Goal: Task Accomplishment & Management: Complete application form

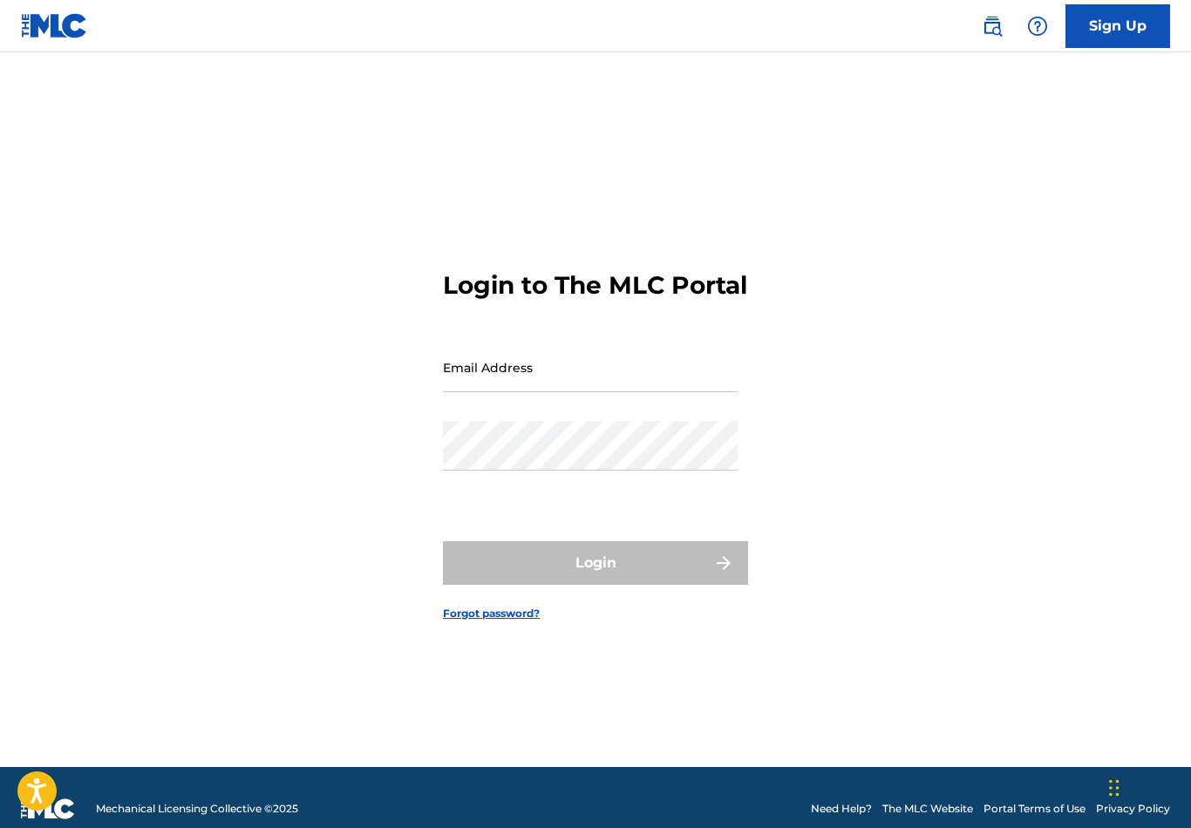
click at [567, 392] on input "Email Address" at bounding box center [590, 368] width 295 height 50
type input "[EMAIL_ADDRESS][DOMAIN_NAME]"
click at [595, 585] on button "Login" at bounding box center [595, 563] width 305 height 44
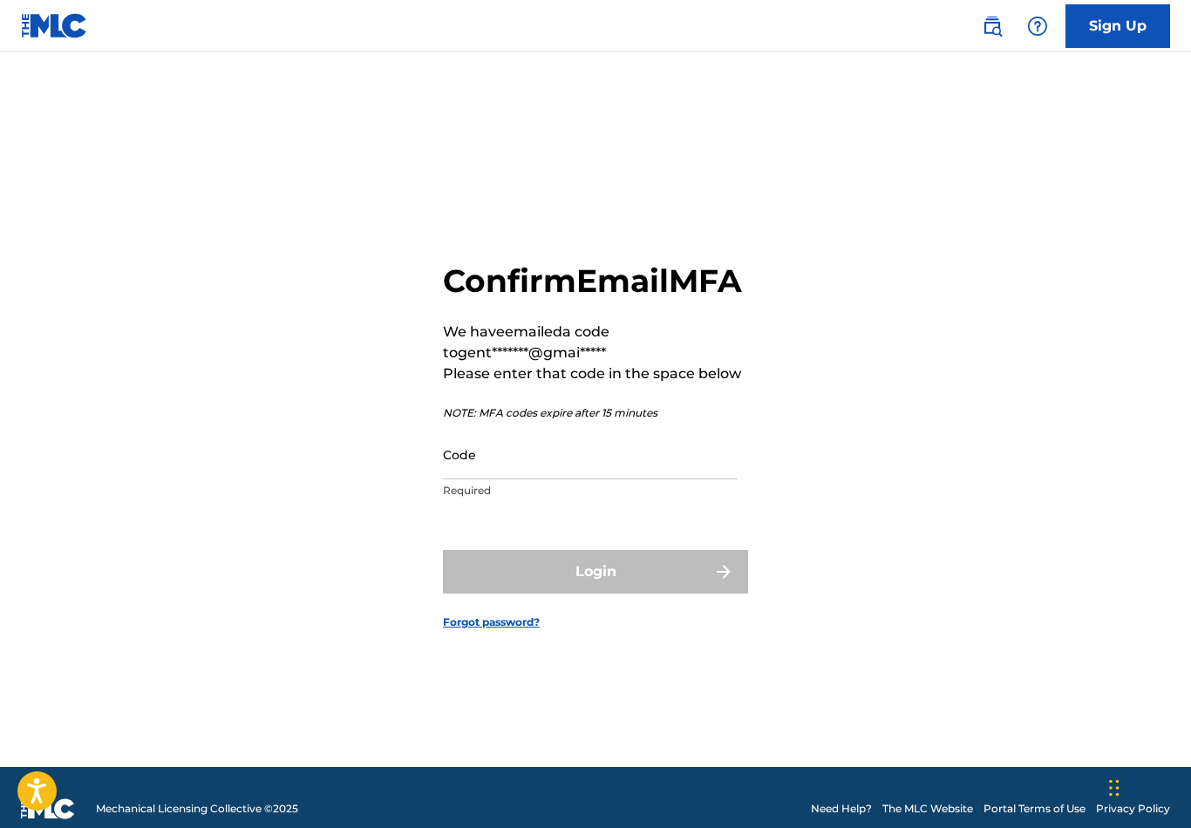
click at [646, 479] on input "Code" at bounding box center [590, 455] width 295 height 50
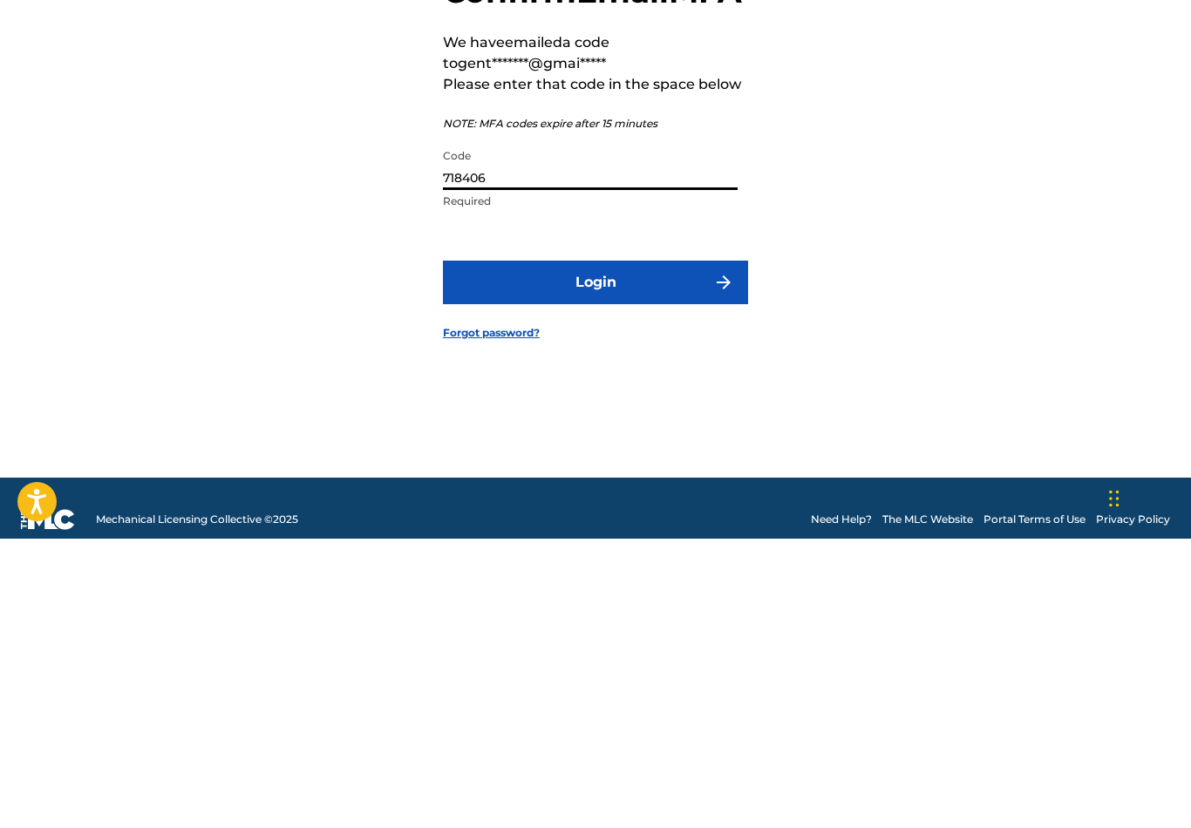
type input "718406"
click at [578, 550] on button "Login" at bounding box center [595, 572] width 305 height 44
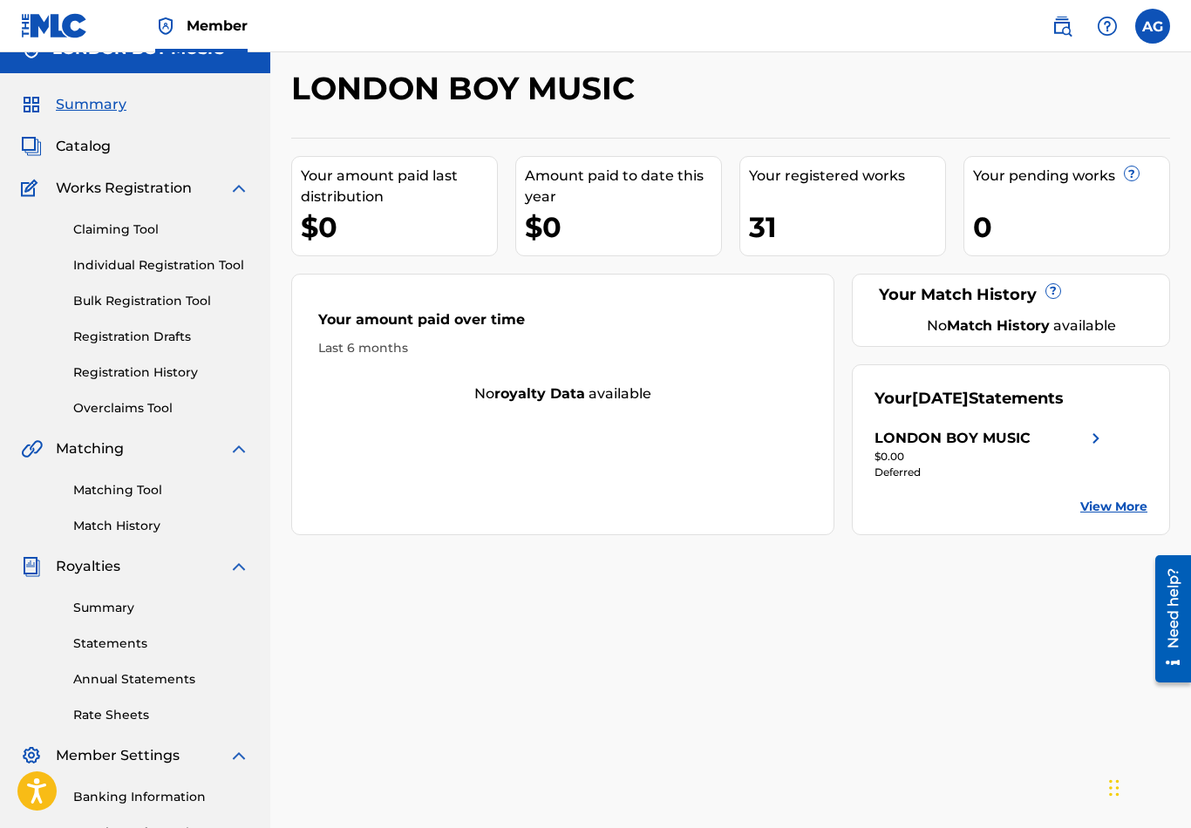
click at [815, 212] on div "31" at bounding box center [847, 226] width 196 height 39
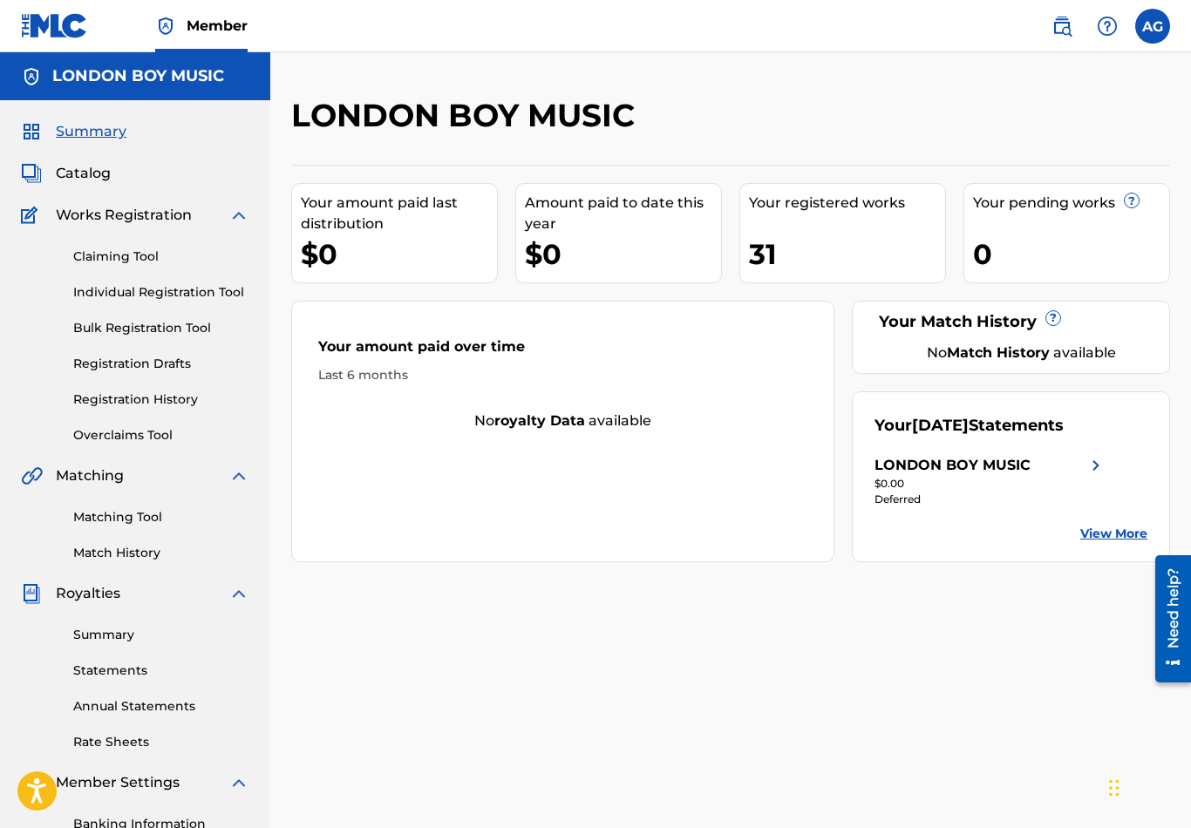
click at [248, 214] on img at bounding box center [238, 215] width 21 height 21
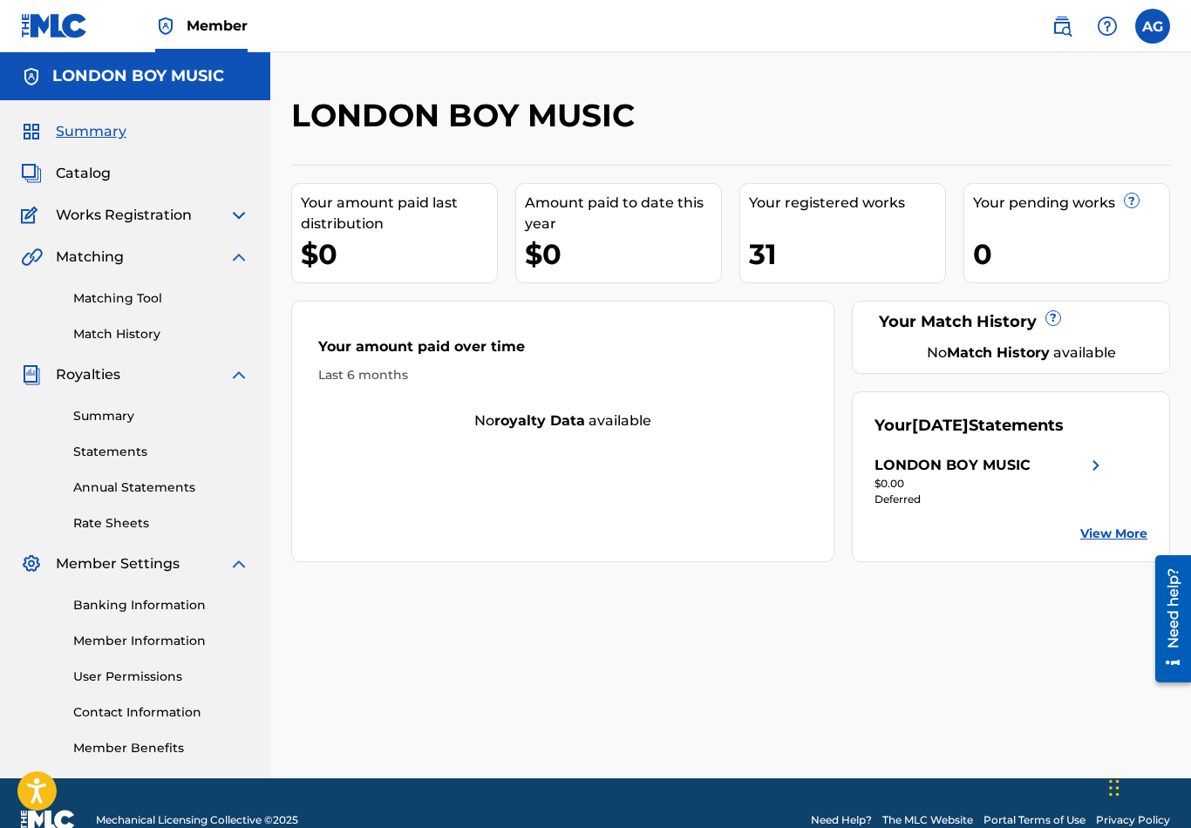
click at [245, 217] on img at bounding box center [238, 215] width 21 height 21
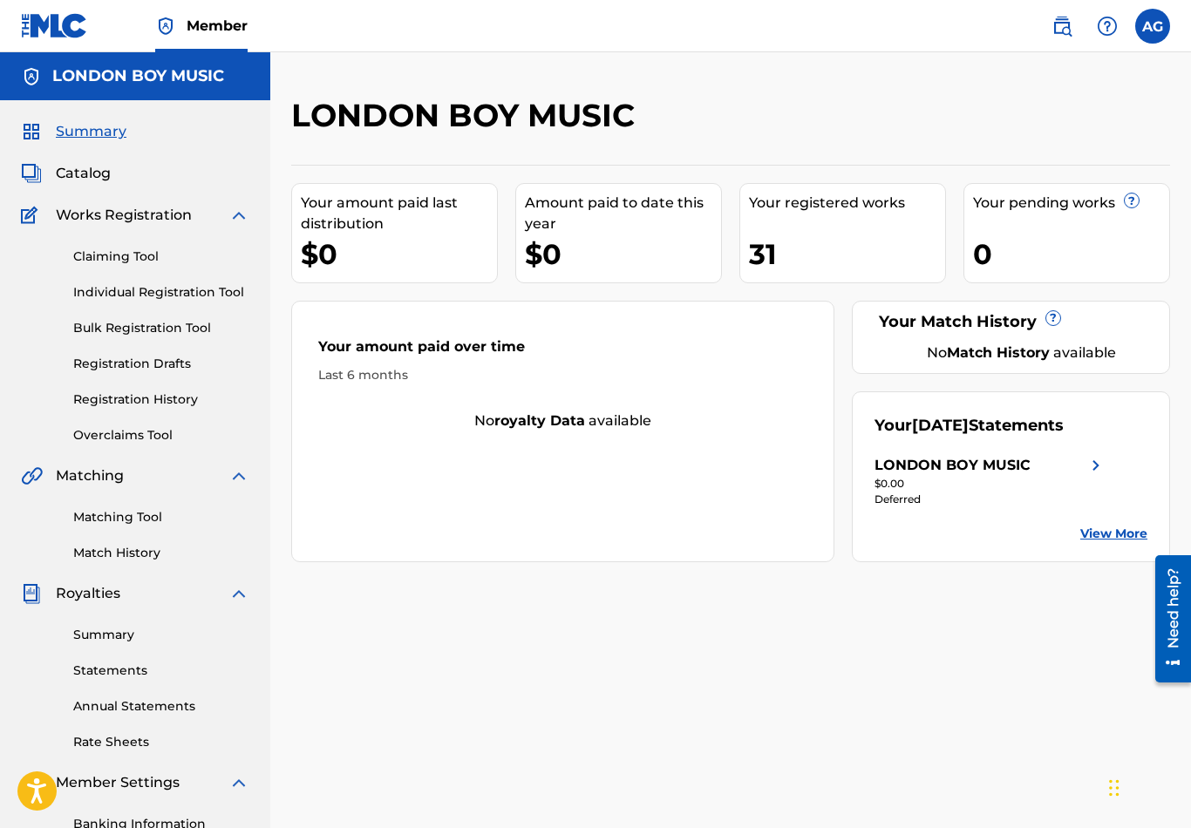
click at [210, 283] on link "Individual Registration Tool" at bounding box center [161, 292] width 176 height 18
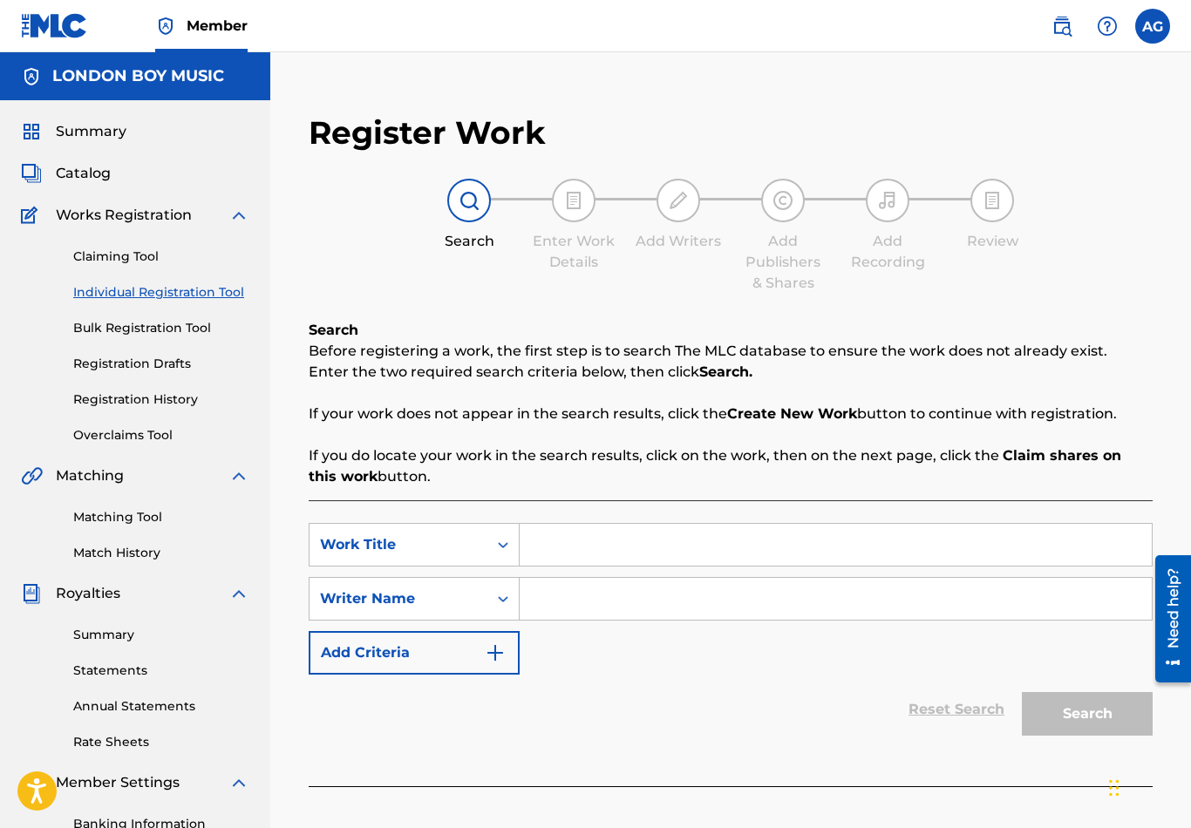
click at [601, 541] on input "Search Form" at bounding box center [835, 545] width 632 height 42
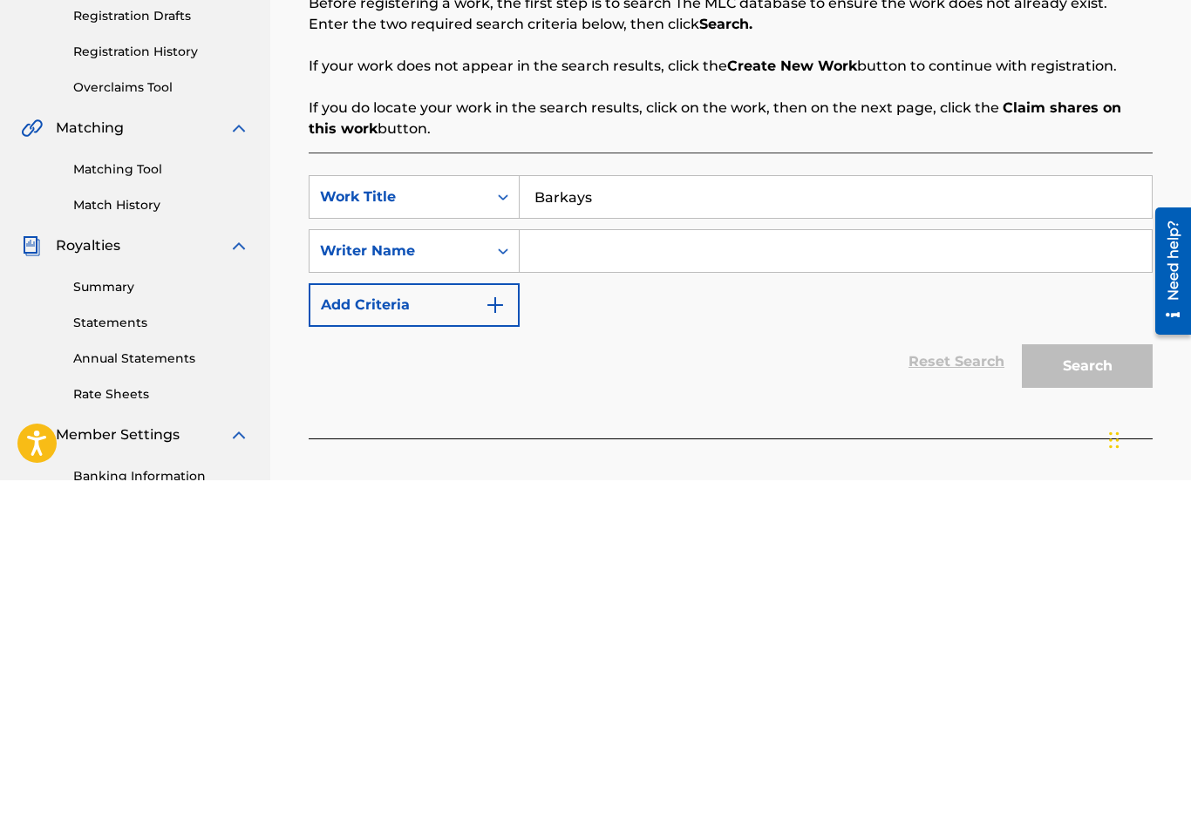
type input "Barkays"
click at [568, 578] on input "Search Form" at bounding box center [835, 599] width 632 height 42
click at [1075, 692] on button "Search" at bounding box center [1086, 714] width 131 height 44
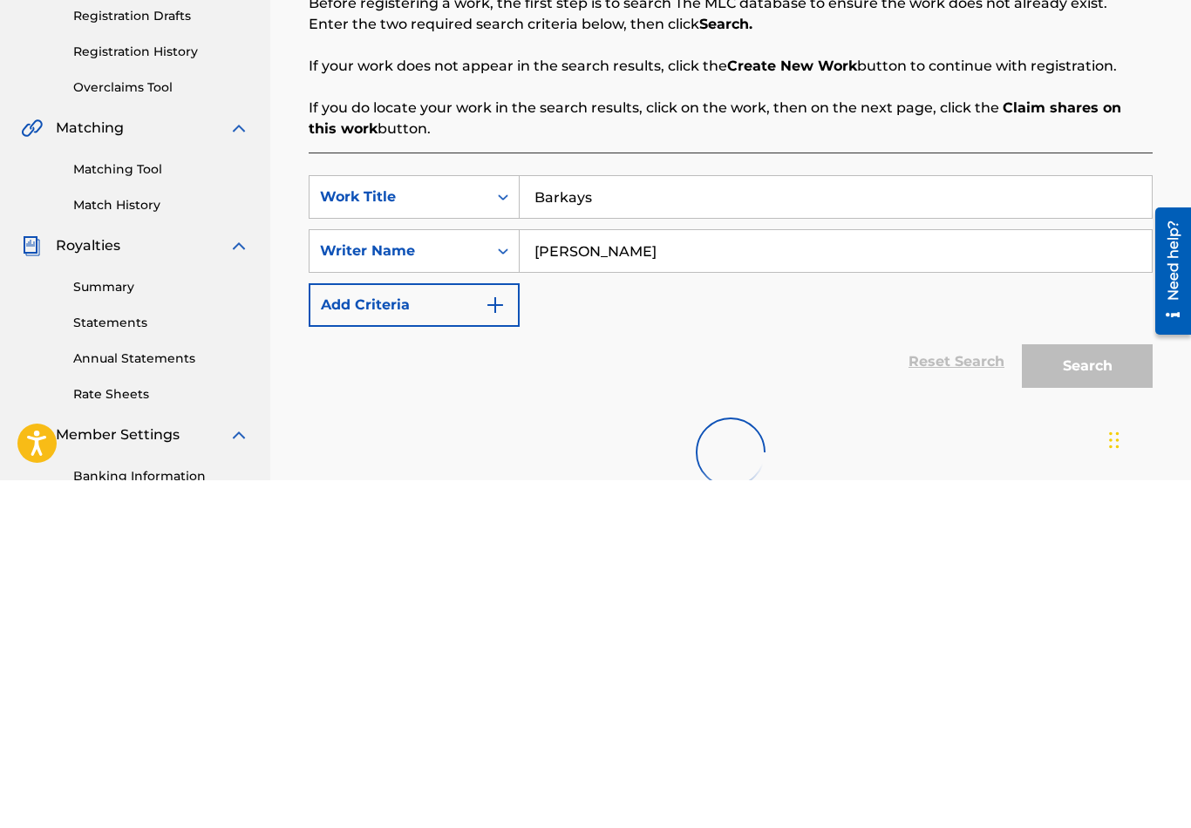
scroll to position [253, 0]
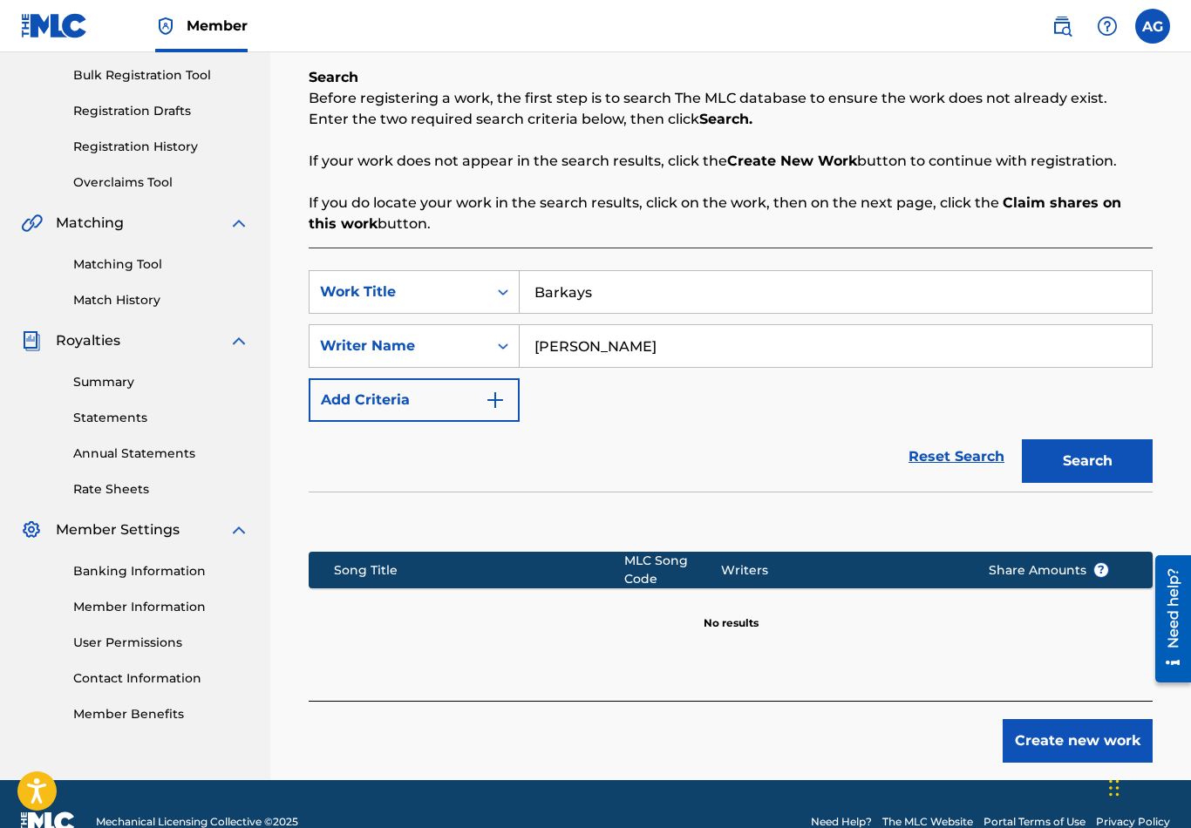
click at [1089, 458] on button "Search" at bounding box center [1086, 461] width 131 height 44
click at [756, 366] on input "[PERSON_NAME]" at bounding box center [835, 346] width 632 height 42
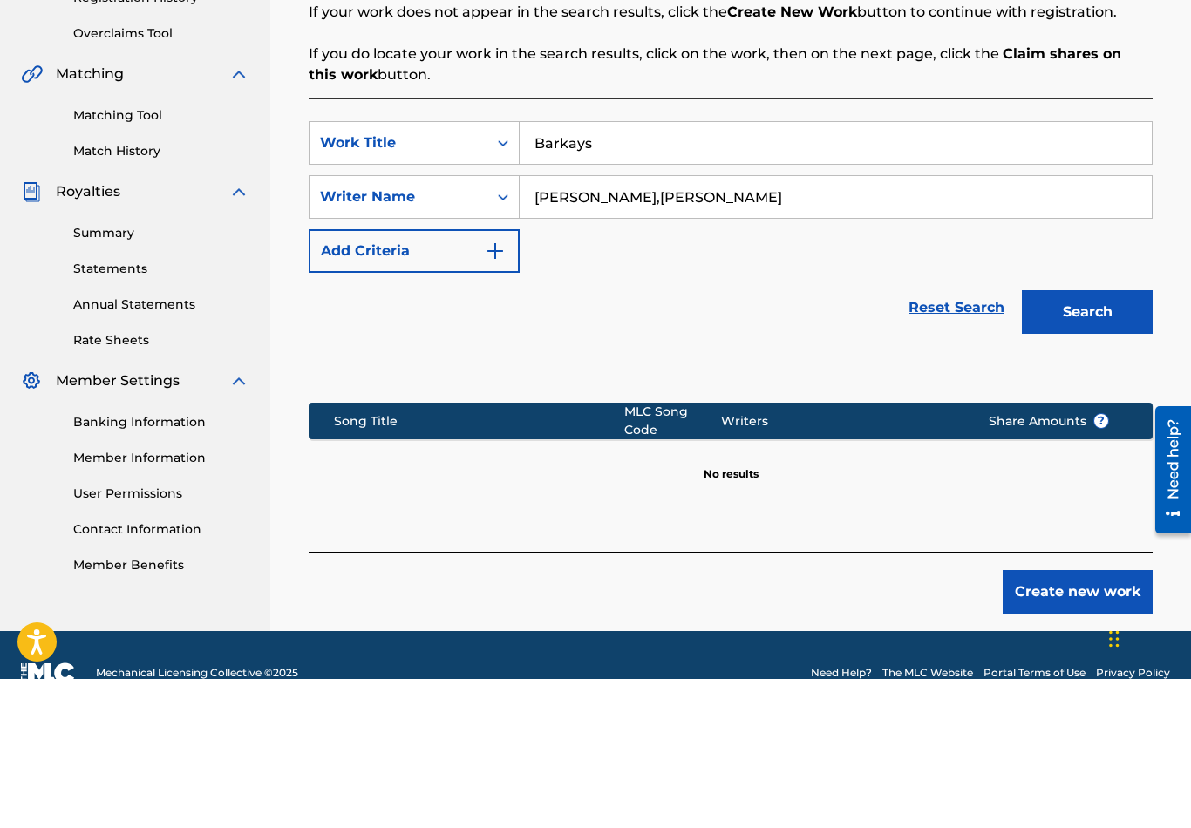
click at [867, 325] on input "[PERSON_NAME],[PERSON_NAME]" at bounding box center [835, 346] width 632 height 42
click at [838, 325] on input "[PERSON_NAME],[PERSON_NAME]" at bounding box center [835, 346] width 632 height 42
type input "[PERSON_NAME],[PERSON_NAME],"
click at [1076, 439] on button "Search" at bounding box center [1086, 461] width 131 height 44
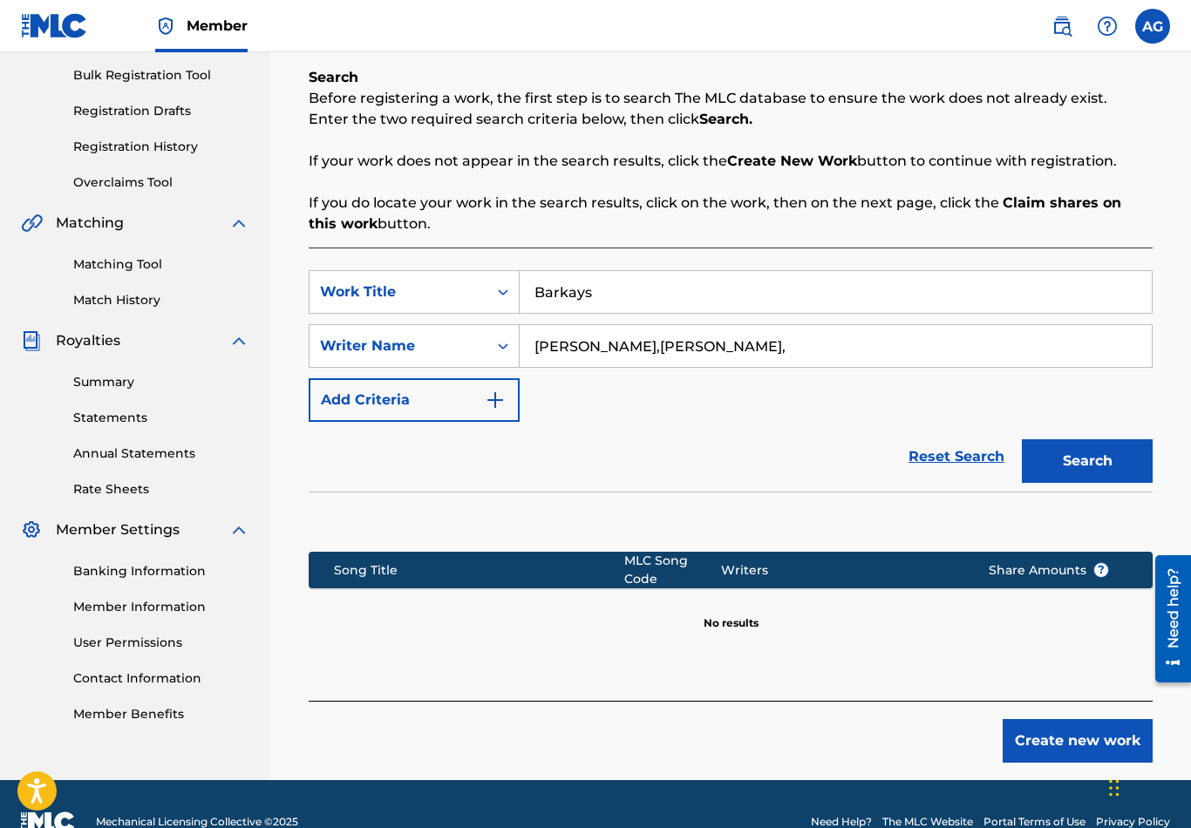
click at [480, 394] on button "Add Criteria" at bounding box center [414, 400] width 211 height 44
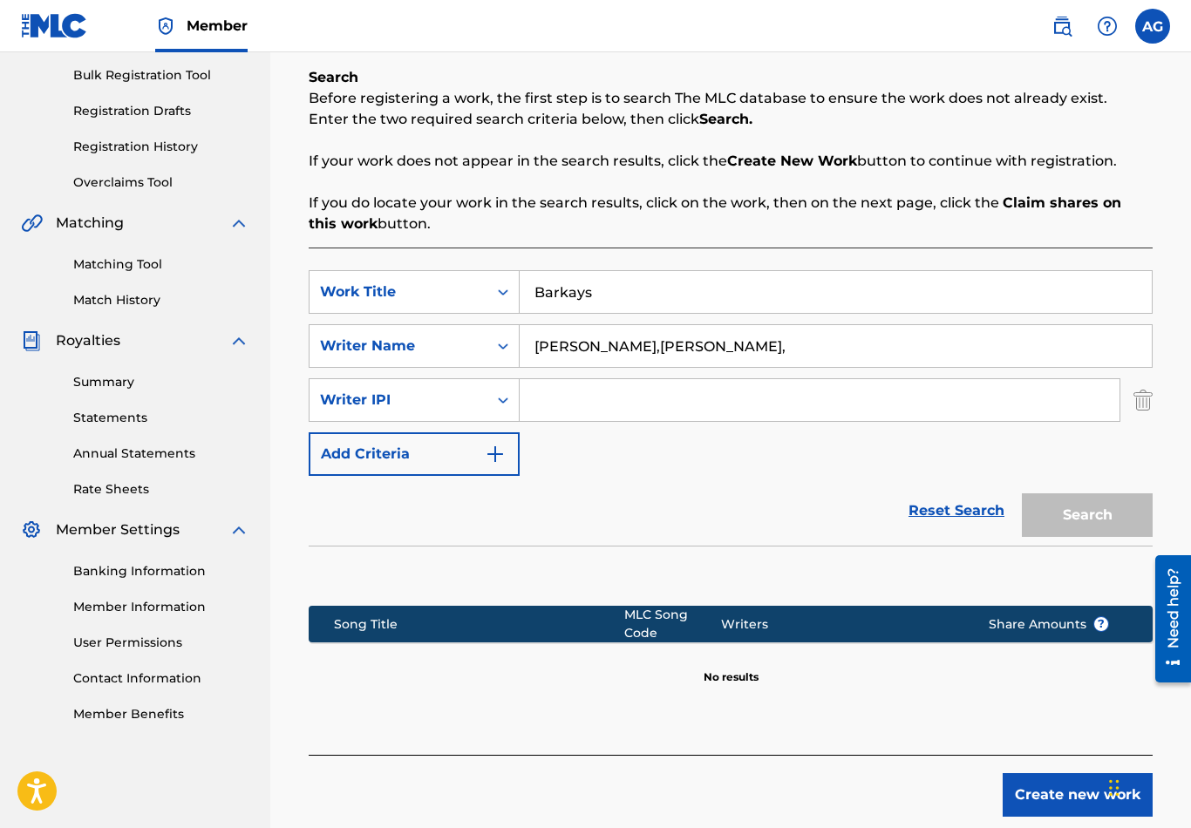
click at [598, 403] on input "Search Form" at bounding box center [819, 400] width 600 height 42
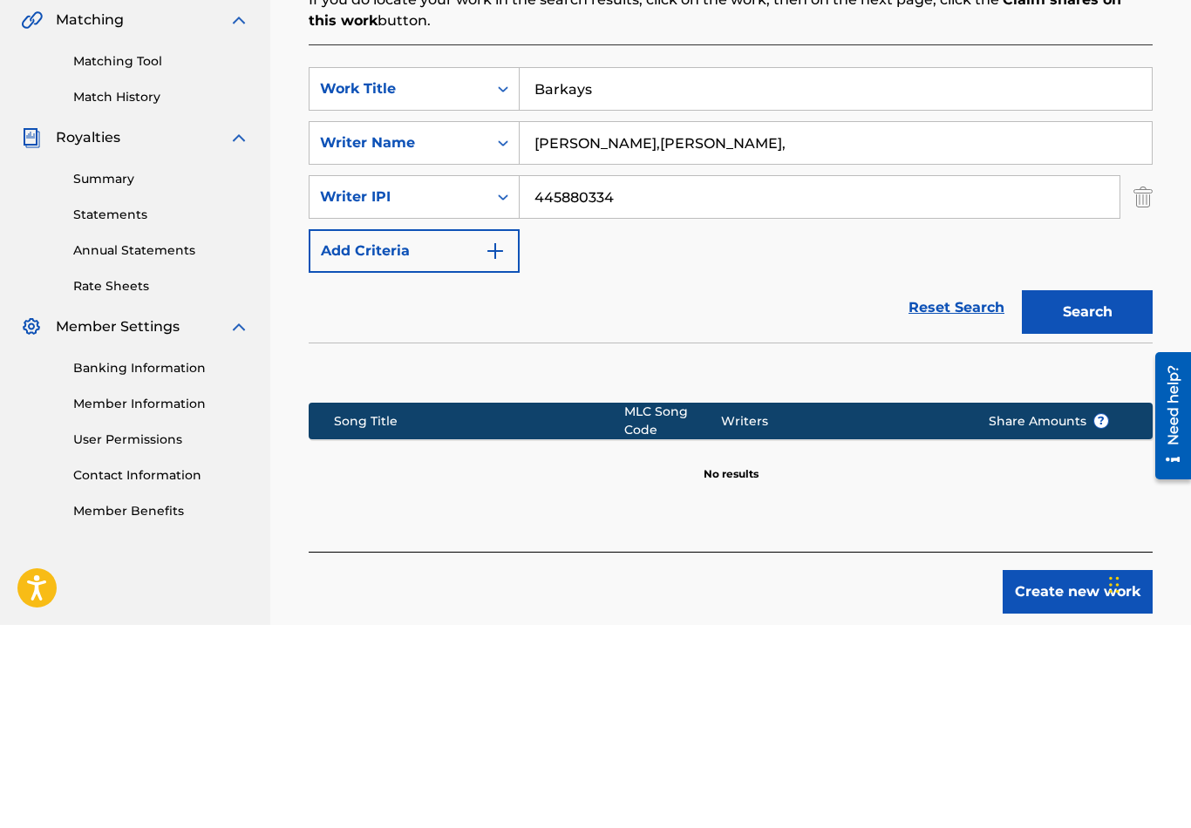
type input "445880334"
click at [1065, 493] on button "Search" at bounding box center [1086, 515] width 131 height 44
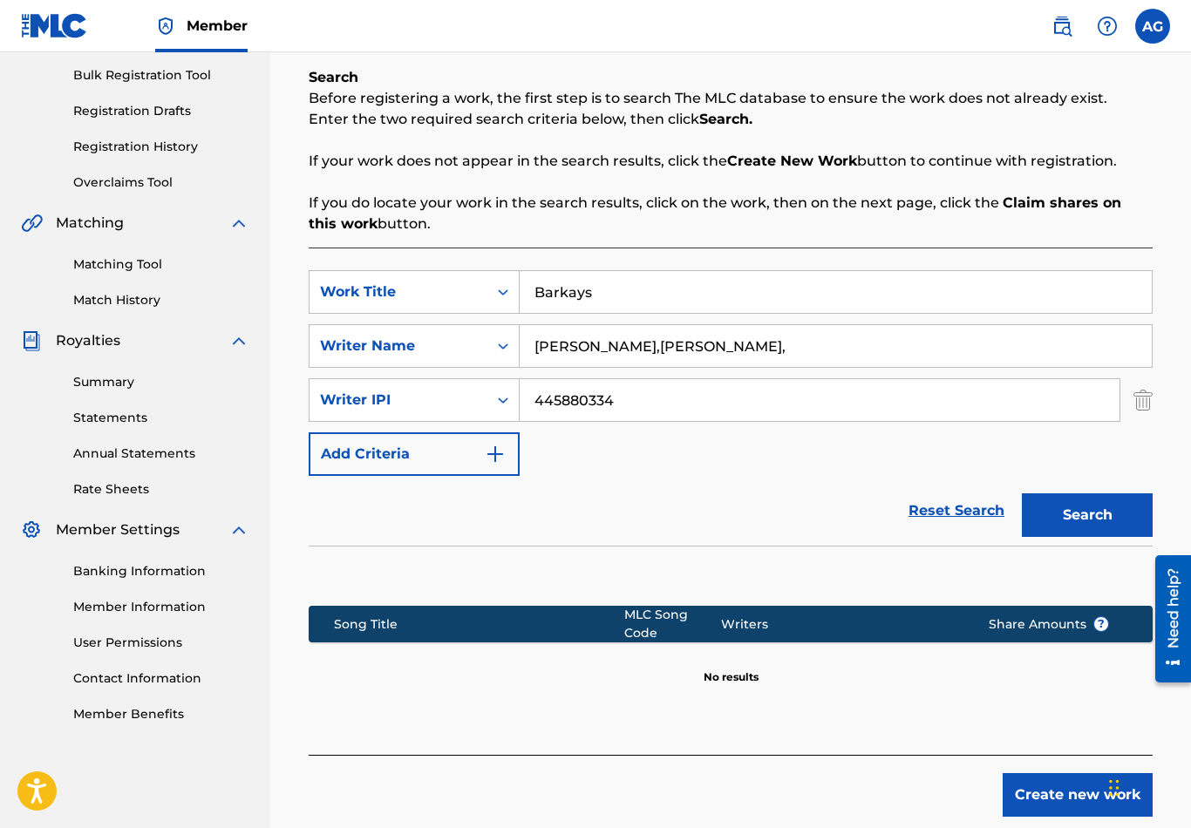
click at [492, 462] on img "Search Form" at bounding box center [495, 454] width 21 height 21
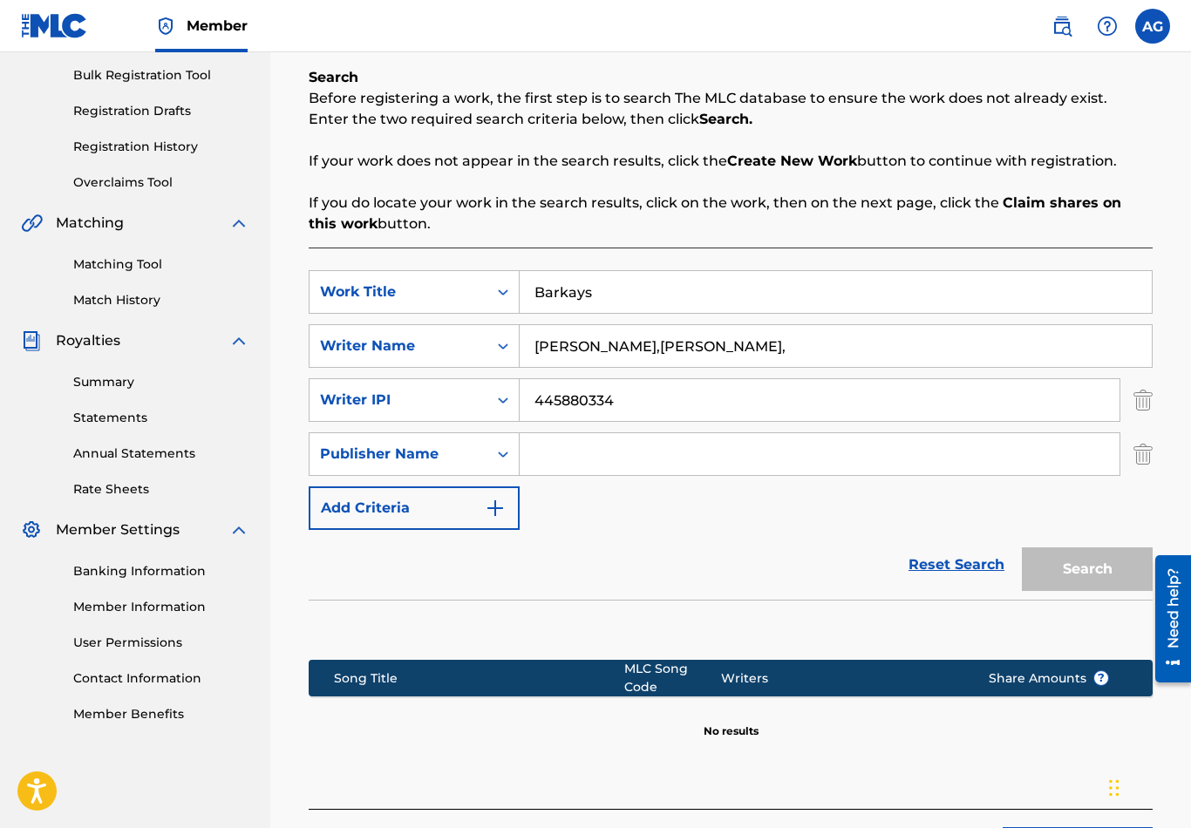
click at [596, 458] on input "Search Form" at bounding box center [819, 454] width 600 height 42
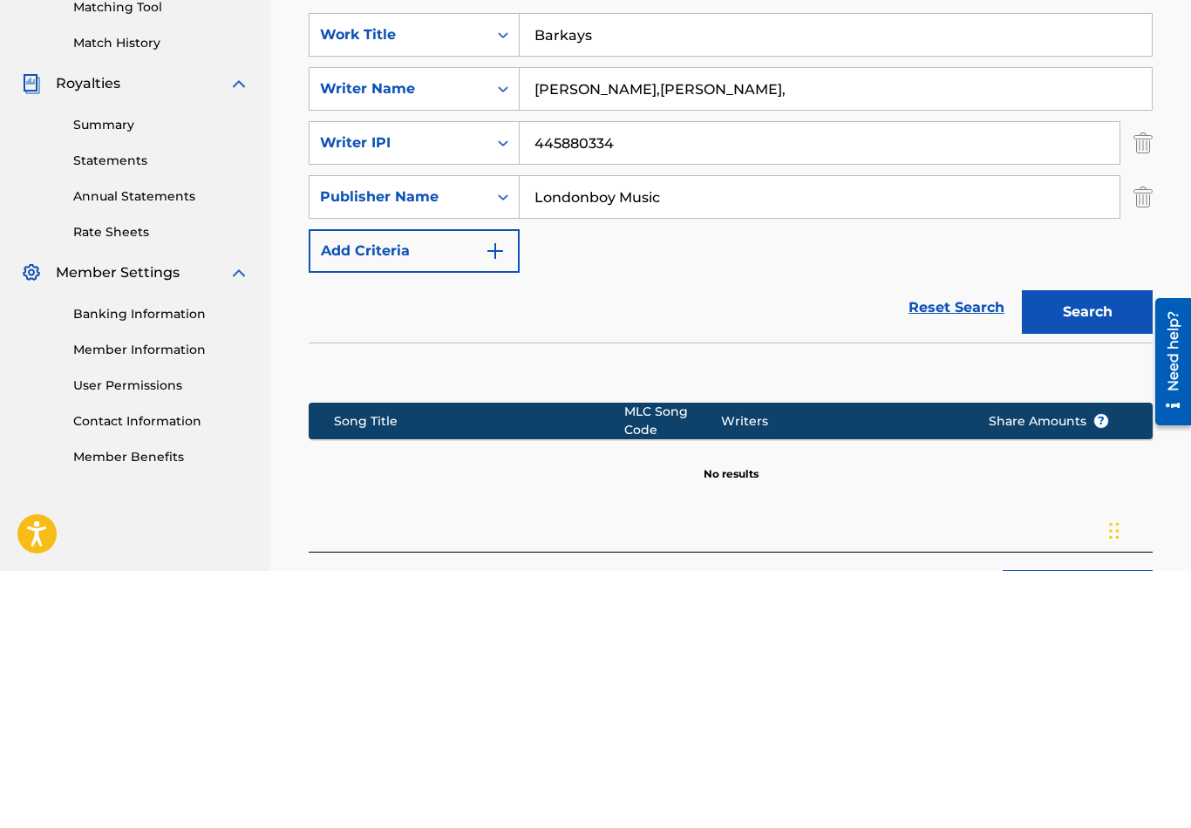
type input "Londonboy Music"
click at [502, 498] on img "Search Form" at bounding box center [495, 508] width 21 height 21
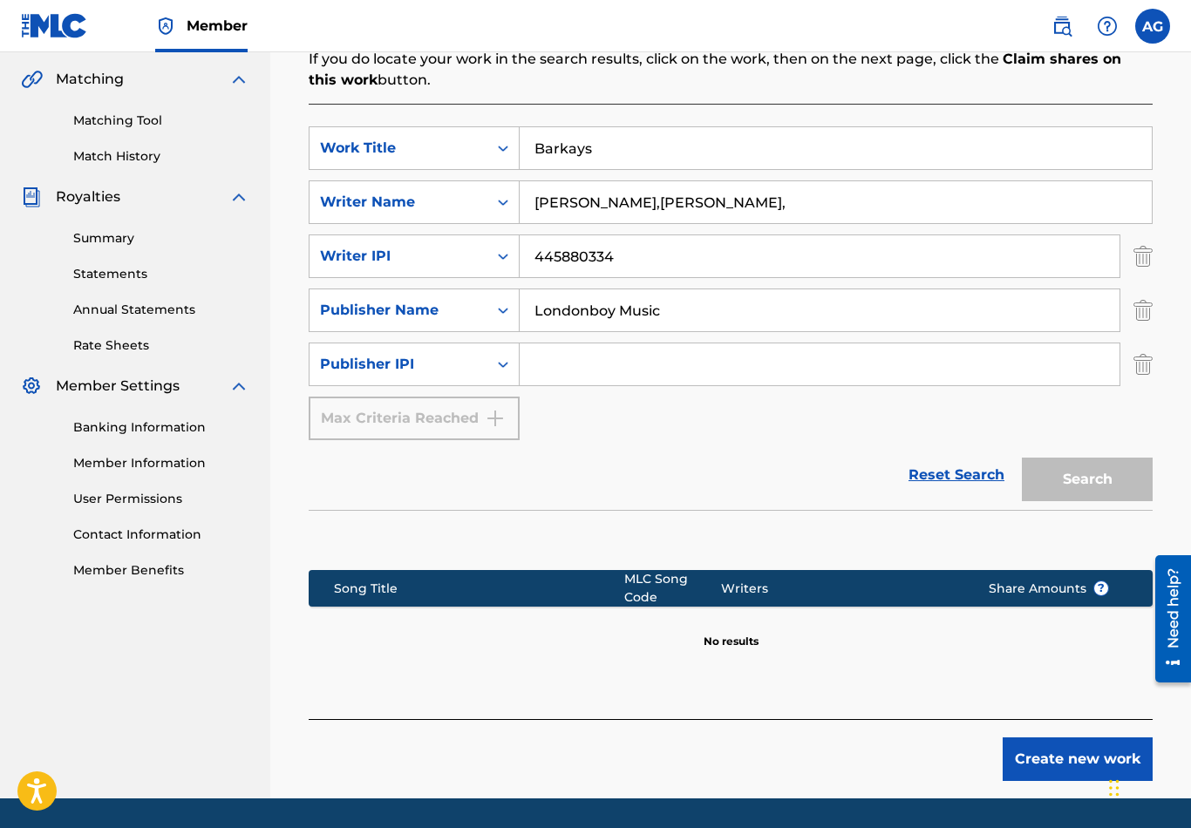
click at [1103, 487] on div "Search" at bounding box center [1082, 475] width 139 height 70
click at [1067, 759] on button "Create new work" at bounding box center [1077, 759] width 150 height 44
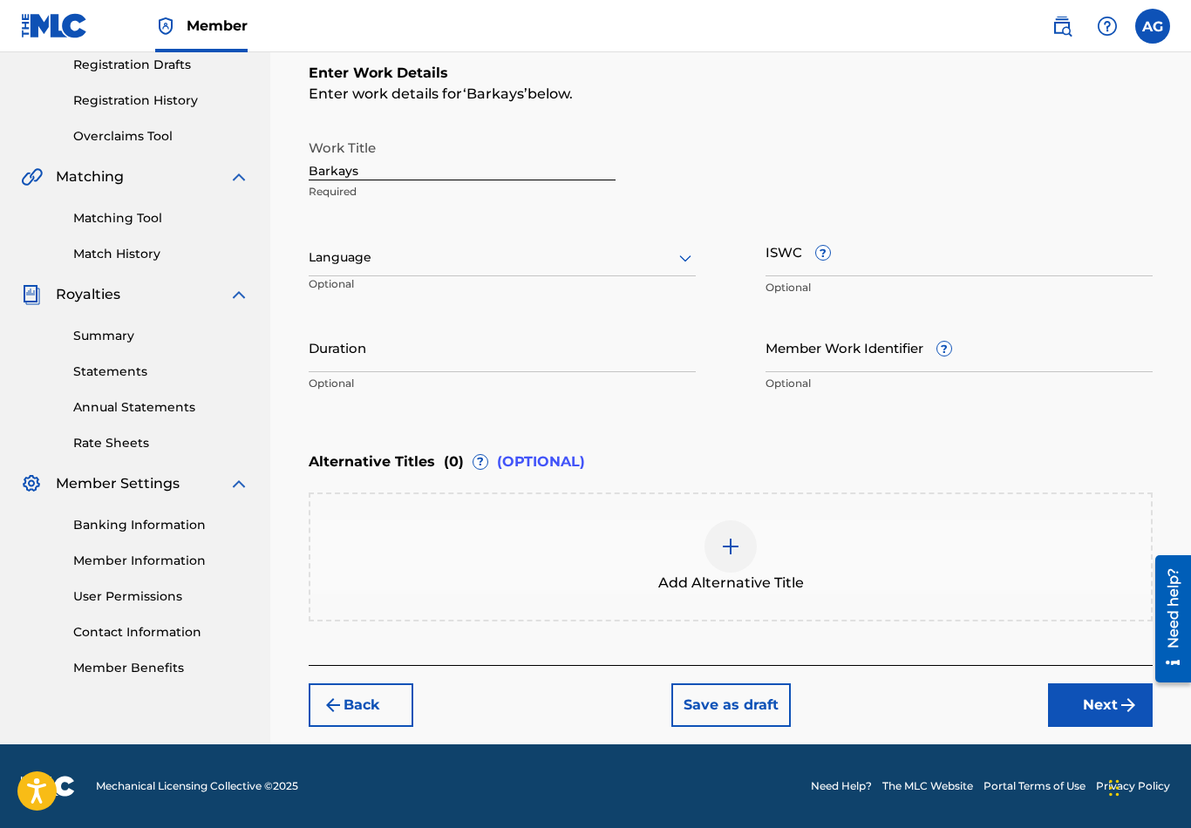
click at [1085, 696] on button "Next" at bounding box center [1100, 705] width 105 height 44
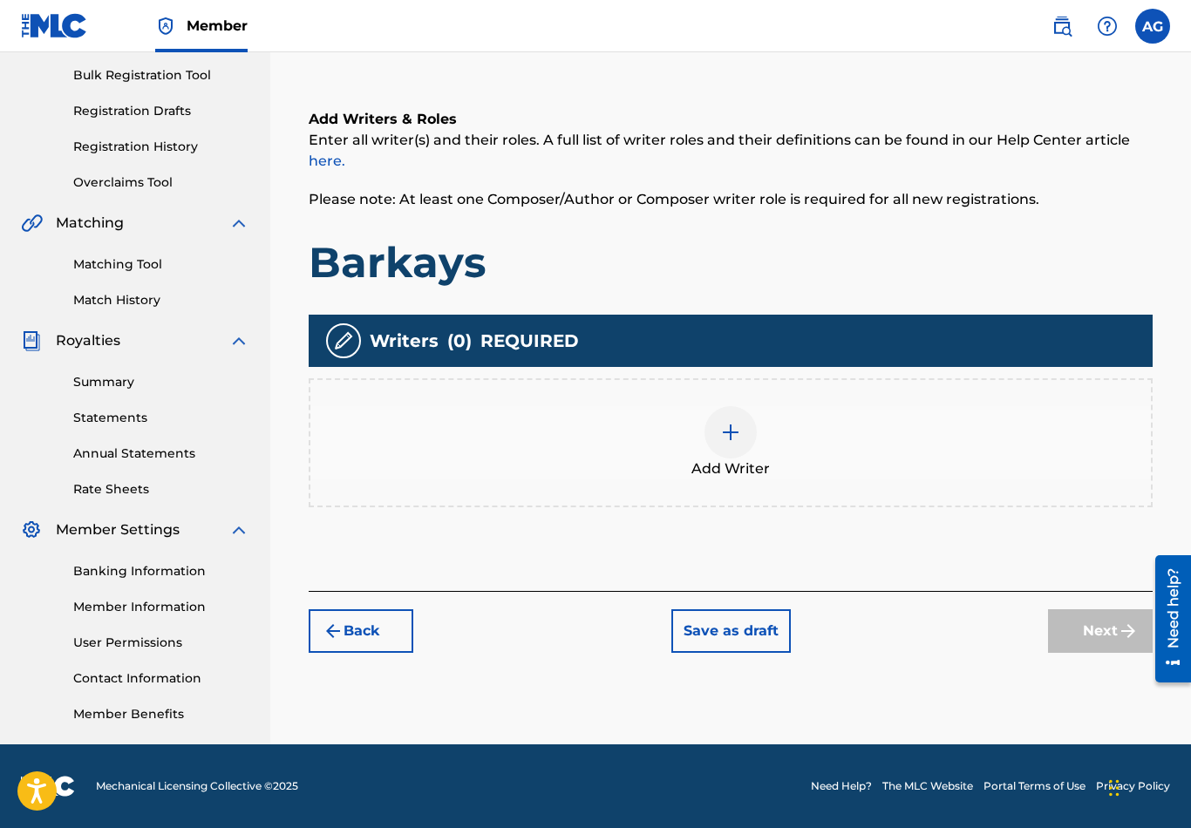
click at [725, 451] on div at bounding box center [730, 432] width 52 height 52
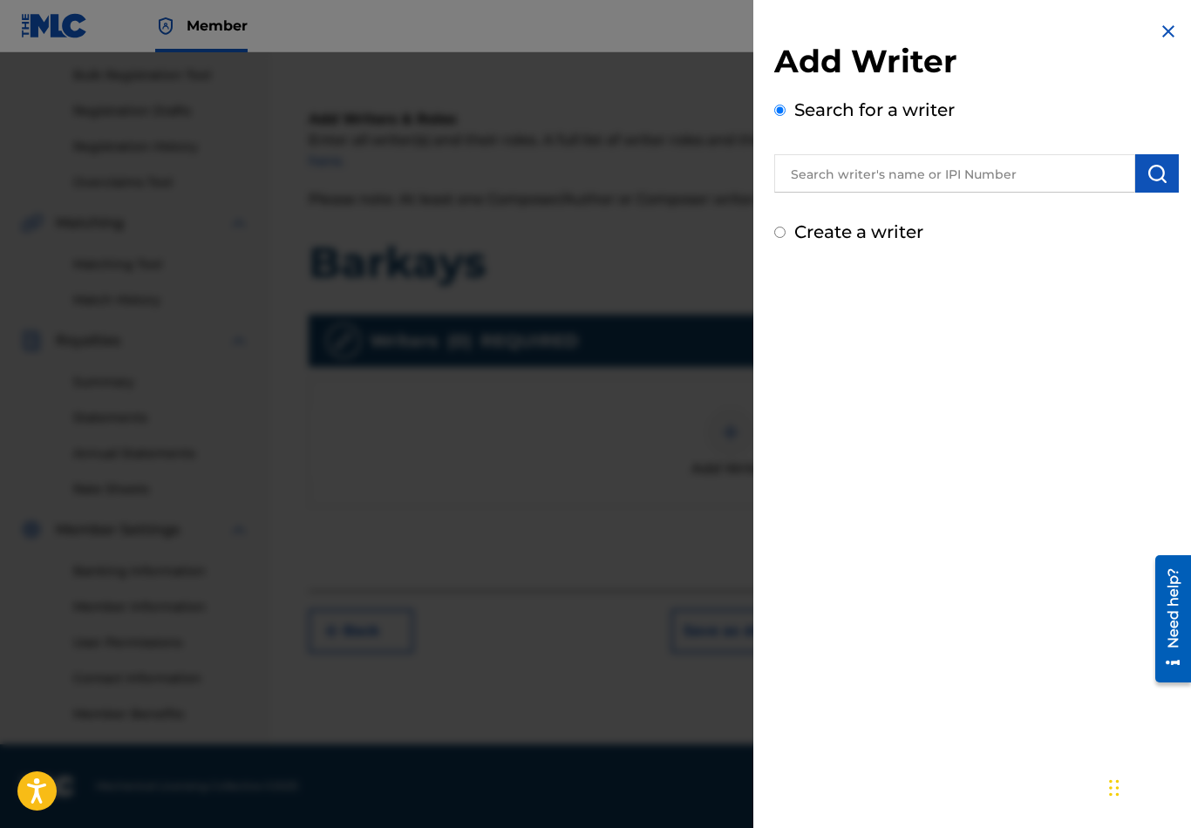
click at [893, 180] on input "text" at bounding box center [954, 173] width 361 height 38
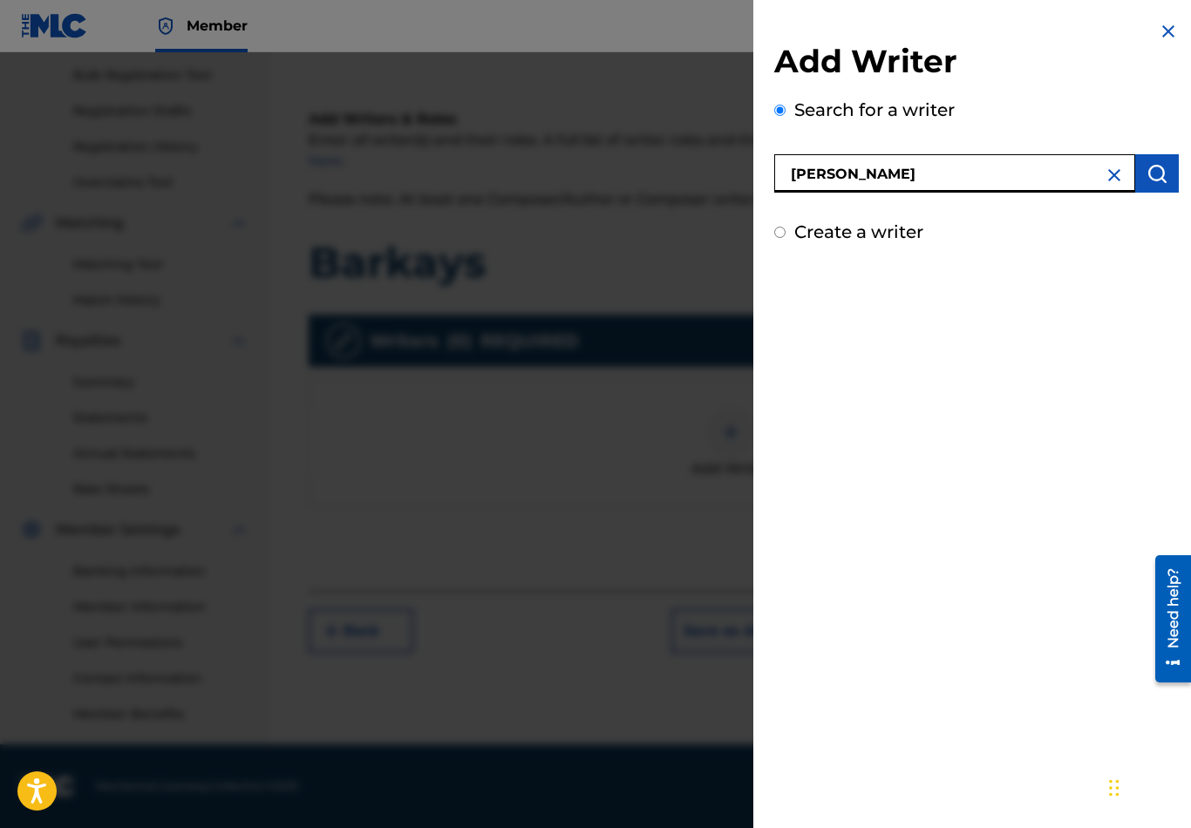
type input "[PERSON_NAME]"
click at [1157, 163] on img "submit" at bounding box center [1156, 173] width 21 height 21
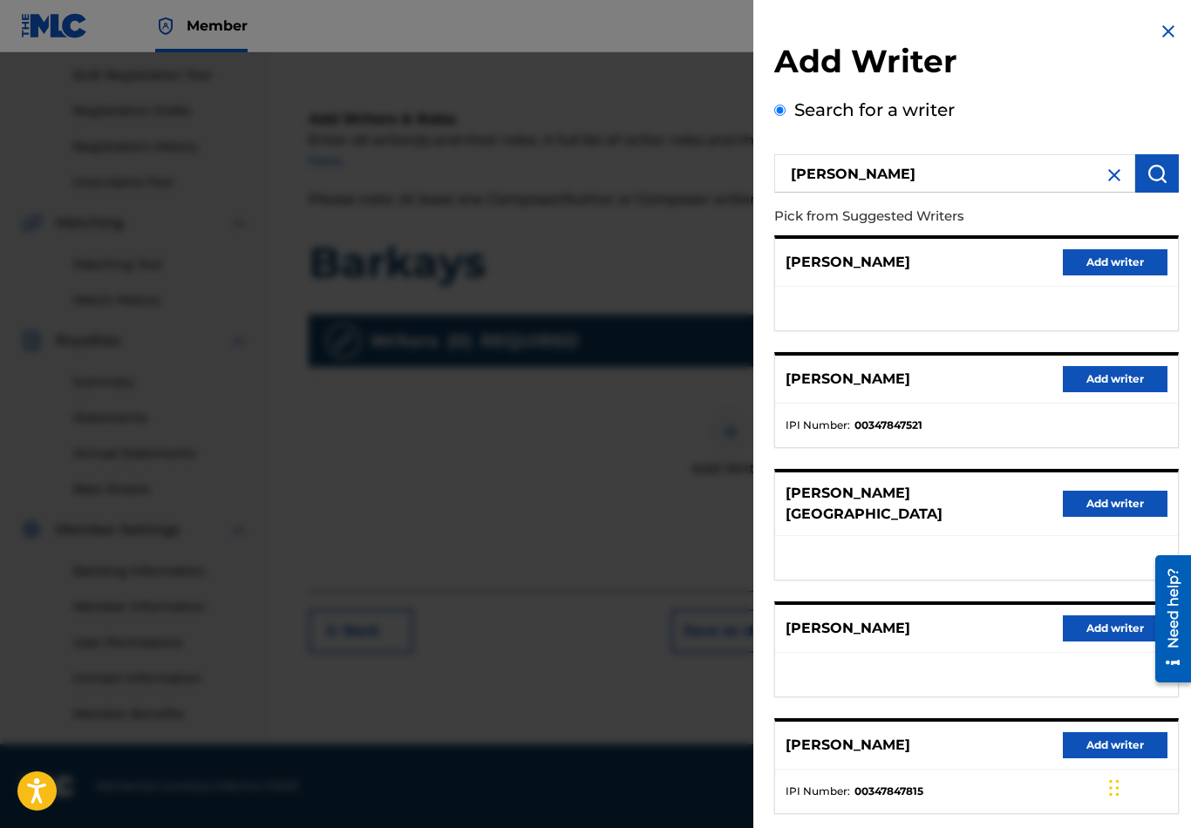
click at [1125, 375] on button "Add writer" at bounding box center [1114, 379] width 105 height 26
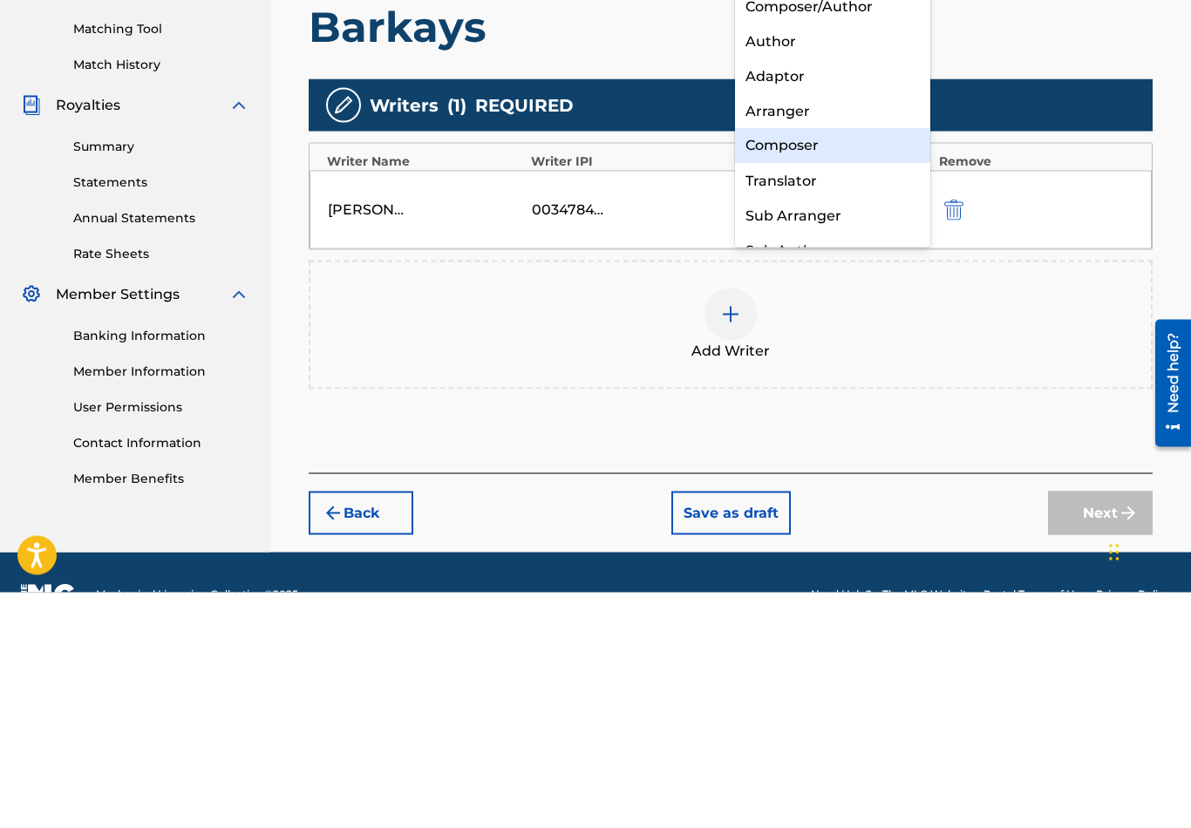
click at [811, 364] on div "Composer" at bounding box center [832, 381] width 195 height 35
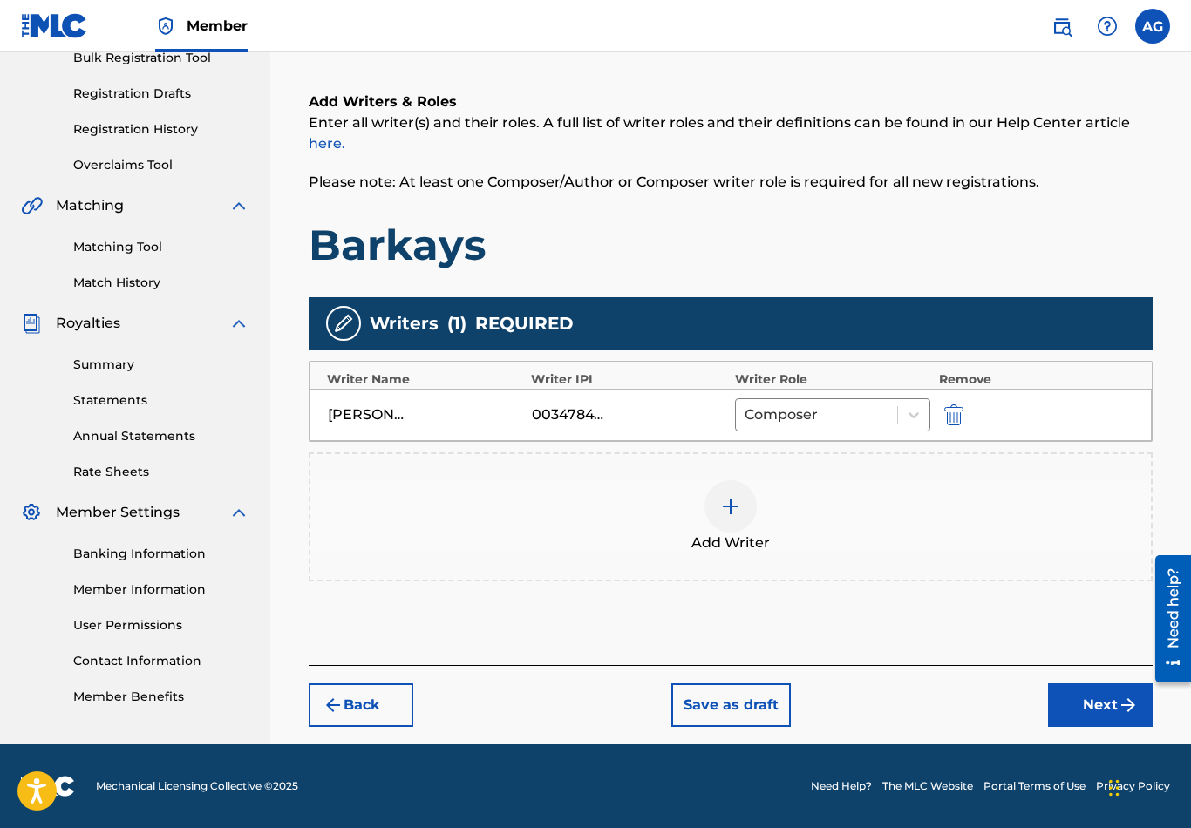
click at [725, 512] on img at bounding box center [730, 506] width 21 height 21
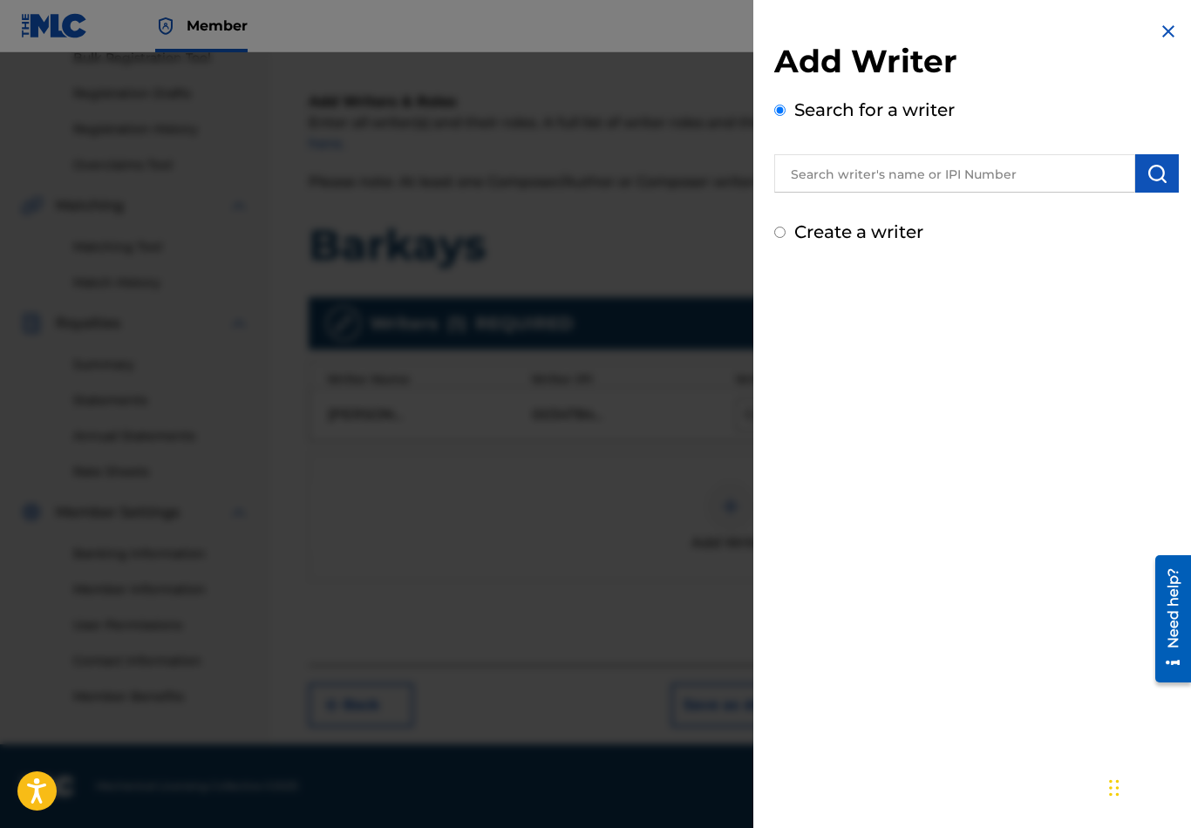
click at [984, 173] on input "text" at bounding box center [954, 173] width 361 height 38
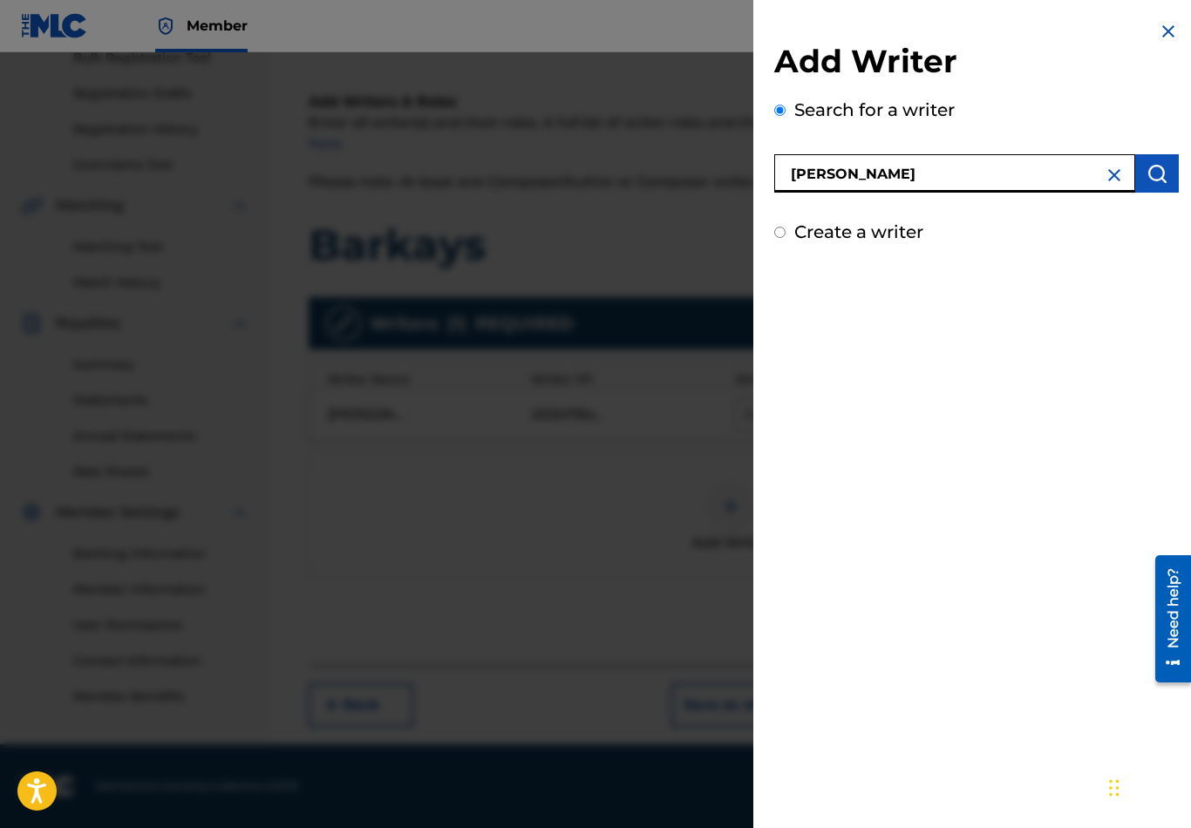
type input "[PERSON_NAME]"
click at [1150, 180] on img "submit" at bounding box center [1156, 173] width 21 height 21
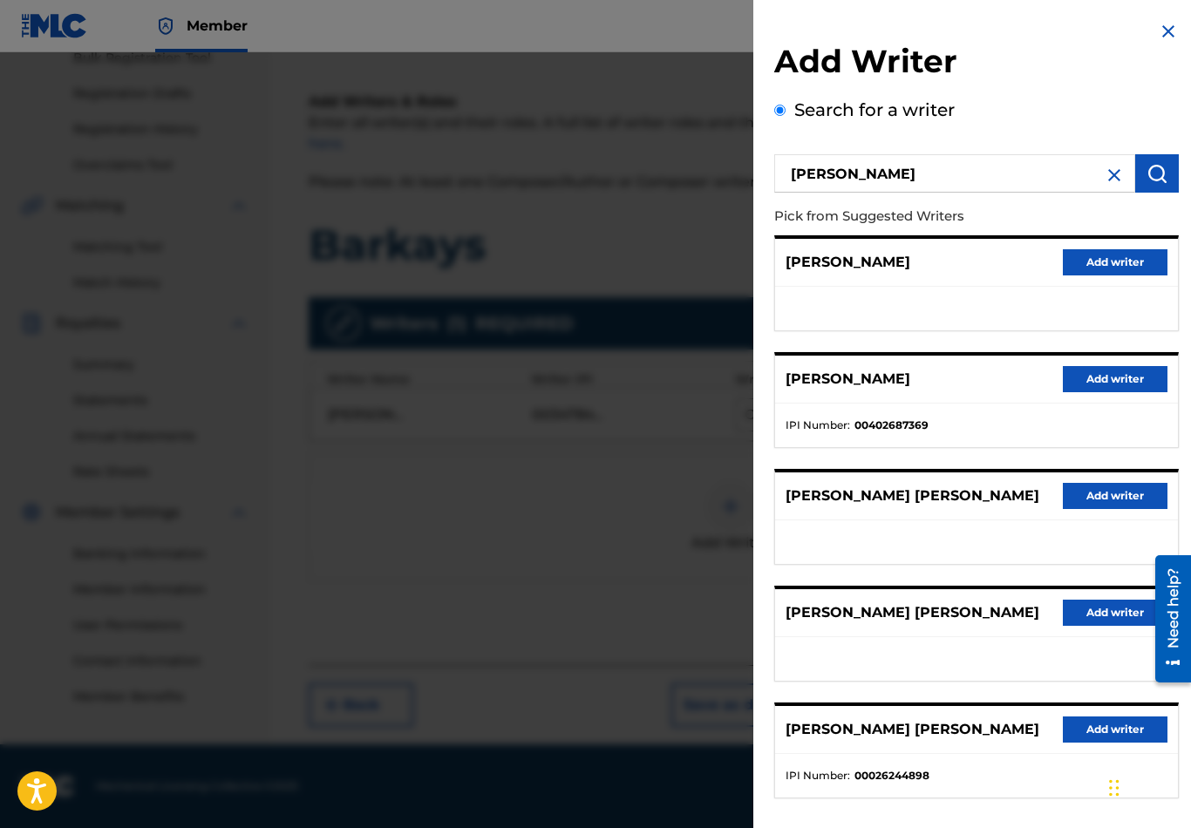
click at [1127, 372] on button "Add writer" at bounding box center [1114, 379] width 105 height 26
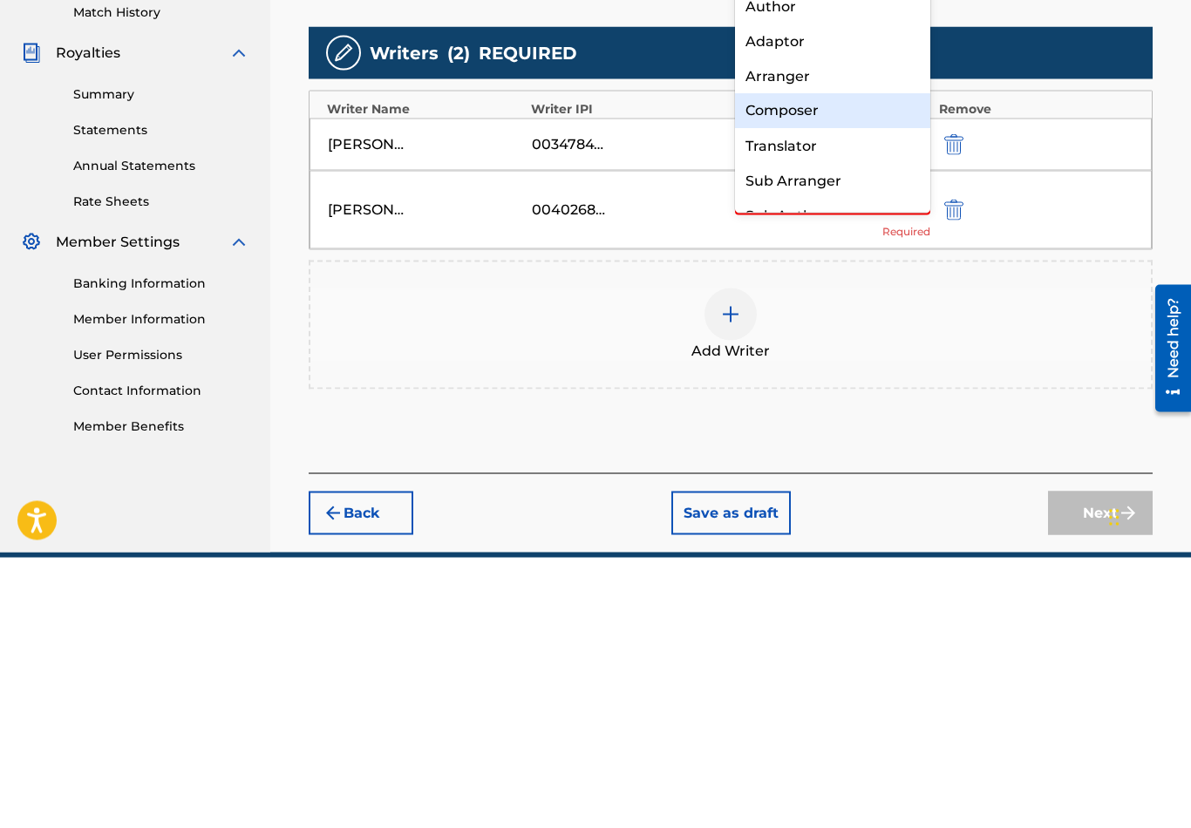
click at [845, 364] on div "Composer" at bounding box center [832, 381] width 195 height 35
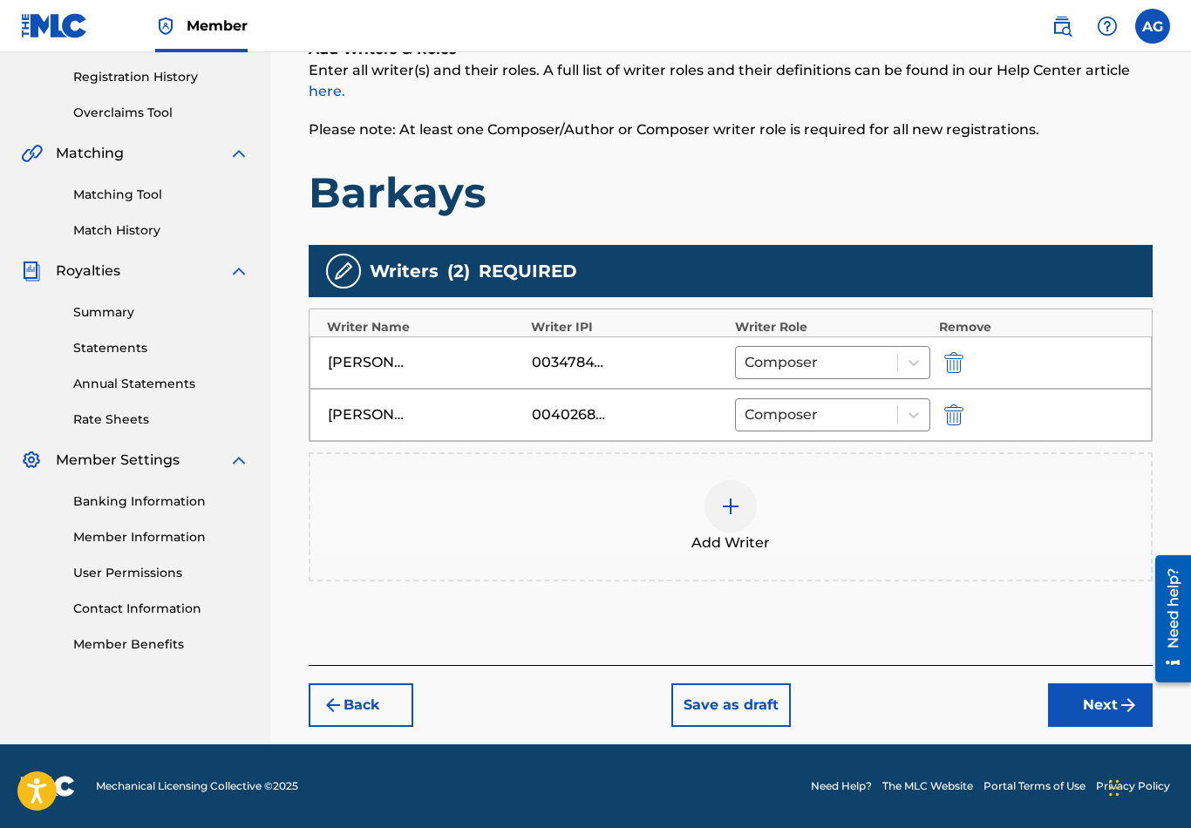
click at [1105, 701] on button "Next" at bounding box center [1100, 705] width 105 height 44
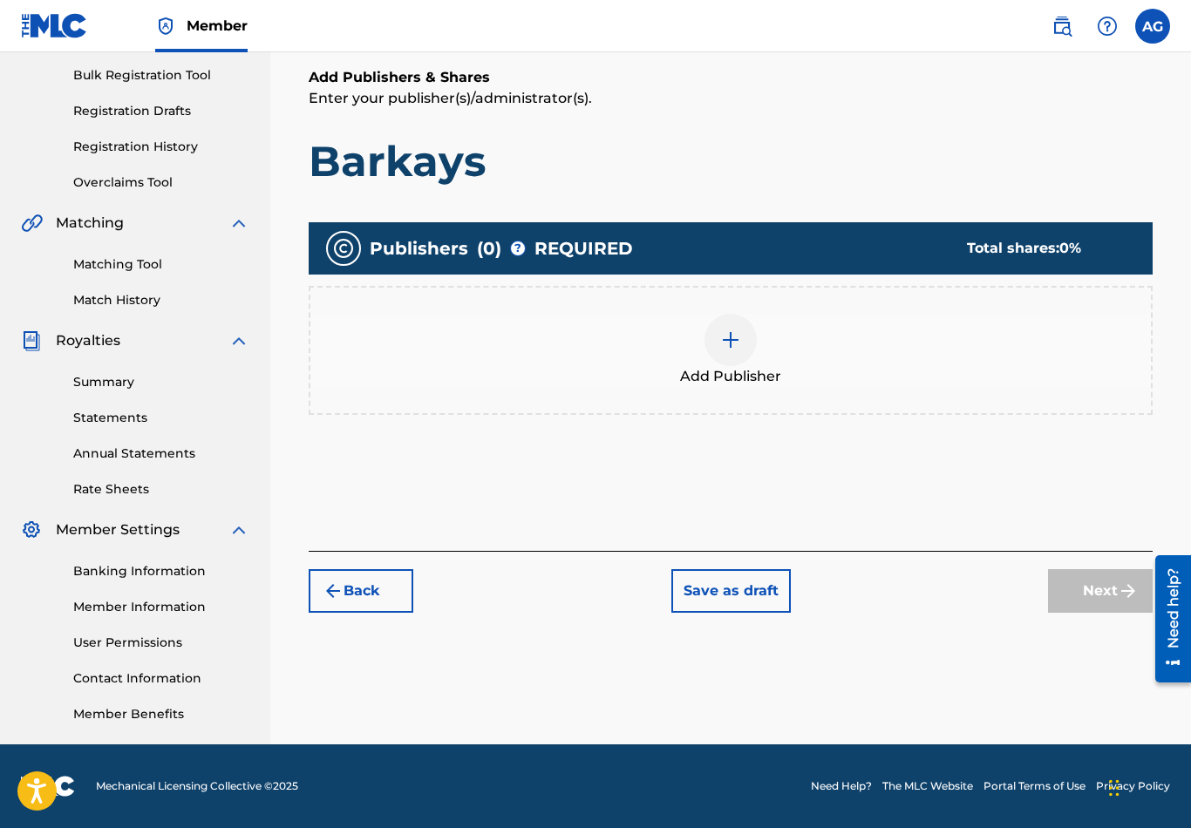
click at [739, 339] on img at bounding box center [730, 339] width 21 height 21
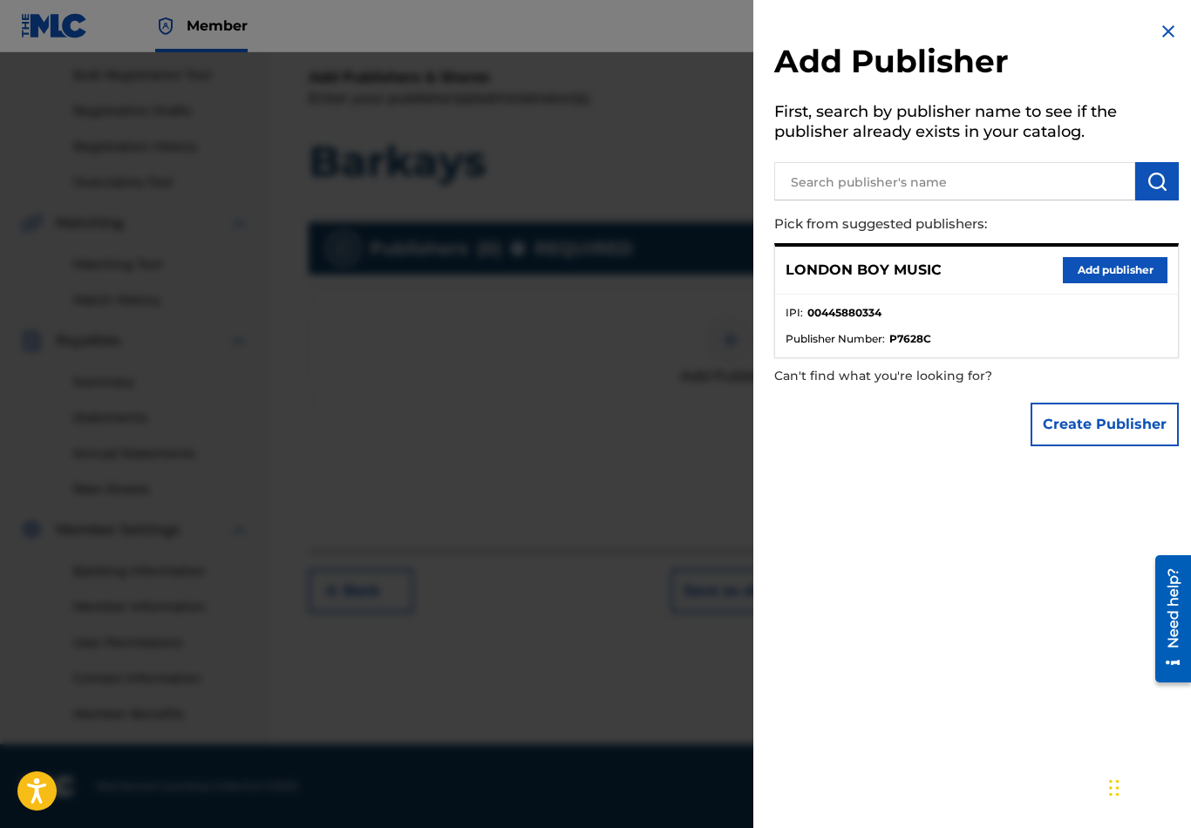
click at [1118, 273] on button "Add publisher" at bounding box center [1114, 270] width 105 height 26
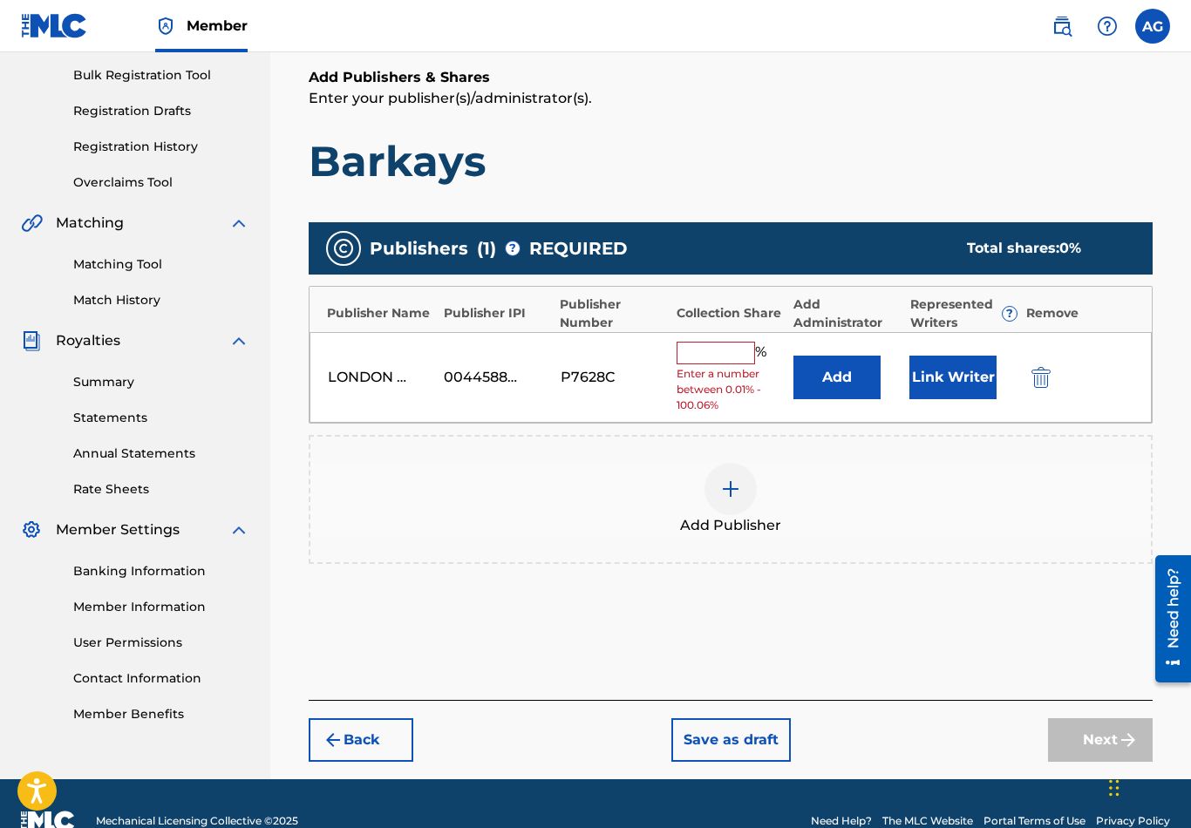
click at [719, 356] on input "text" at bounding box center [715, 353] width 78 height 23
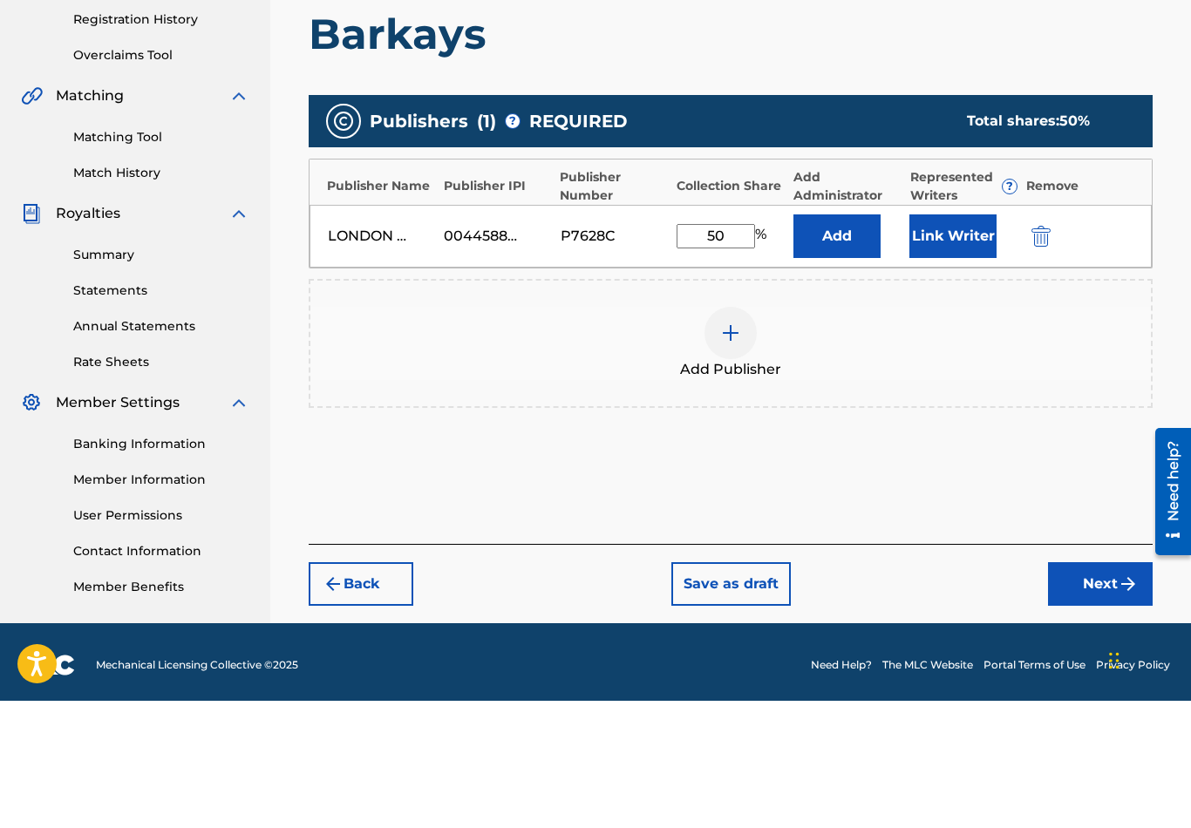
type input "50"
click at [947, 342] on button "Link Writer" at bounding box center [952, 364] width 87 height 44
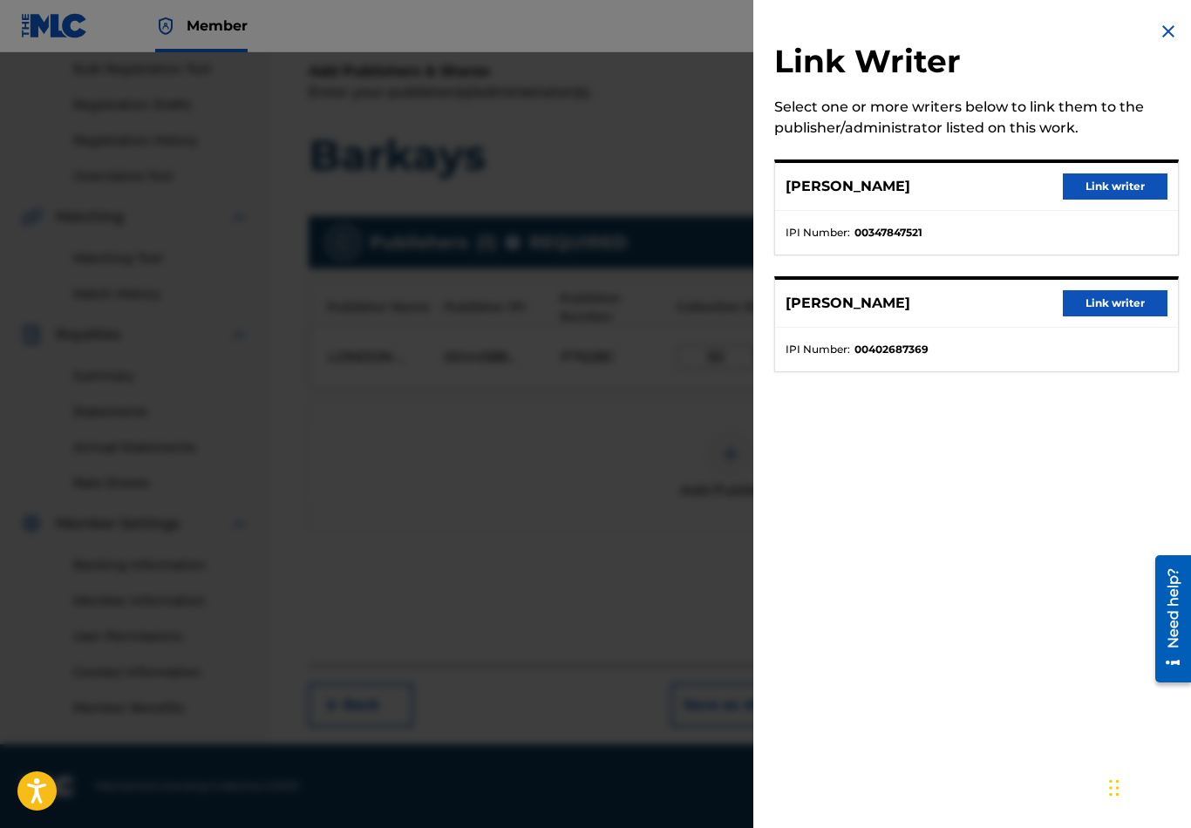
click at [1121, 294] on button "Link writer" at bounding box center [1114, 303] width 105 height 26
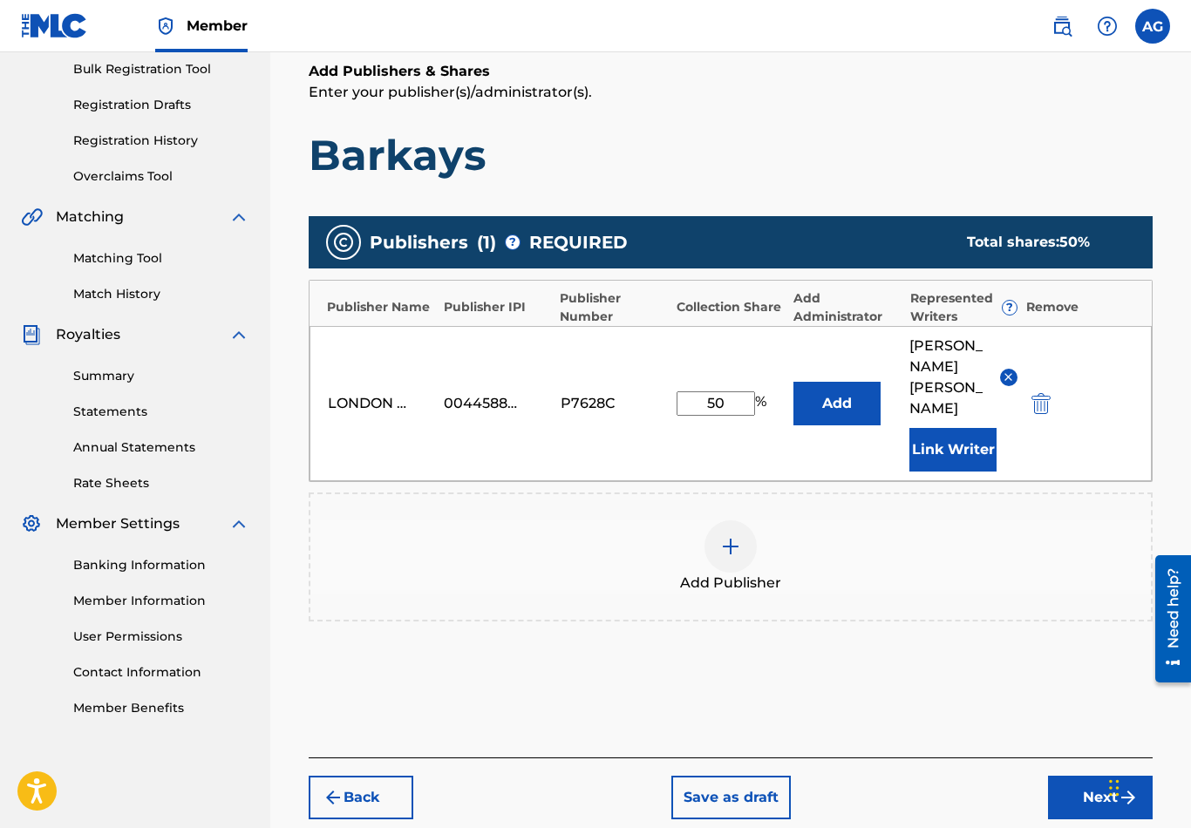
click at [1034, 393] on img "submit" at bounding box center [1040, 403] width 19 height 21
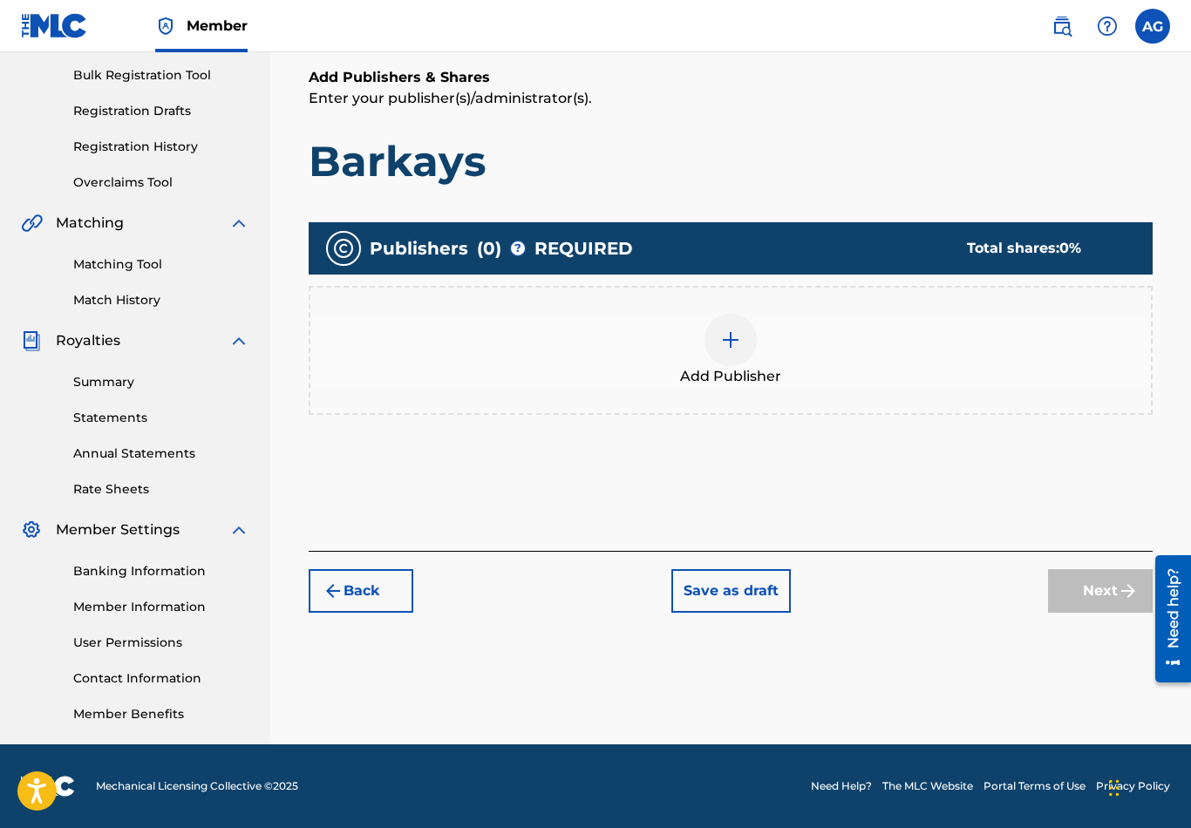
click at [728, 349] on img at bounding box center [730, 339] width 21 height 21
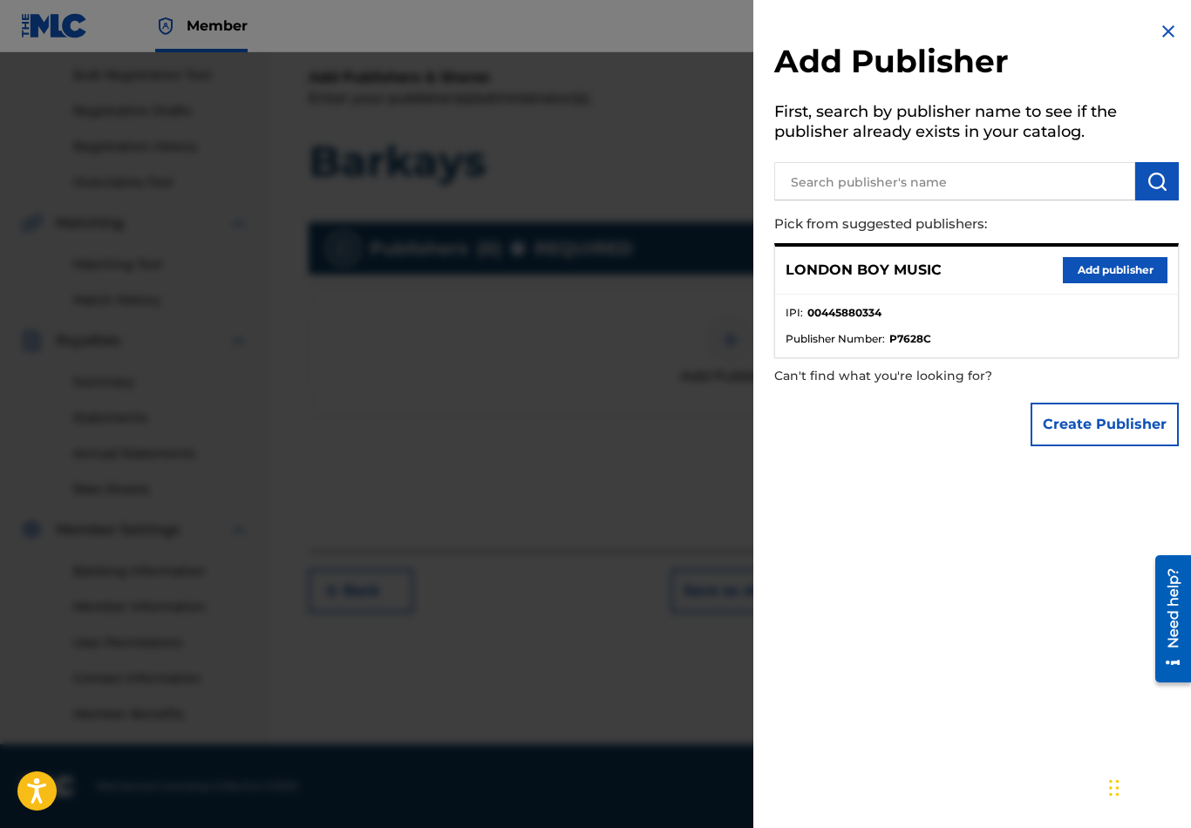
click at [1110, 275] on button "Add publisher" at bounding box center [1114, 270] width 105 height 26
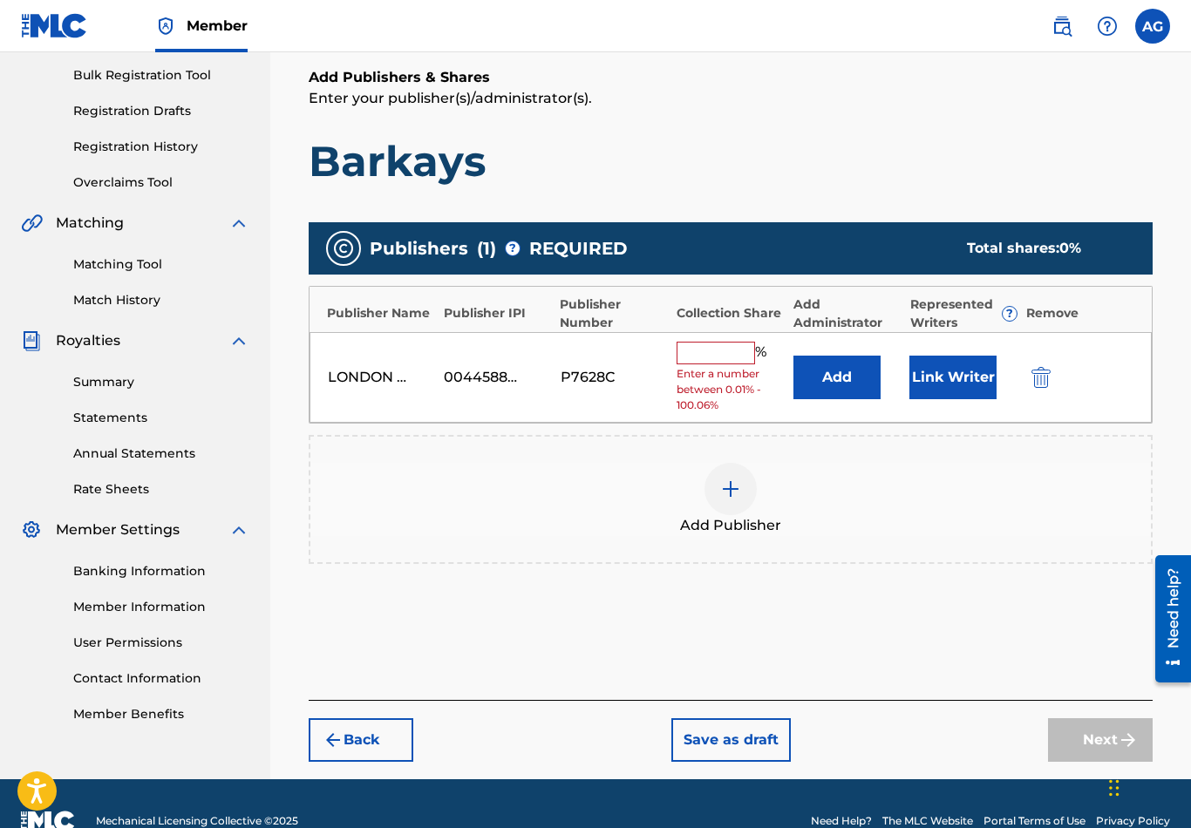
click at [717, 356] on input "text" at bounding box center [715, 353] width 78 height 23
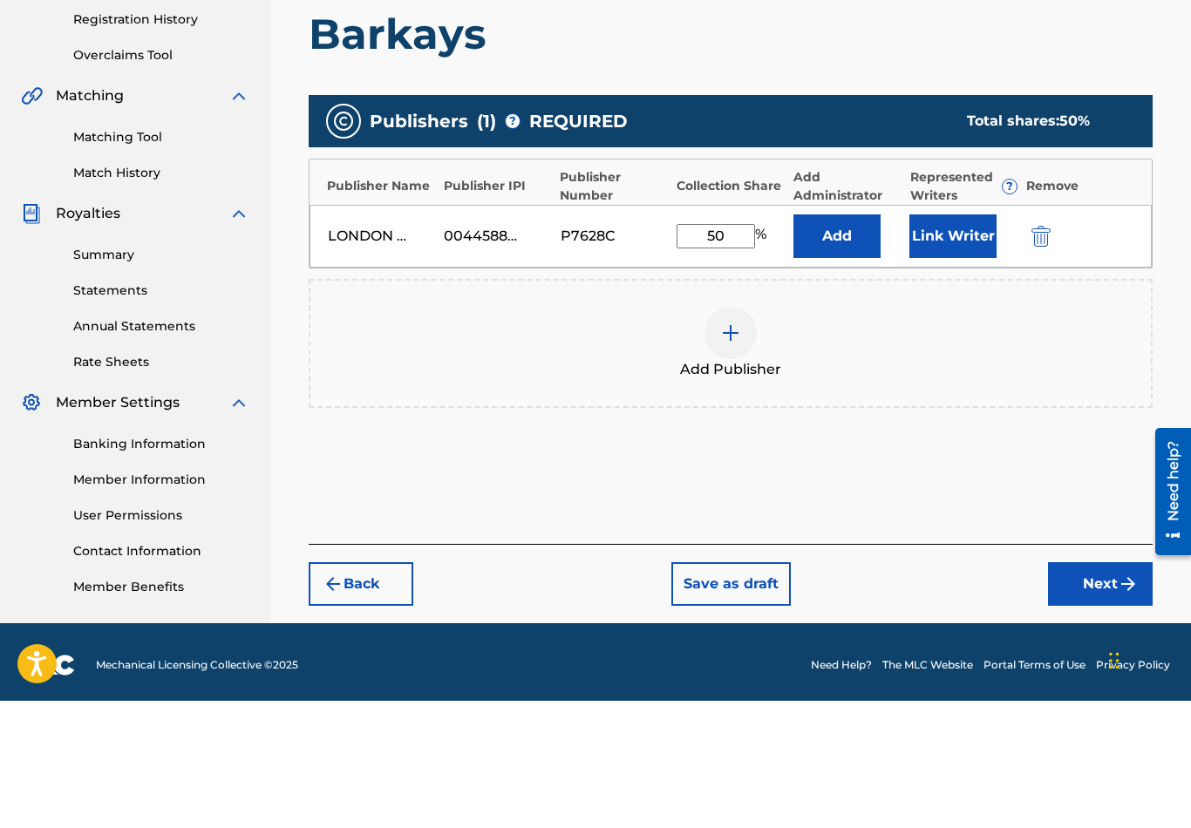
type input "50"
click at [964, 342] on button "Link Writer" at bounding box center [952, 364] width 87 height 44
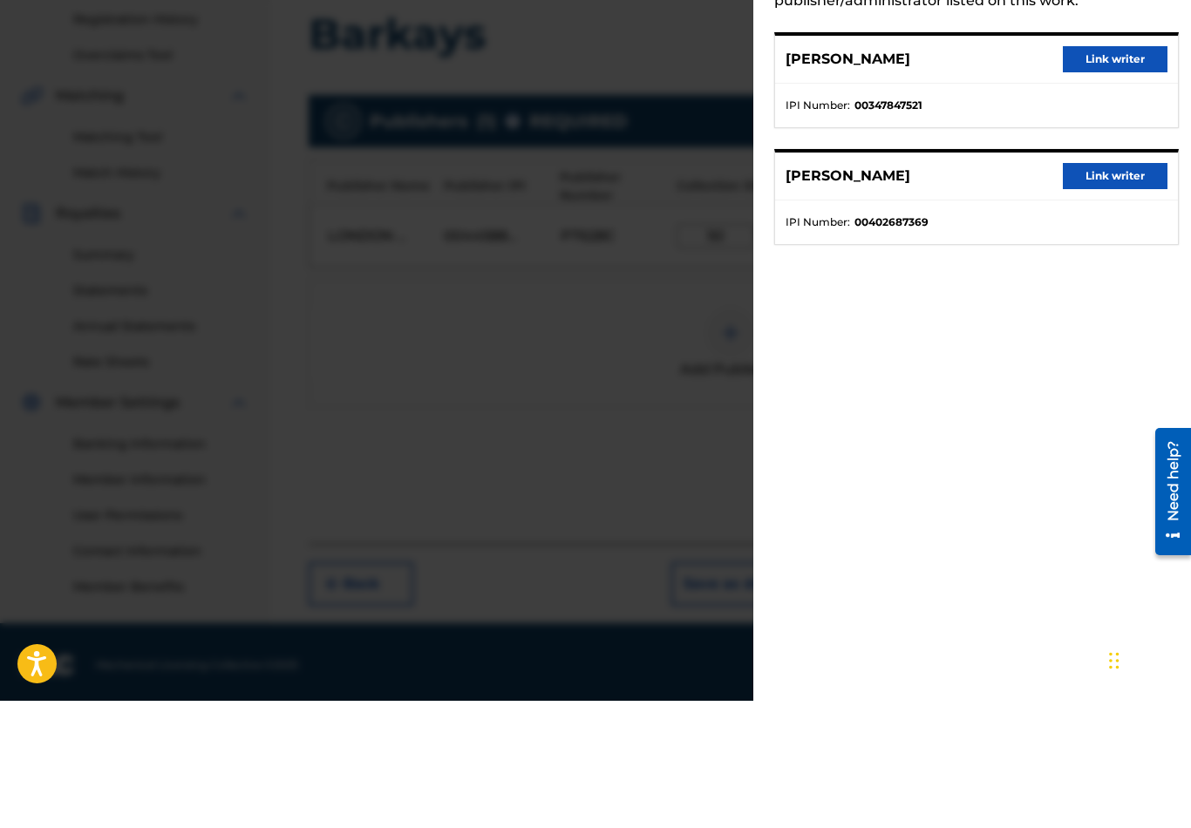
scroll to position [259, 0]
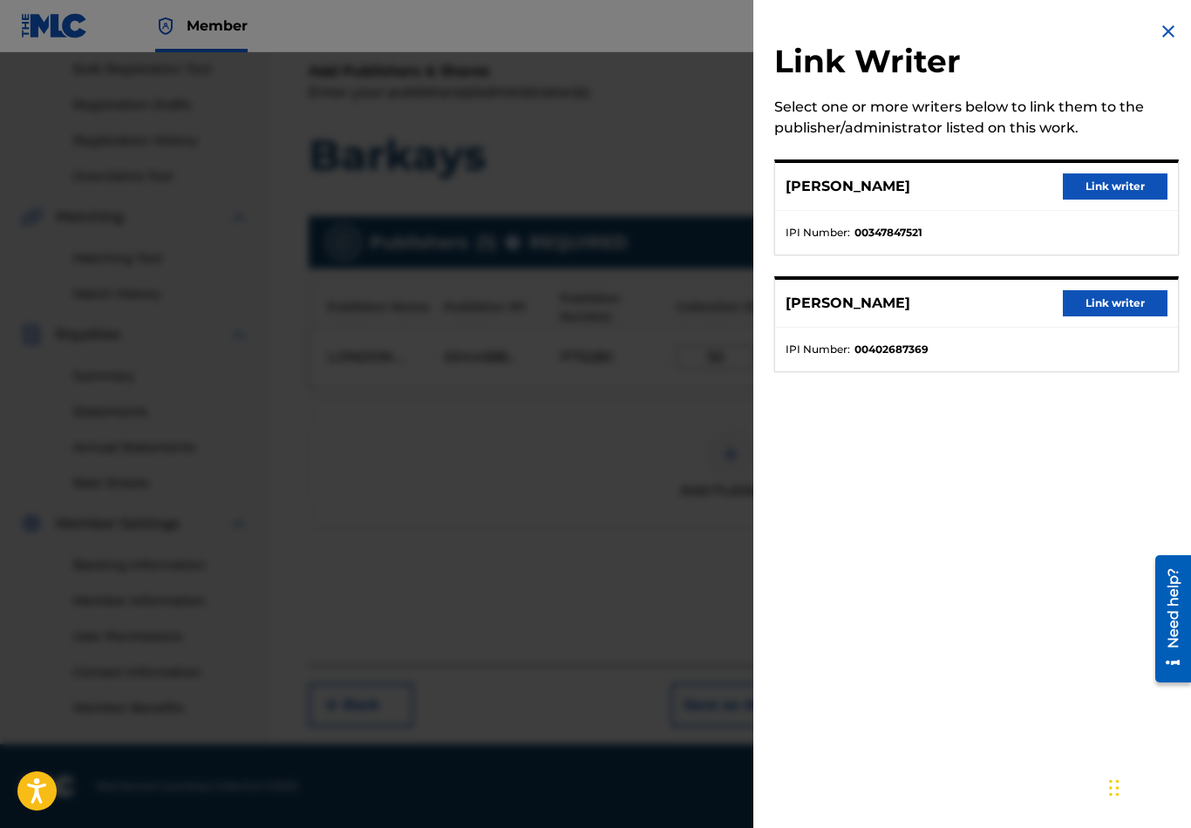
click at [1125, 187] on button "Link writer" at bounding box center [1114, 186] width 105 height 26
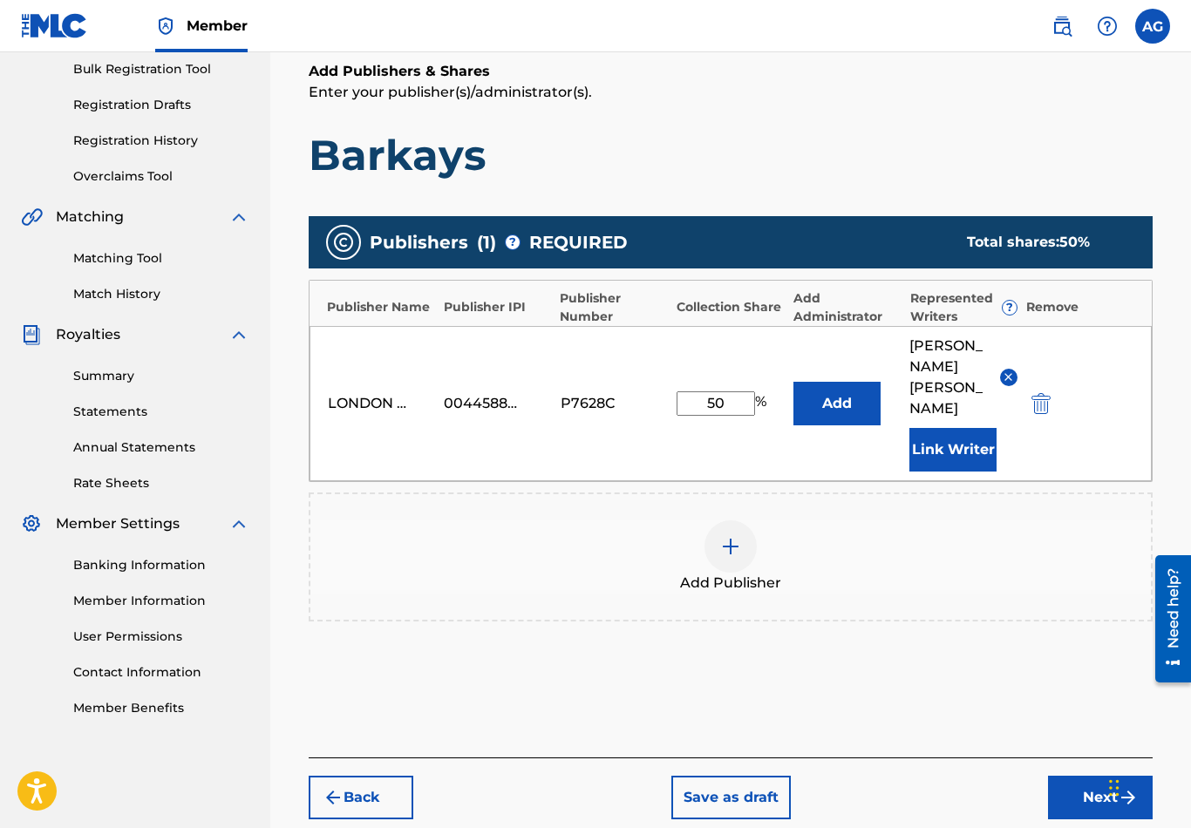
click at [735, 536] on img at bounding box center [730, 546] width 21 height 21
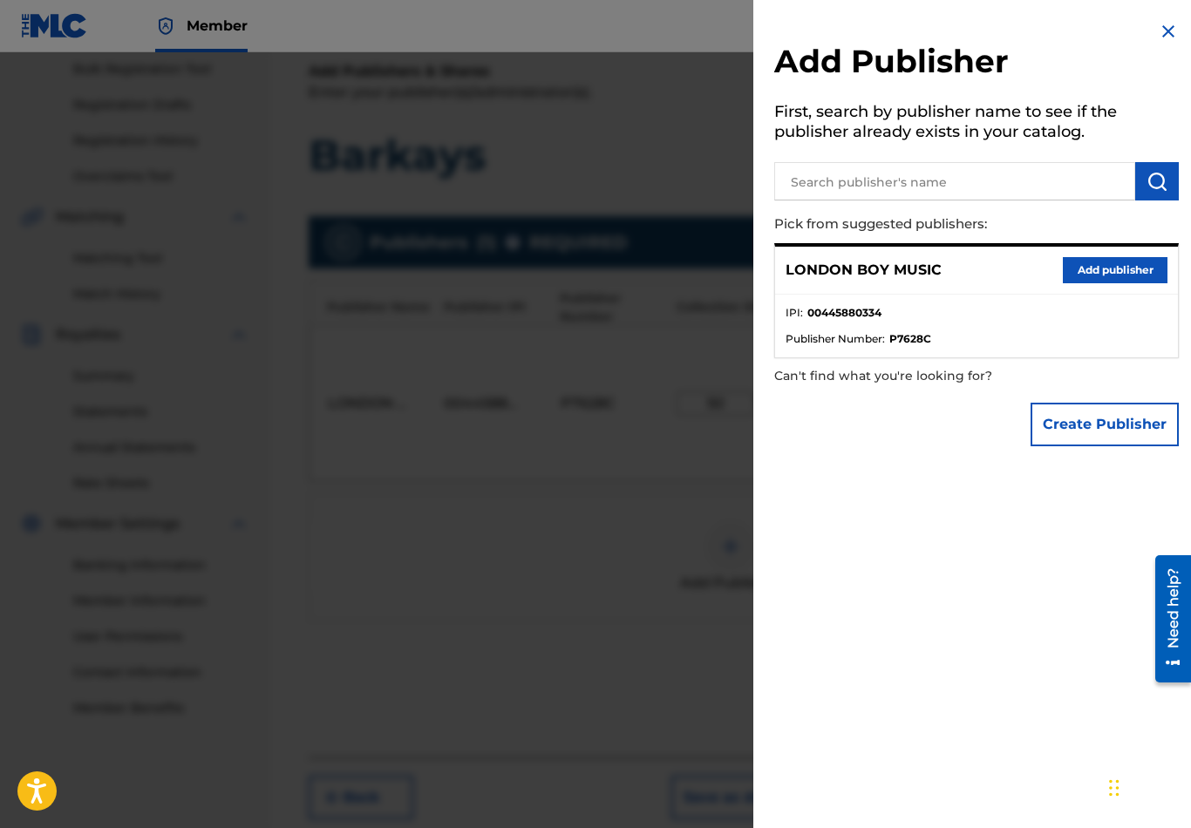
click at [974, 180] on input "text" at bounding box center [954, 181] width 361 height 38
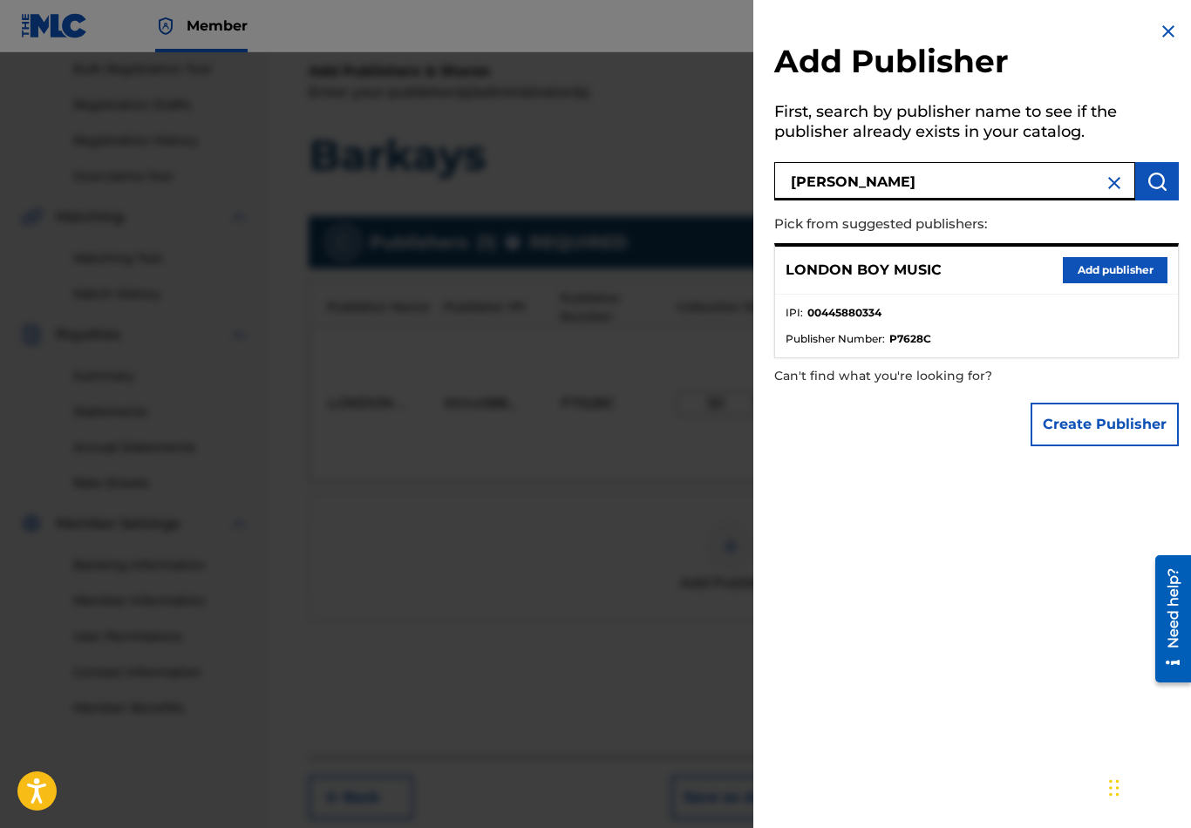
type input "[PERSON_NAME]"
click at [1166, 179] on img "submit" at bounding box center [1156, 181] width 21 height 21
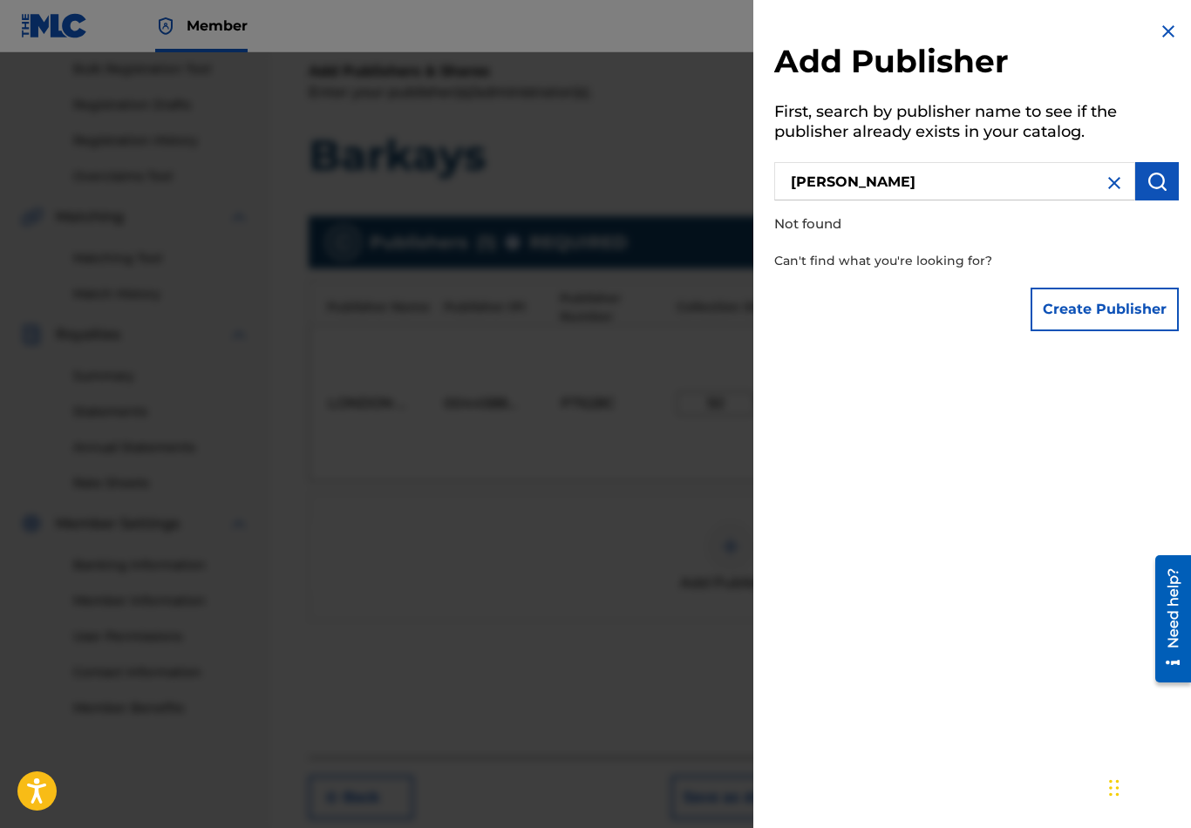
click at [1110, 187] on img at bounding box center [1113, 183] width 21 height 21
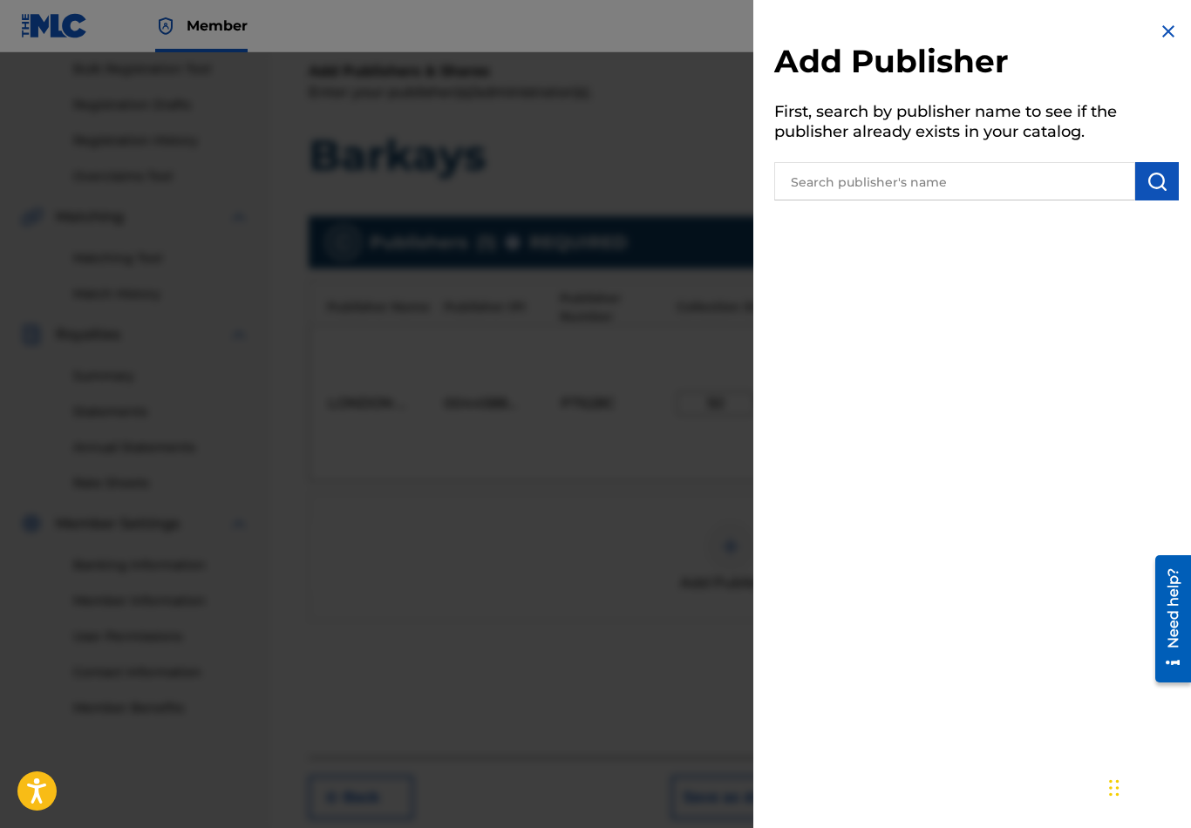
click at [1173, 28] on img at bounding box center [1167, 31] width 21 height 21
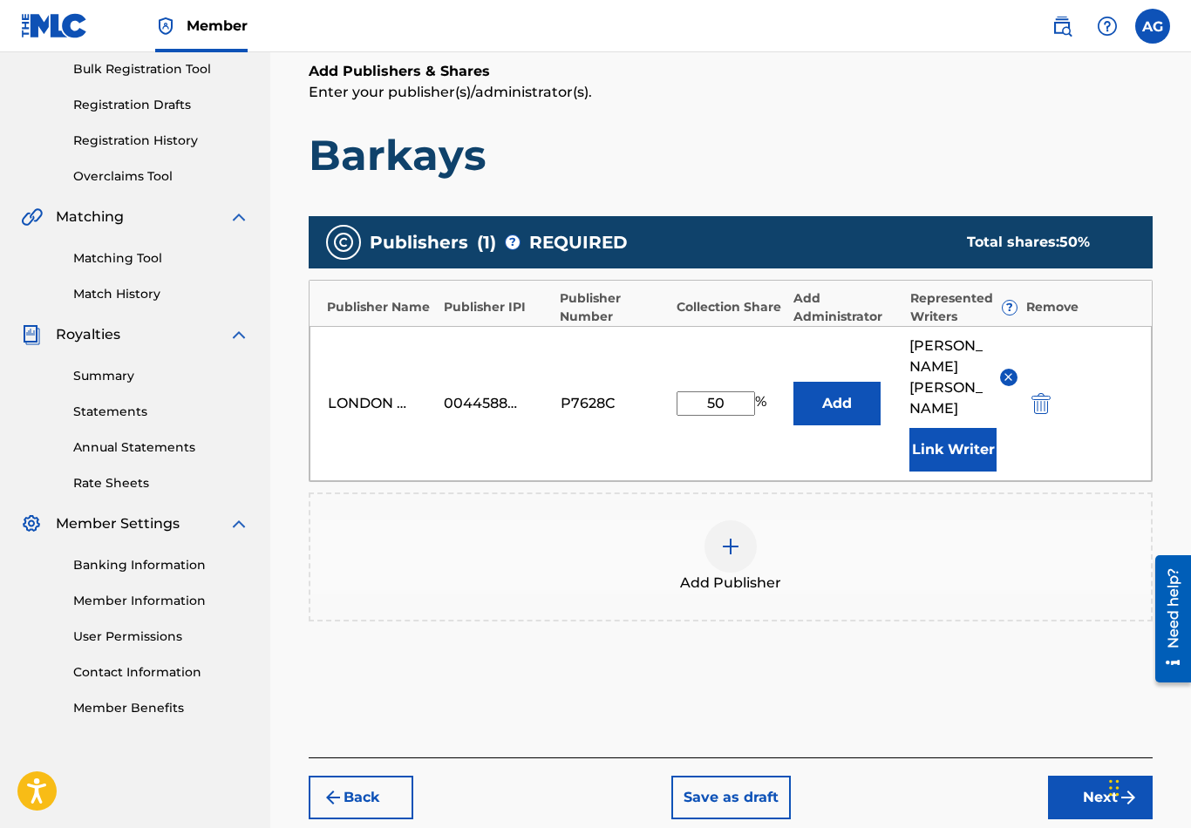
click at [1068, 776] on button "Next" at bounding box center [1100, 798] width 105 height 44
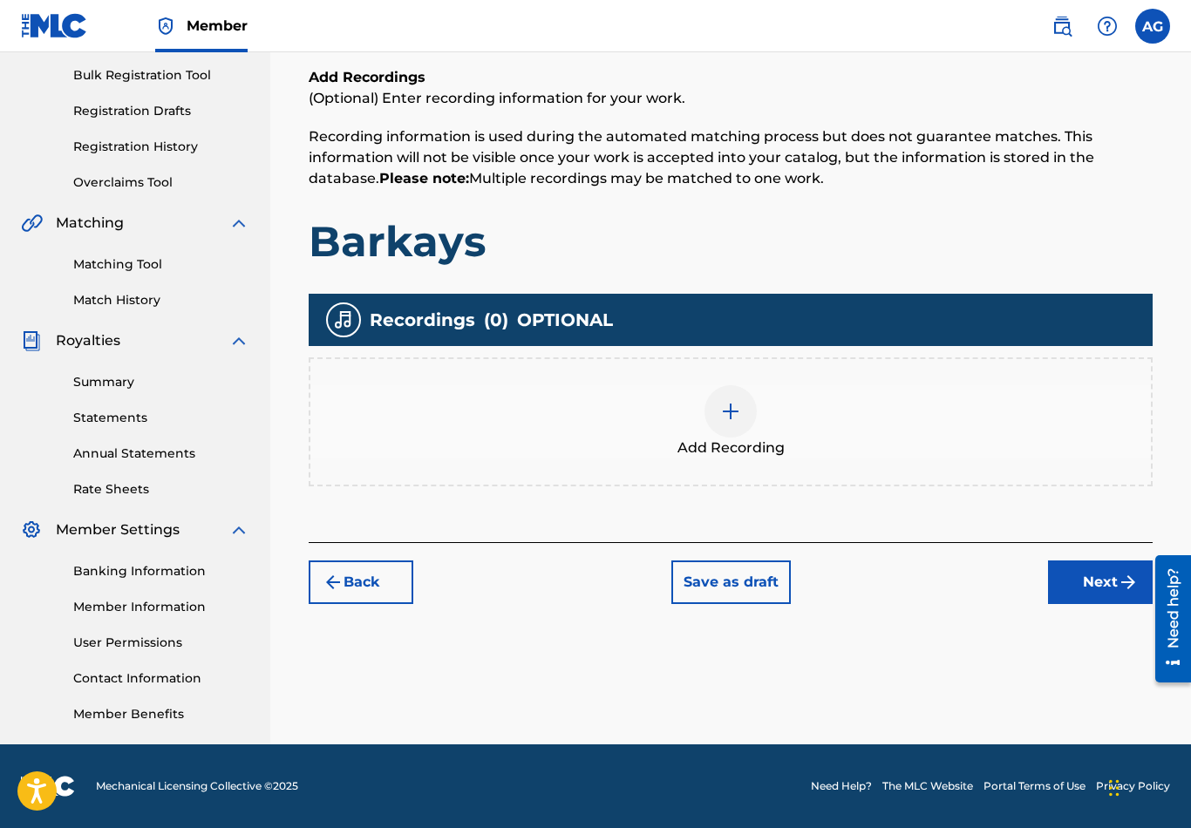
click at [1101, 588] on button "Next" at bounding box center [1100, 582] width 105 height 44
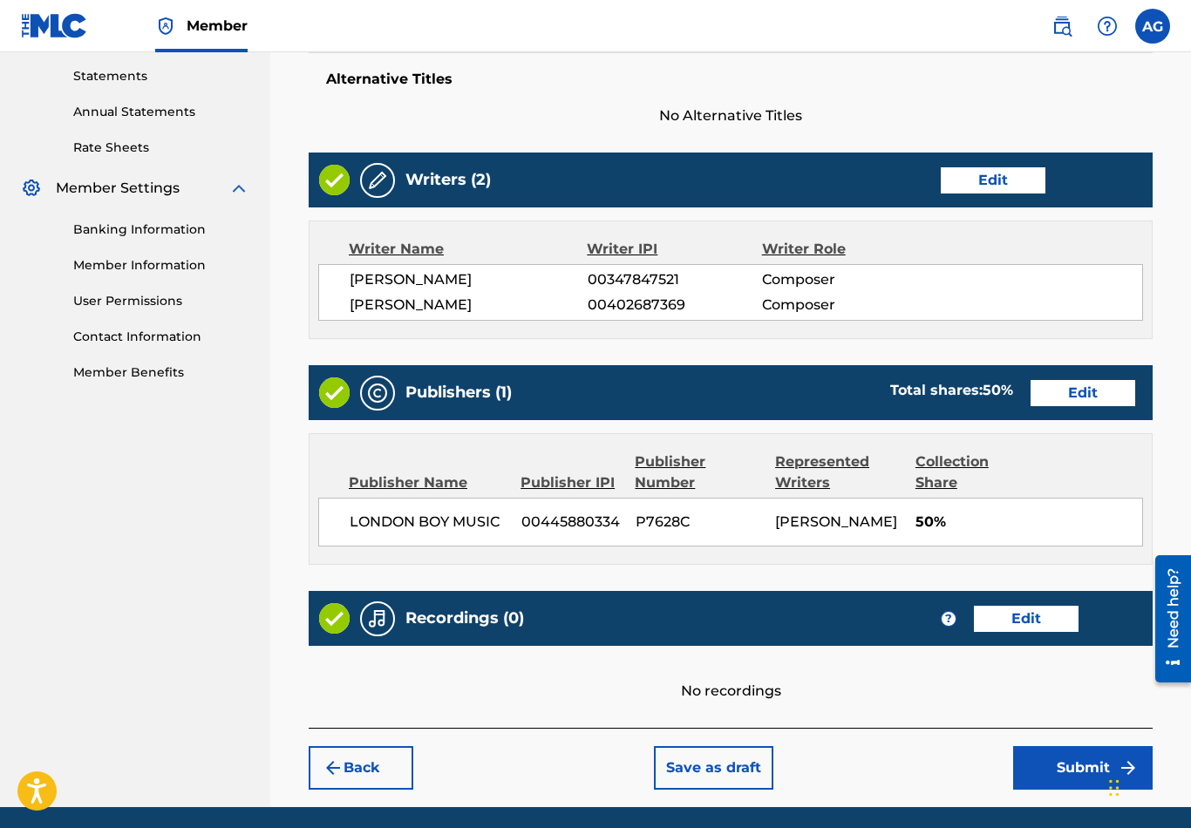
scroll to position [649, 0]
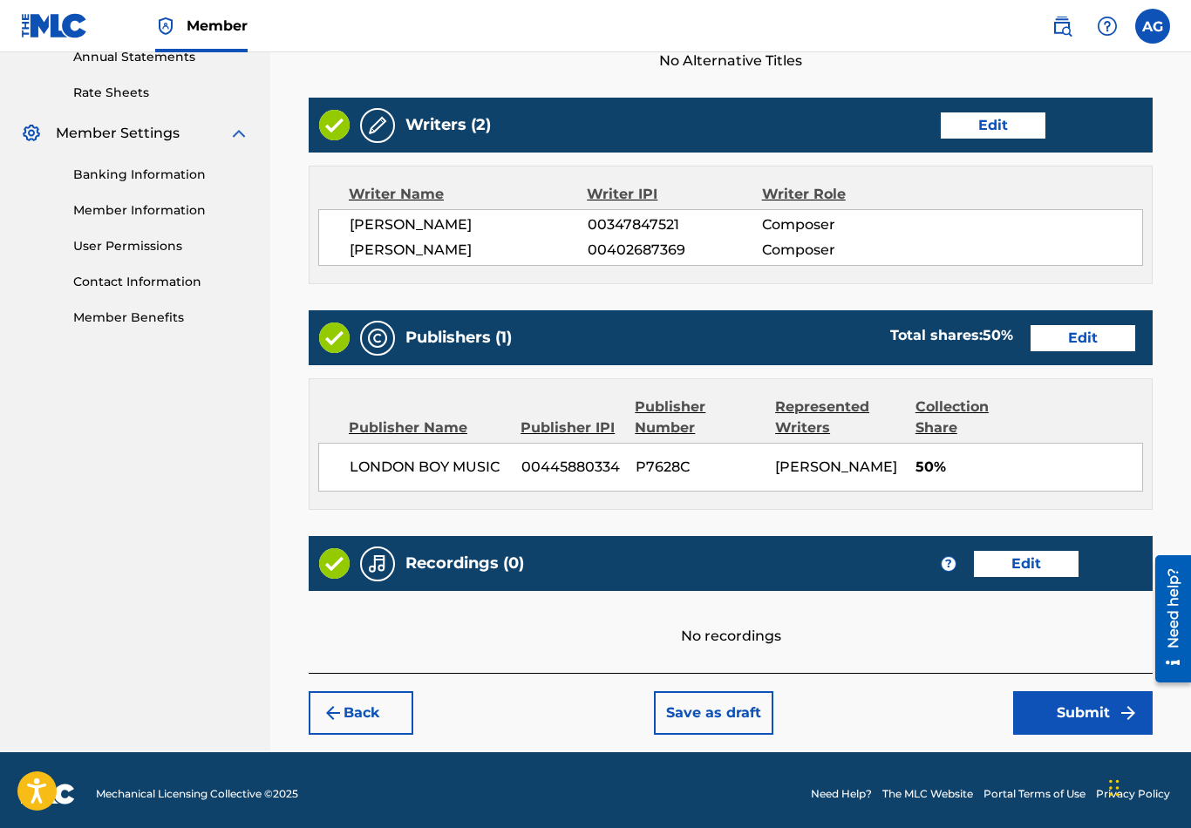
click at [1085, 728] on button "Submit" at bounding box center [1082, 713] width 139 height 44
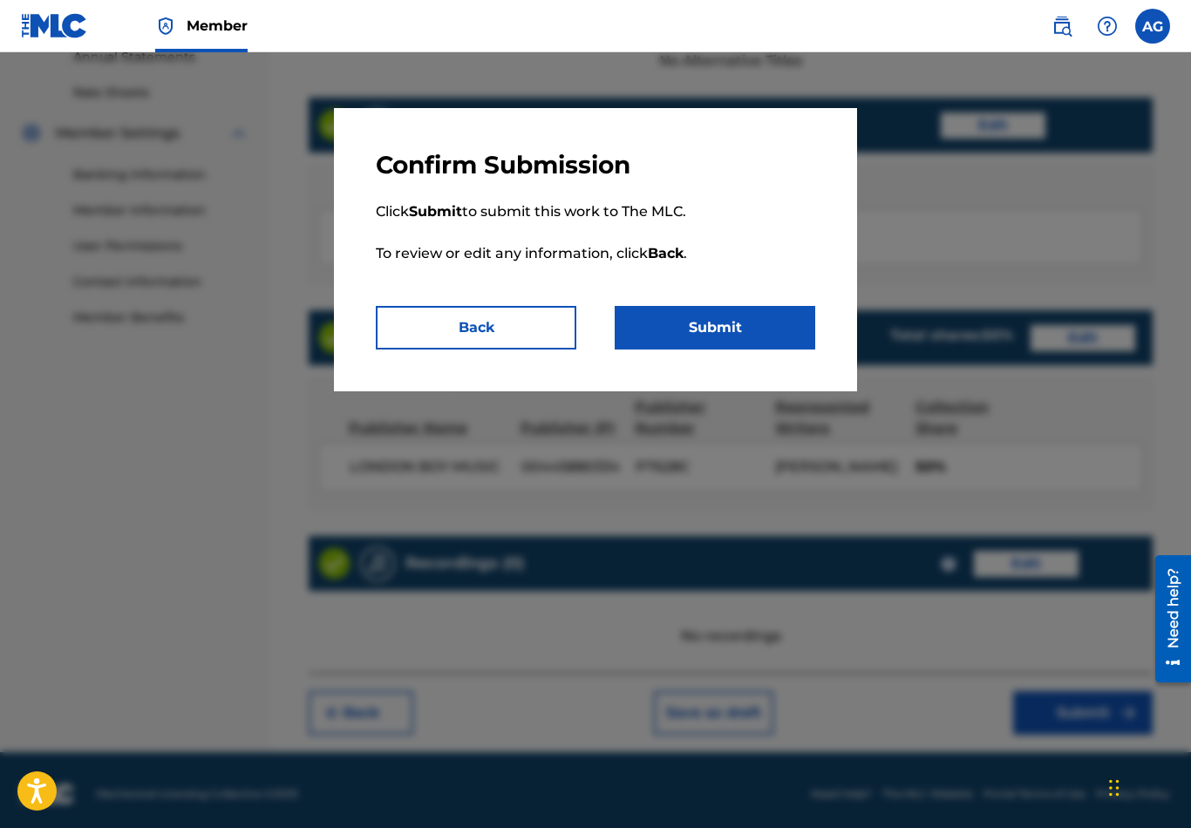
click at [768, 339] on button "Submit" at bounding box center [714, 328] width 200 height 44
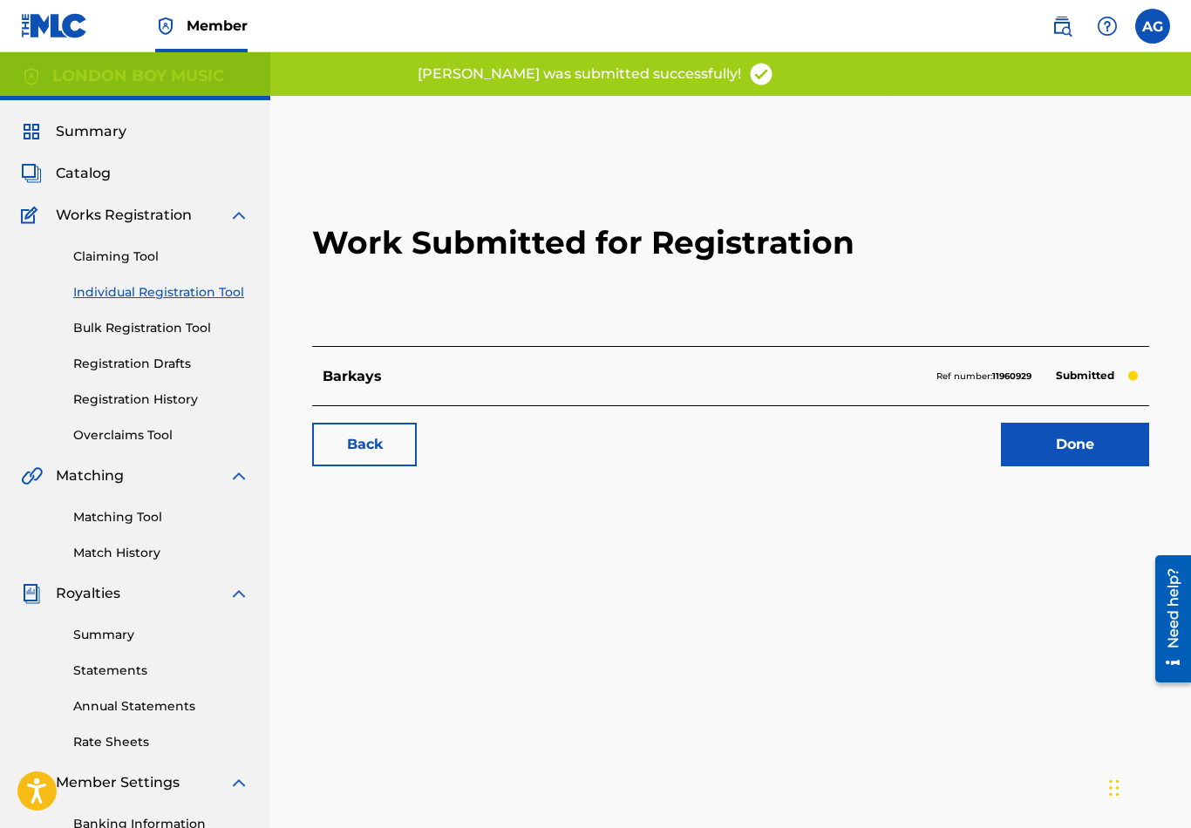
click at [1104, 447] on link "Done" at bounding box center [1075, 445] width 148 height 44
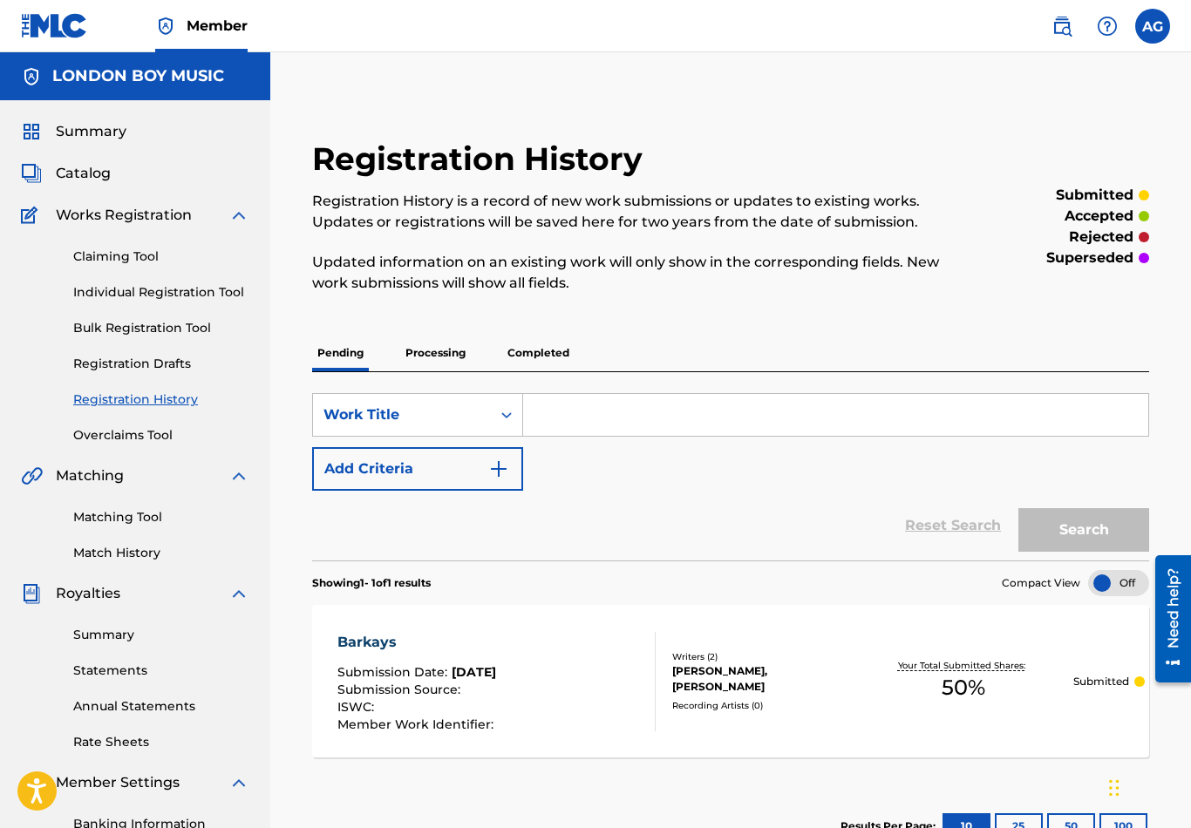
click at [616, 431] on input "Search Form" at bounding box center [835, 415] width 625 height 42
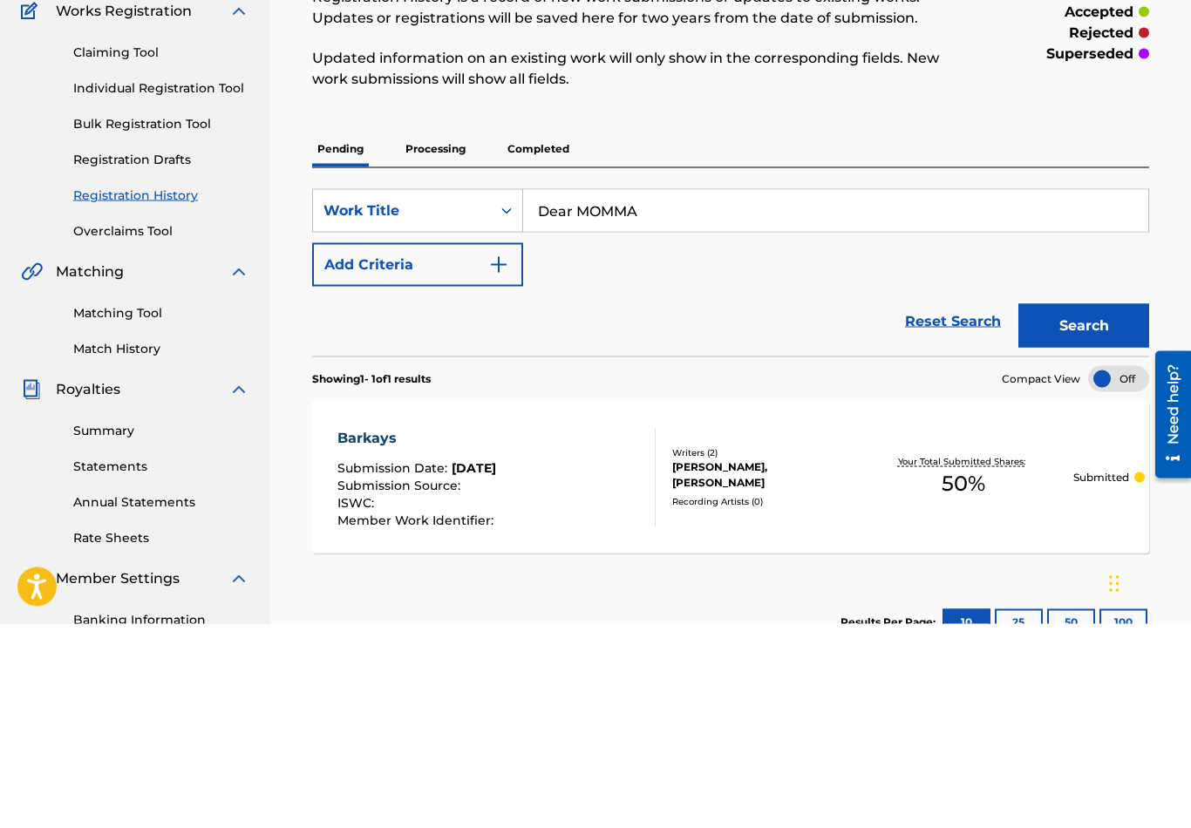
type input "Dear MOMMA"
click at [1085, 508] on button "Search" at bounding box center [1083, 530] width 131 height 44
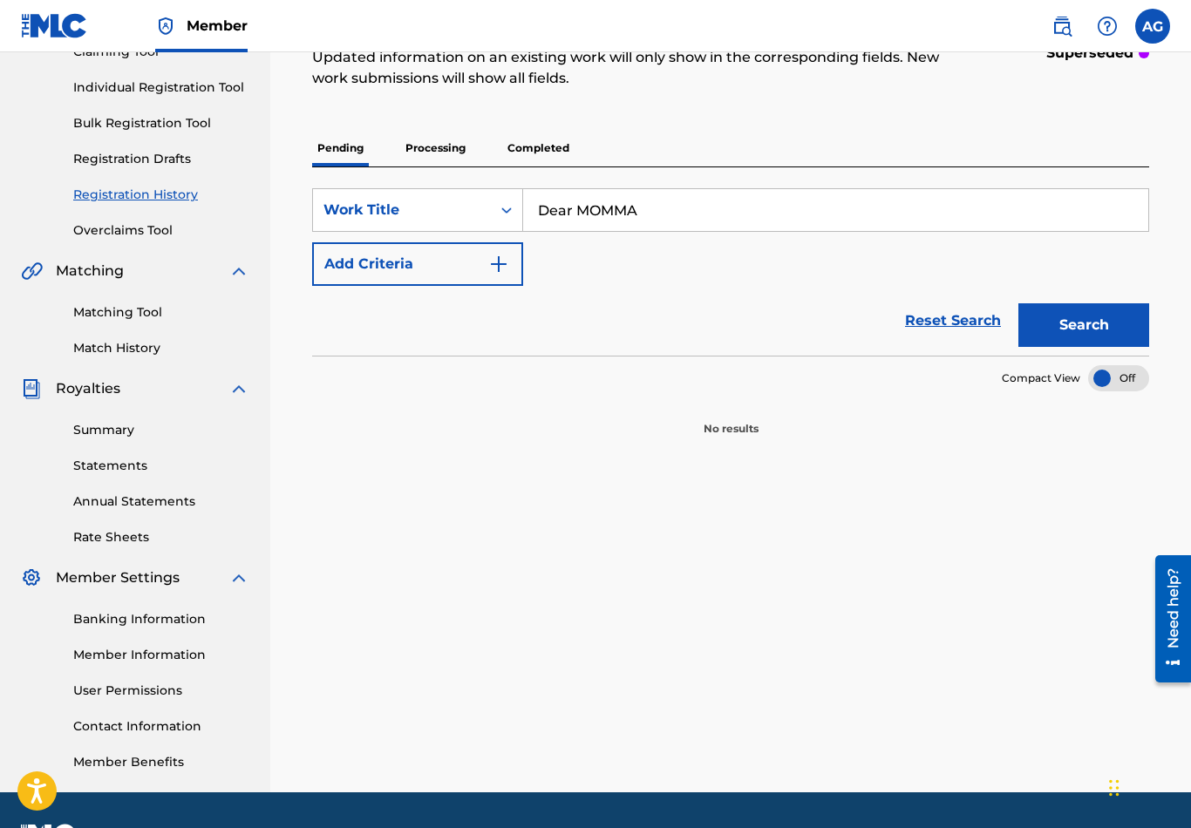
click at [441, 253] on button "Add Criteria" at bounding box center [417, 264] width 211 height 44
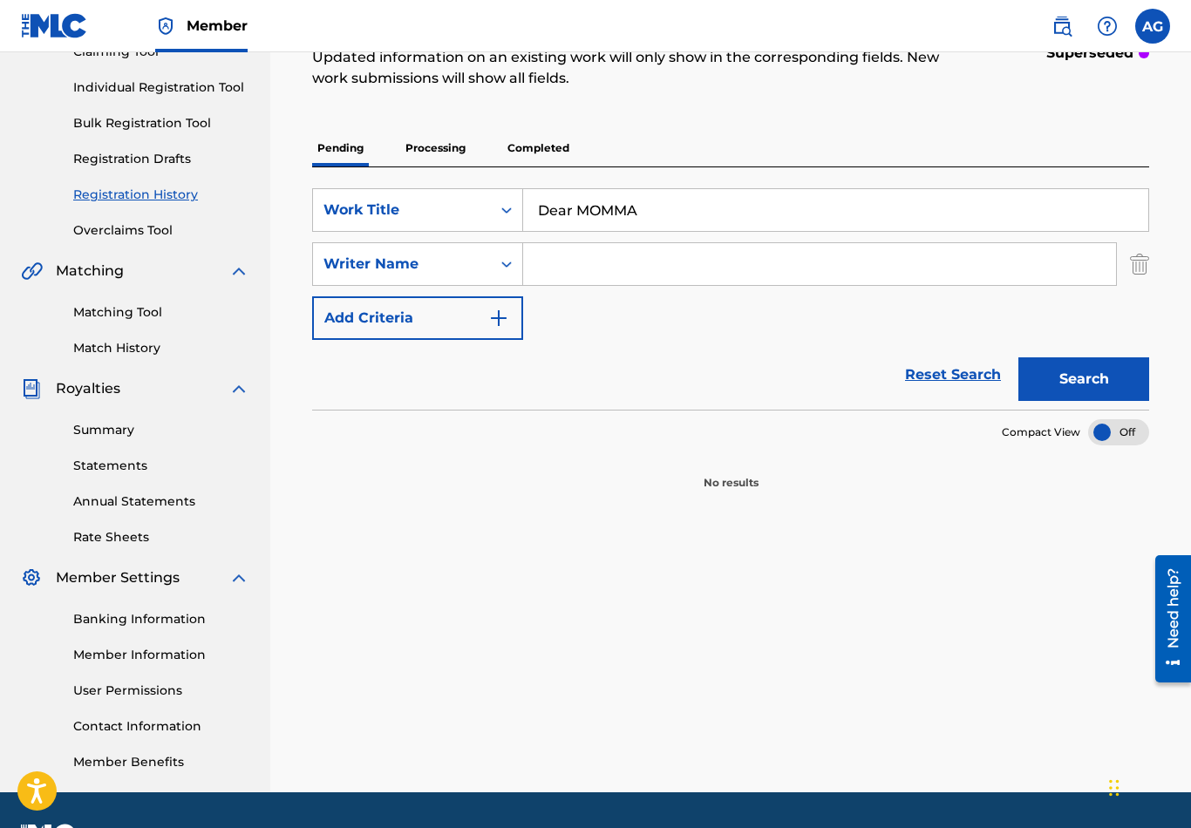
click at [601, 261] on input "Search Form" at bounding box center [819, 264] width 593 height 42
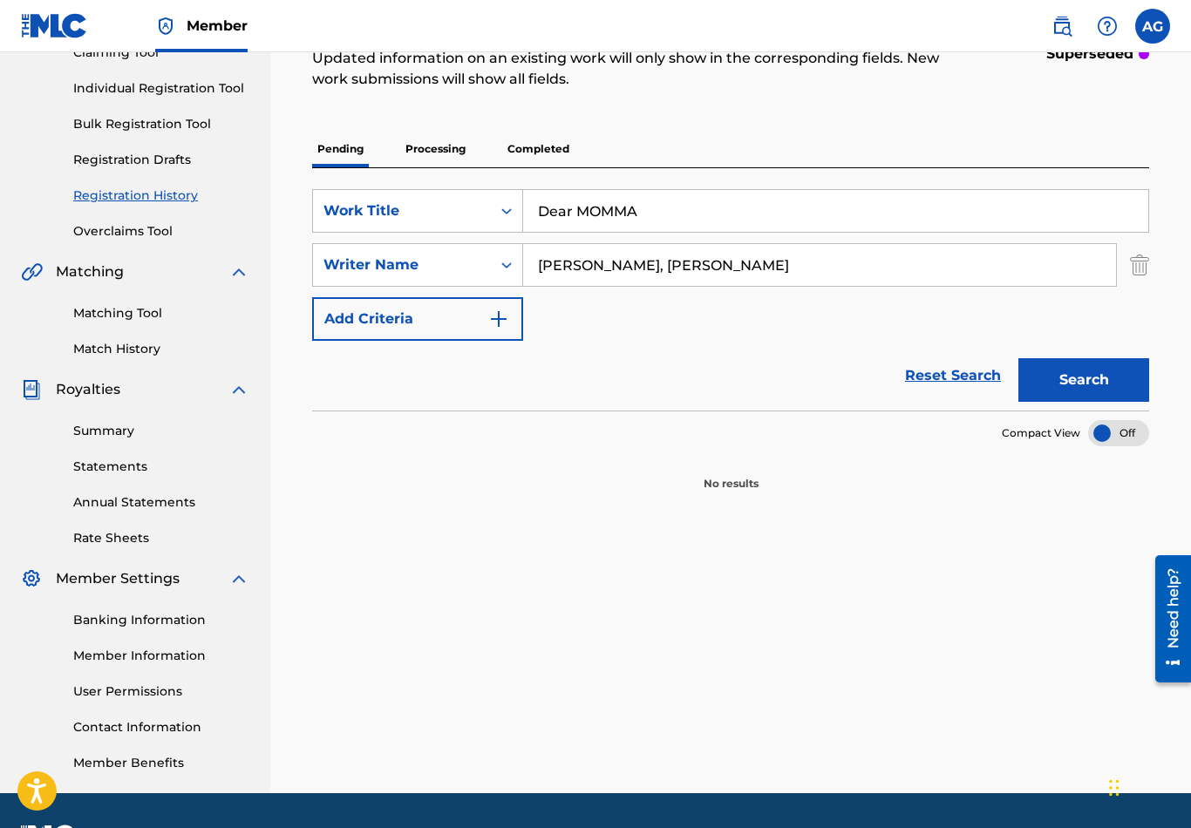
type input "[PERSON_NAME], [PERSON_NAME]"
click at [449, 307] on button "Add Criteria" at bounding box center [417, 319] width 211 height 44
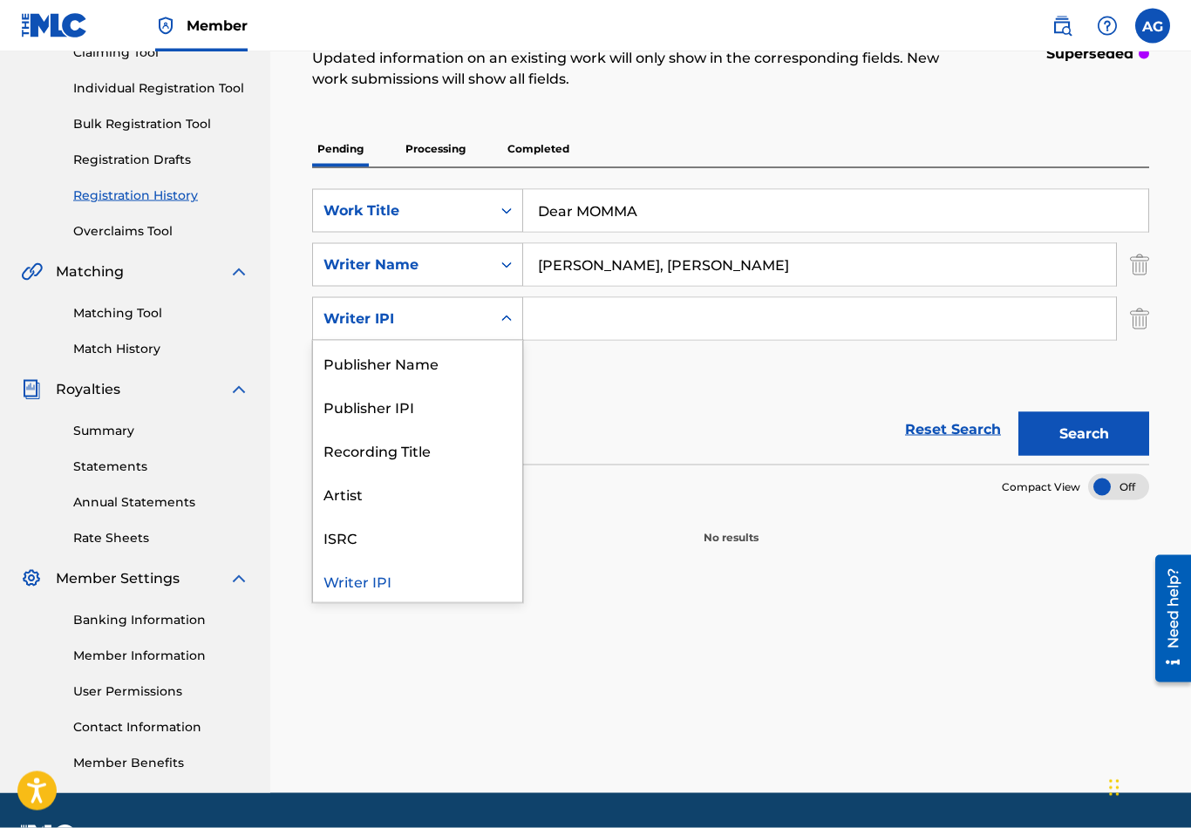
scroll to position [205, 0]
click at [389, 583] on div "Writer IPI" at bounding box center [417, 580] width 209 height 44
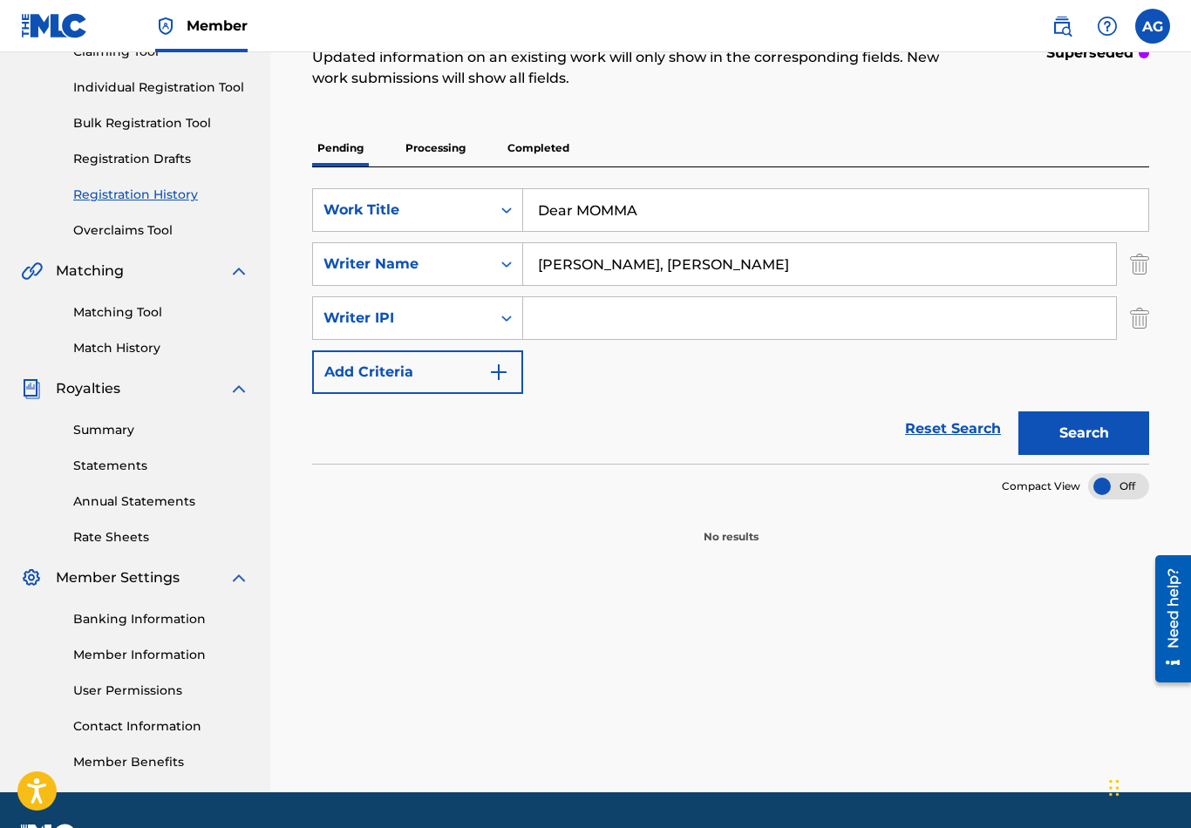
click at [588, 325] on input "Search Form" at bounding box center [819, 318] width 593 height 42
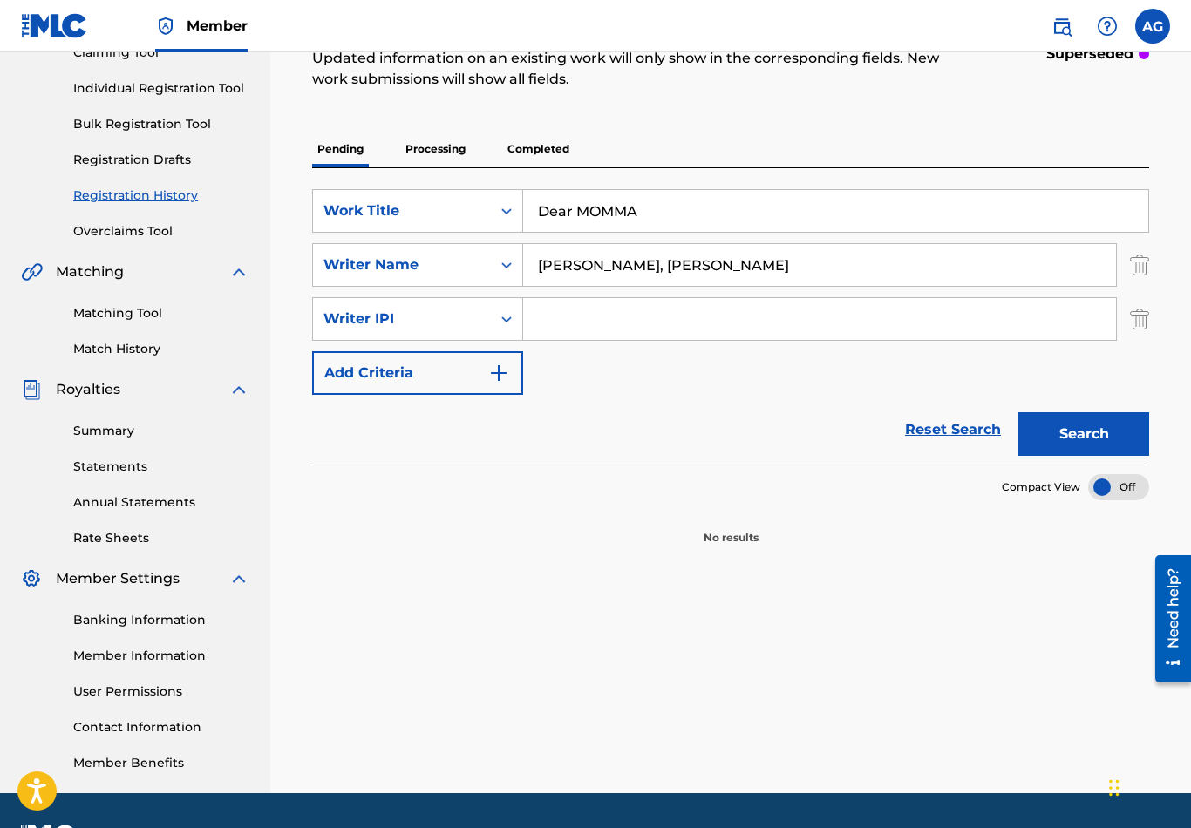
type input "4"
type input "347847521"
click at [470, 375] on button "Add Criteria" at bounding box center [417, 373] width 211 height 44
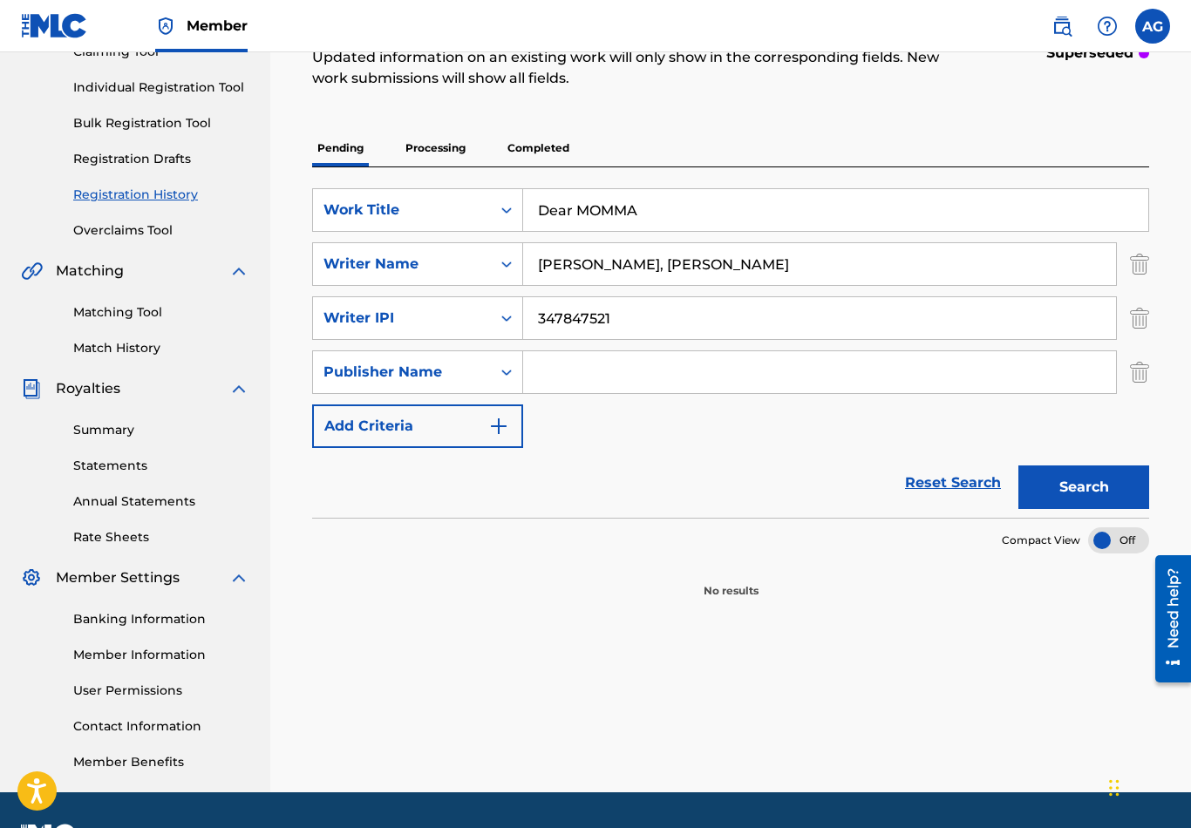
click at [589, 380] on input "Search Form" at bounding box center [819, 372] width 593 height 42
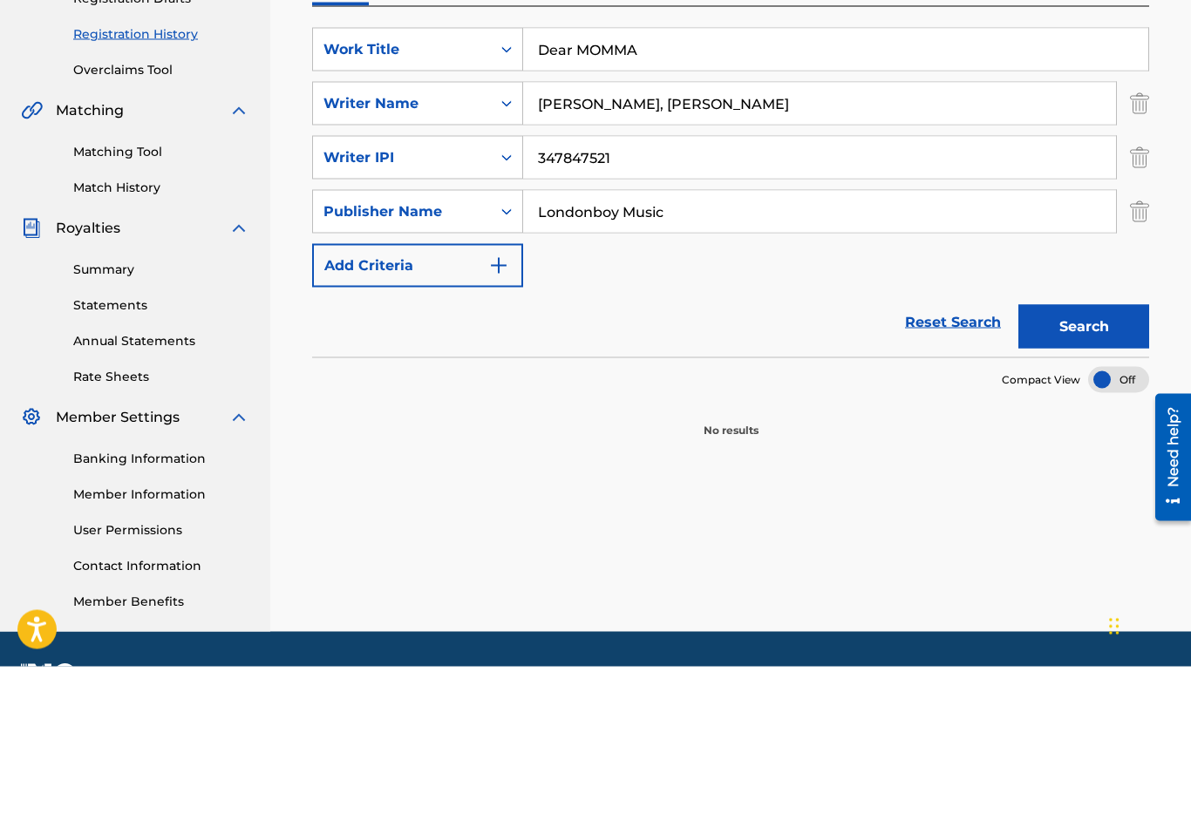
type input "Londonboy Music"
click at [498, 417] on img "Search Form" at bounding box center [498, 427] width 21 height 21
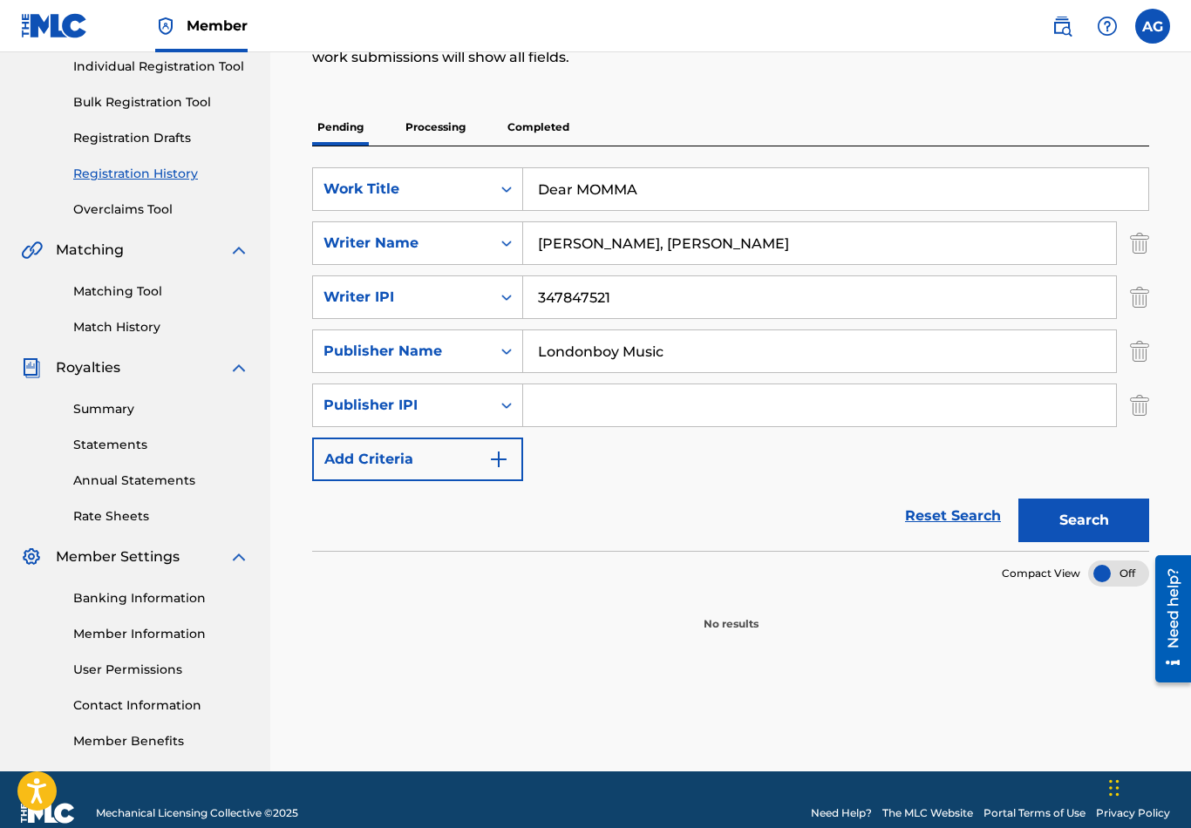
click at [589, 414] on input "Search Form" at bounding box center [819, 405] width 593 height 42
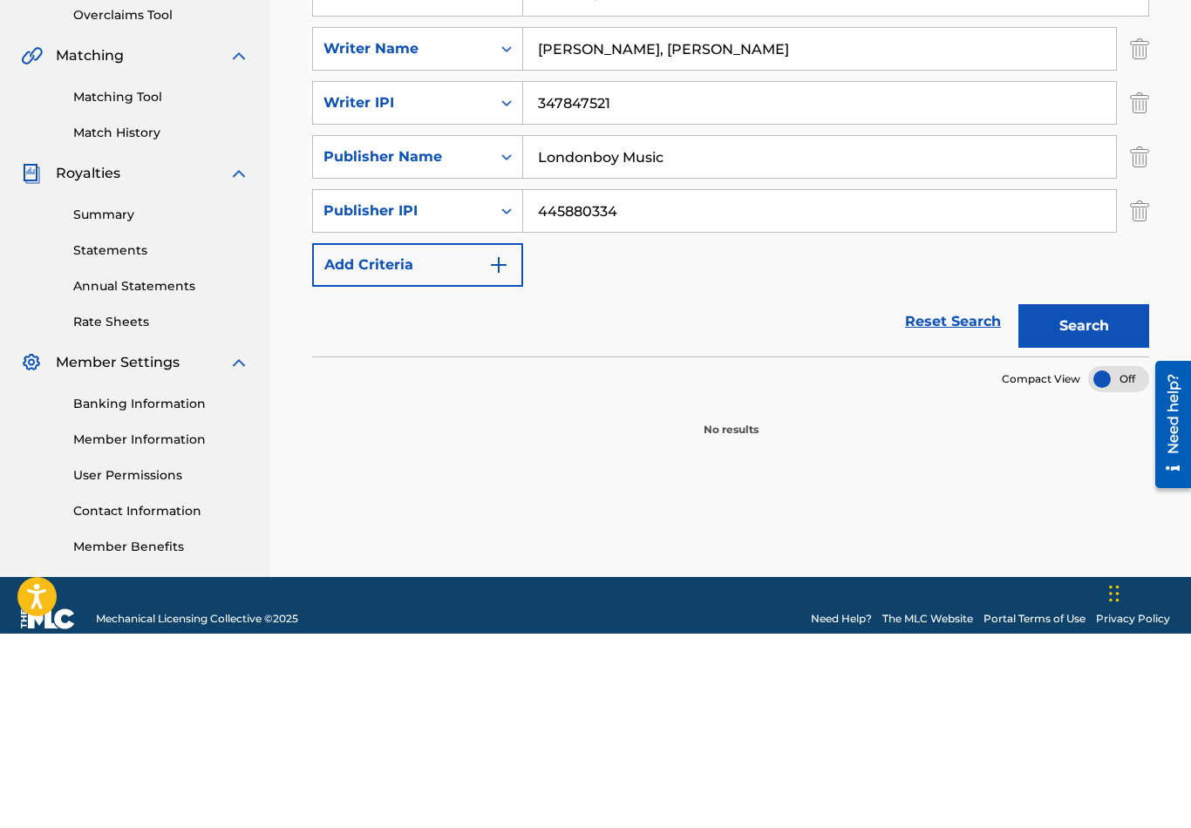
type input "445880334"
click at [1069, 499] on button "Search" at bounding box center [1083, 521] width 131 height 44
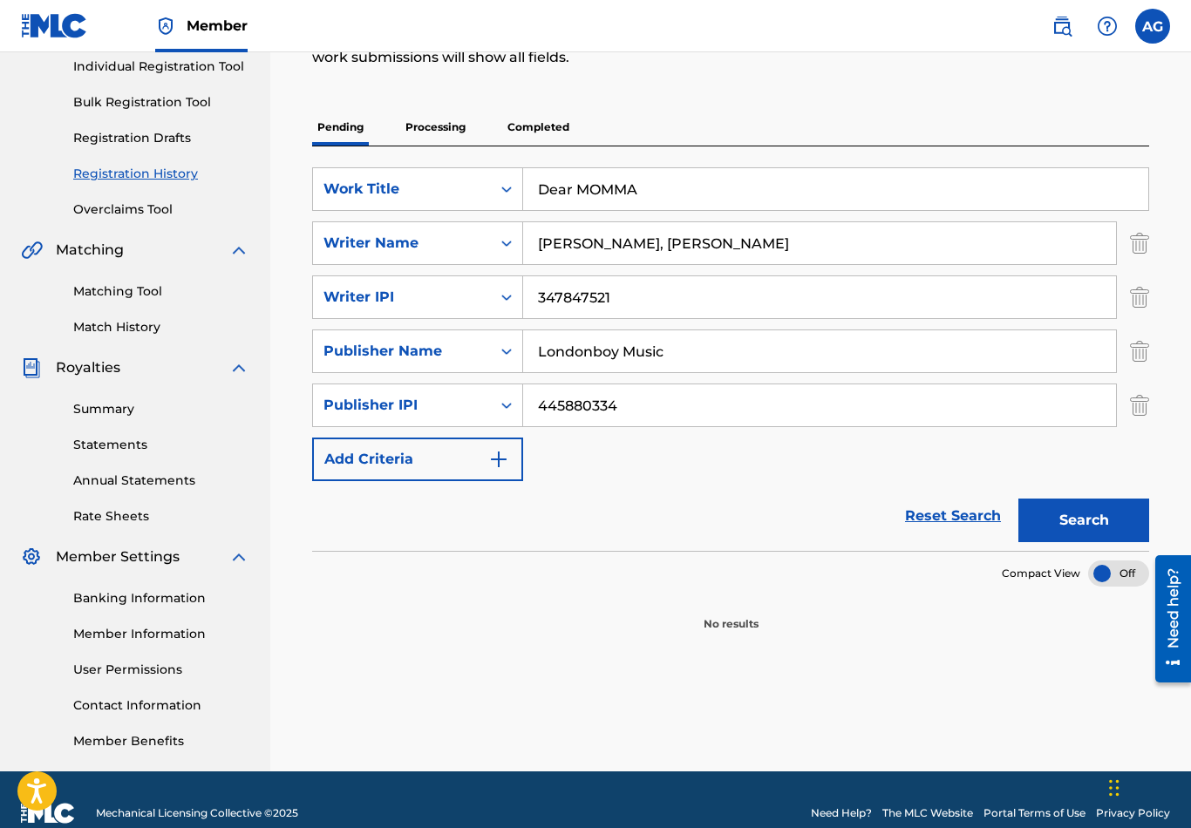
click at [682, 355] on input "Londonboy Music" at bounding box center [819, 351] width 593 height 42
type input "London Boy Music"
click at [1094, 522] on button "Search" at bounding box center [1083, 521] width 131 height 44
click at [505, 449] on img "Search Form" at bounding box center [498, 459] width 21 height 21
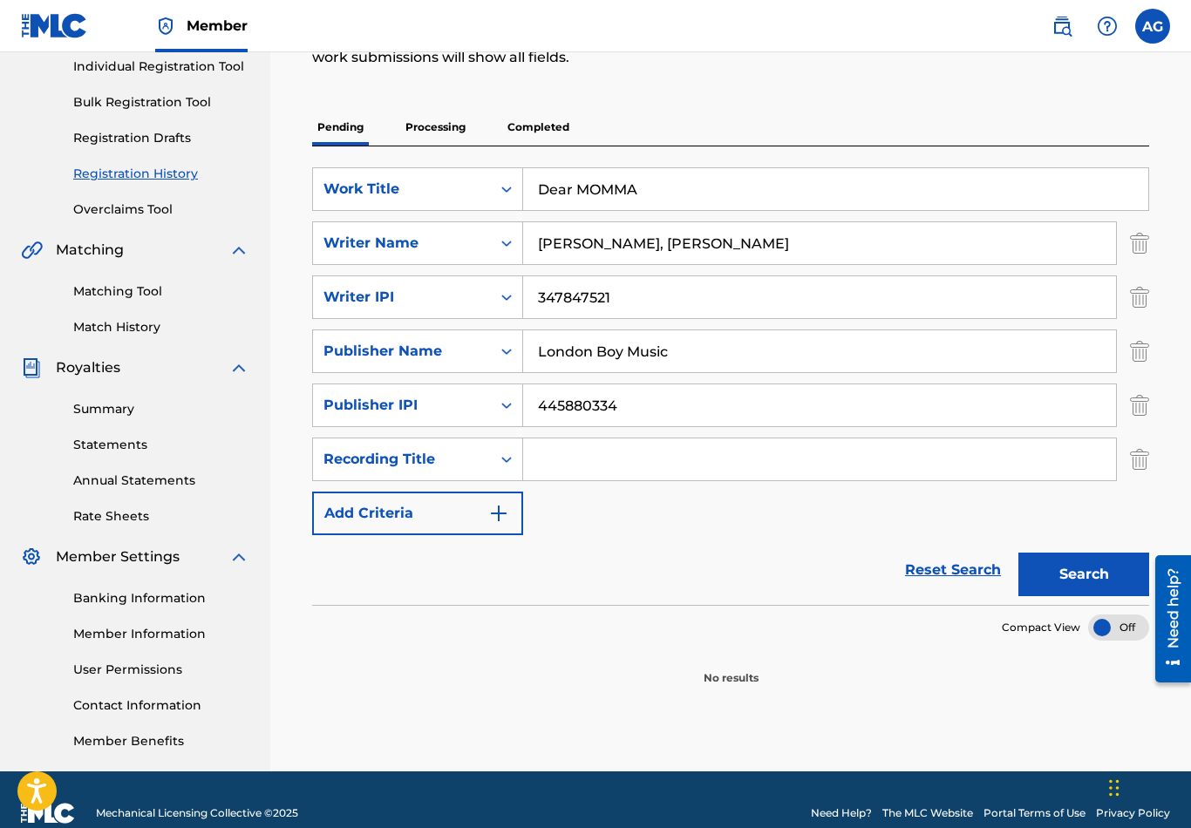
click at [469, 519] on button "Add Criteria" at bounding box center [417, 514] width 211 height 44
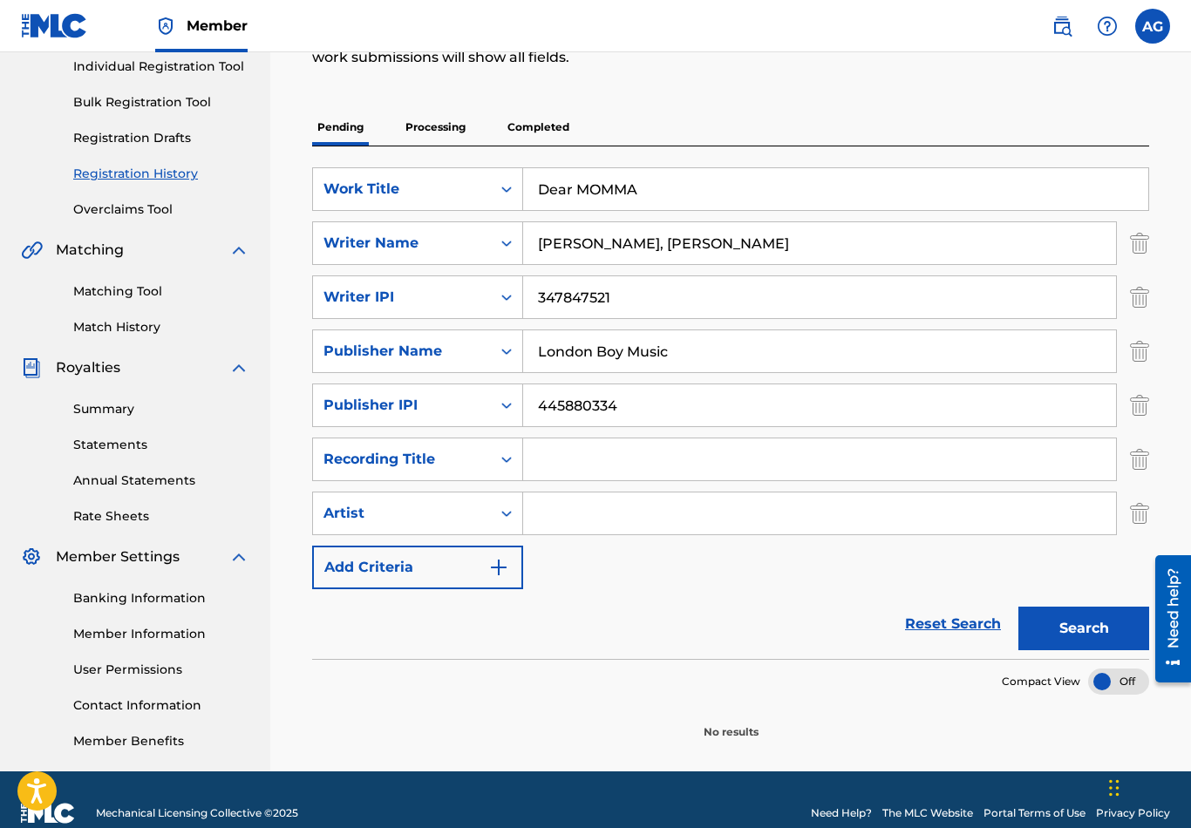
click at [1082, 628] on button "Search" at bounding box center [1083, 629] width 131 height 44
click at [1089, 628] on button "Search" at bounding box center [1083, 629] width 131 height 44
click at [755, 718] on p "No results" at bounding box center [730, 721] width 55 height 37
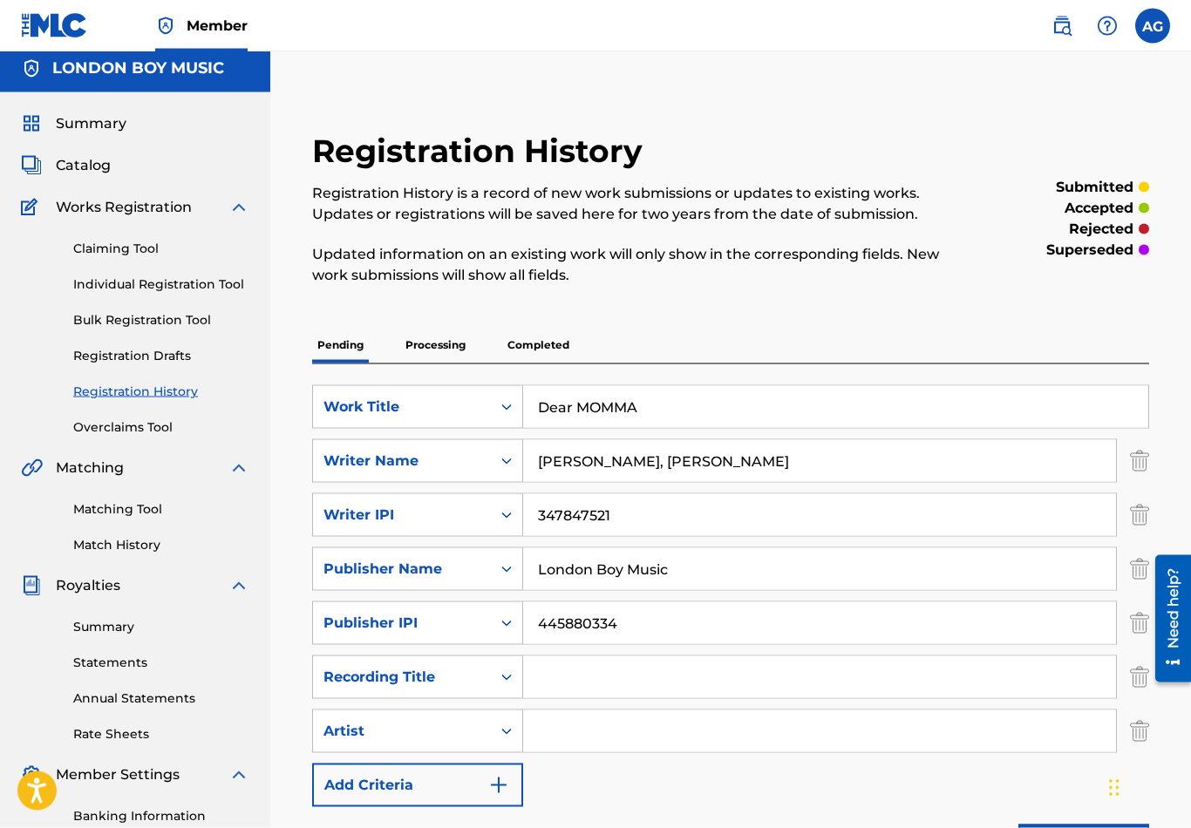
scroll to position [0, 0]
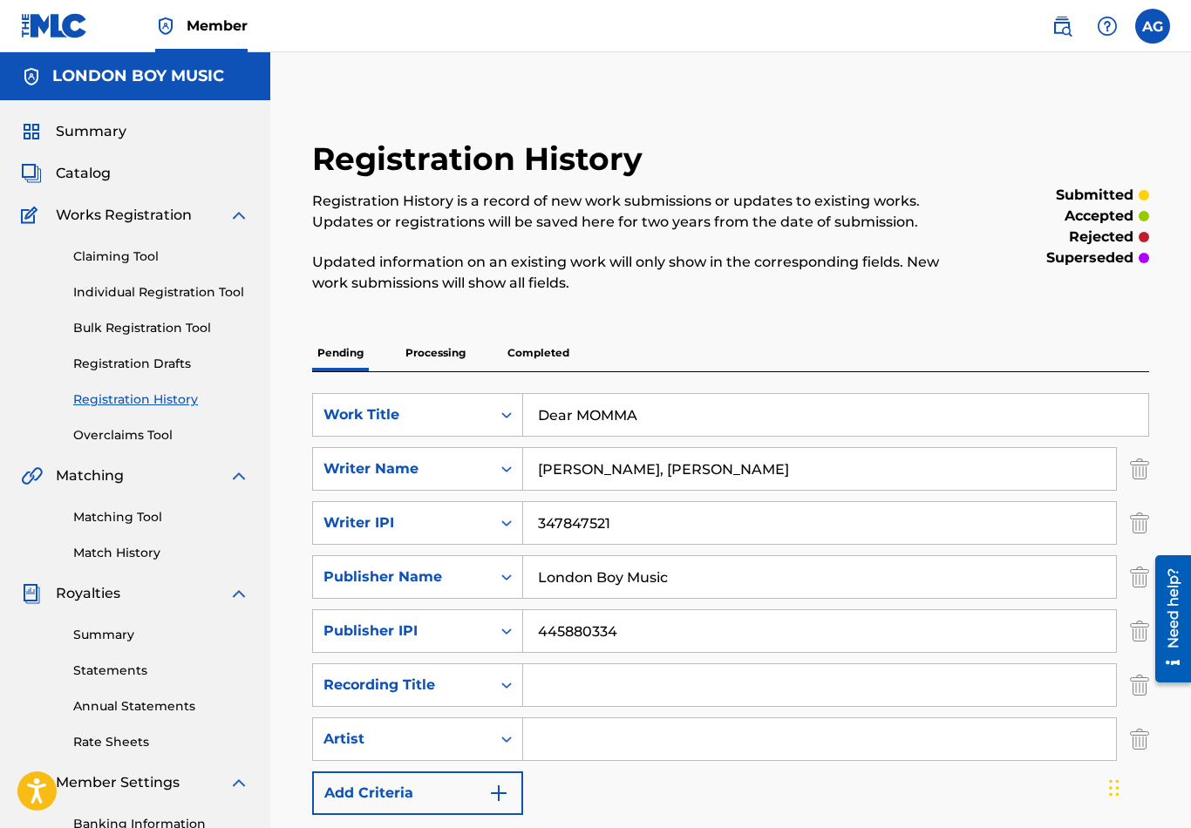
click at [444, 358] on p "Processing" at bounding box center [435, 353] width 71 height 37
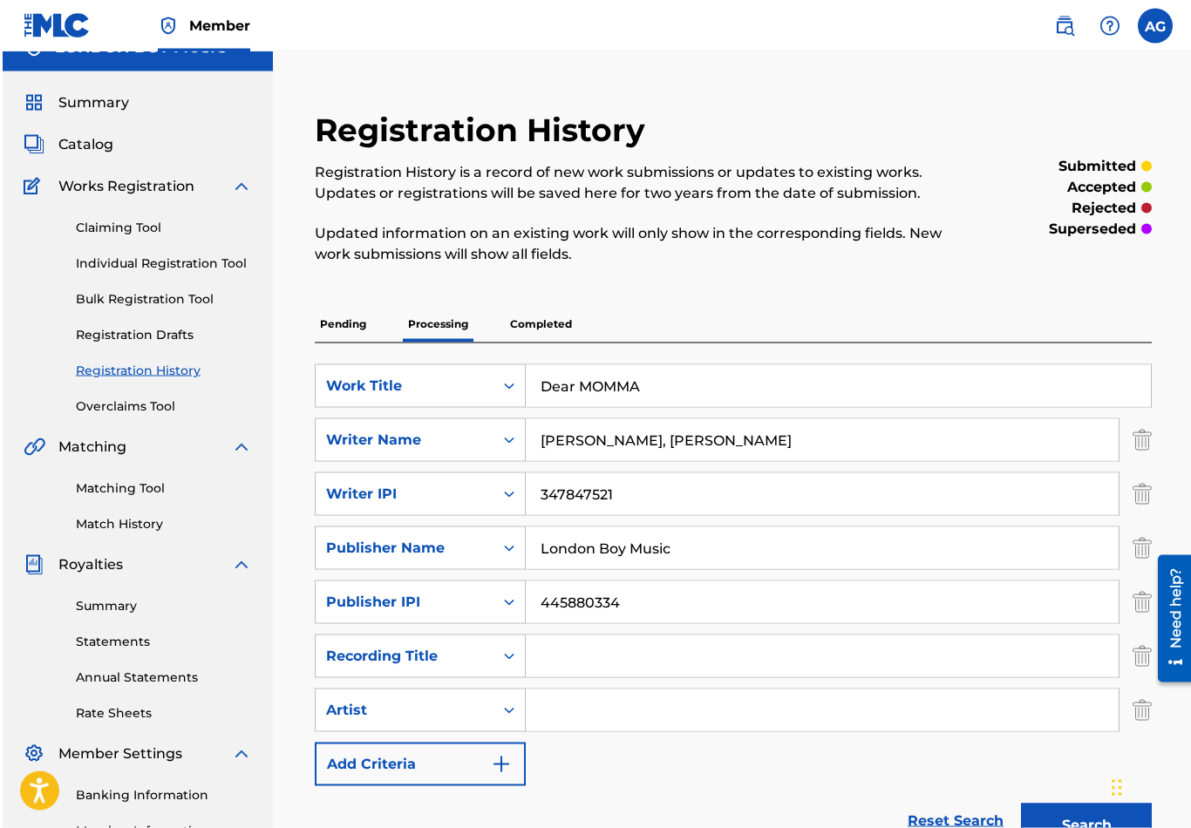
scroll to position [37, 0]
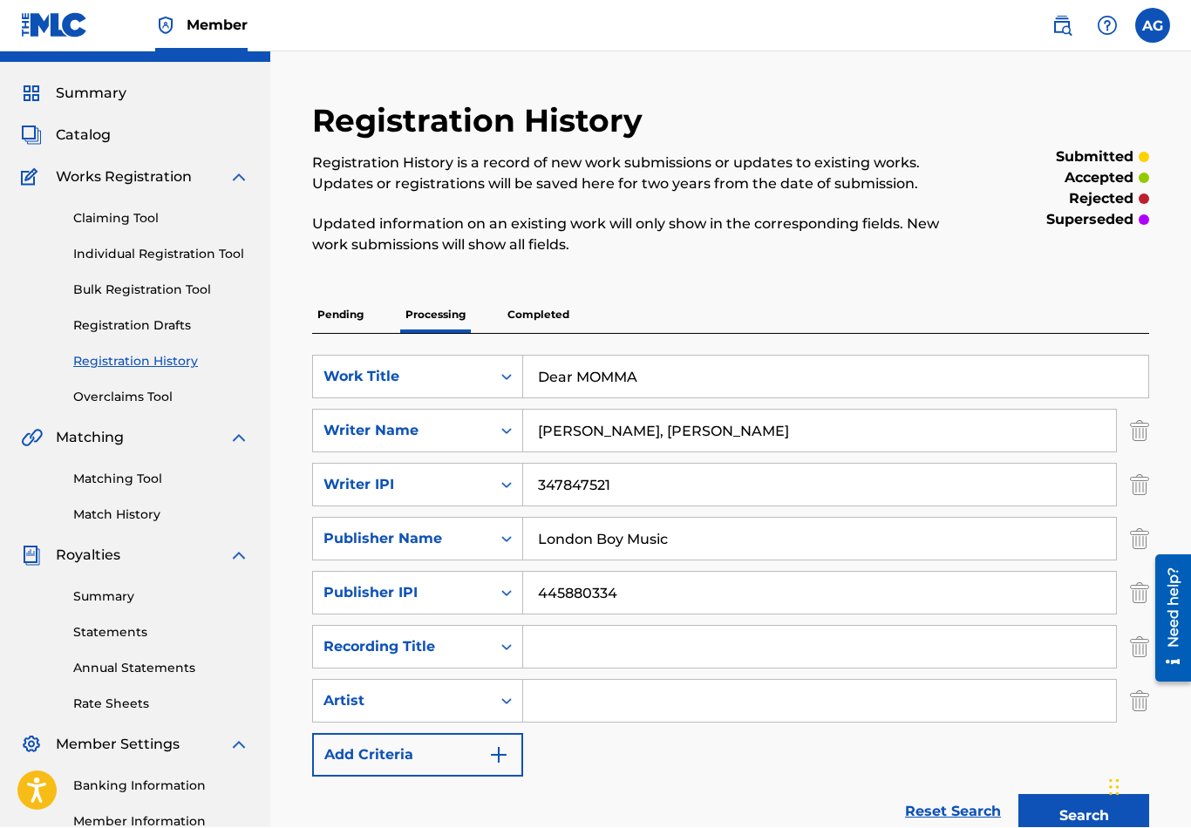
click at [546, 318] on p "Completed" at bounding box center [538, 315] width 72 height 37
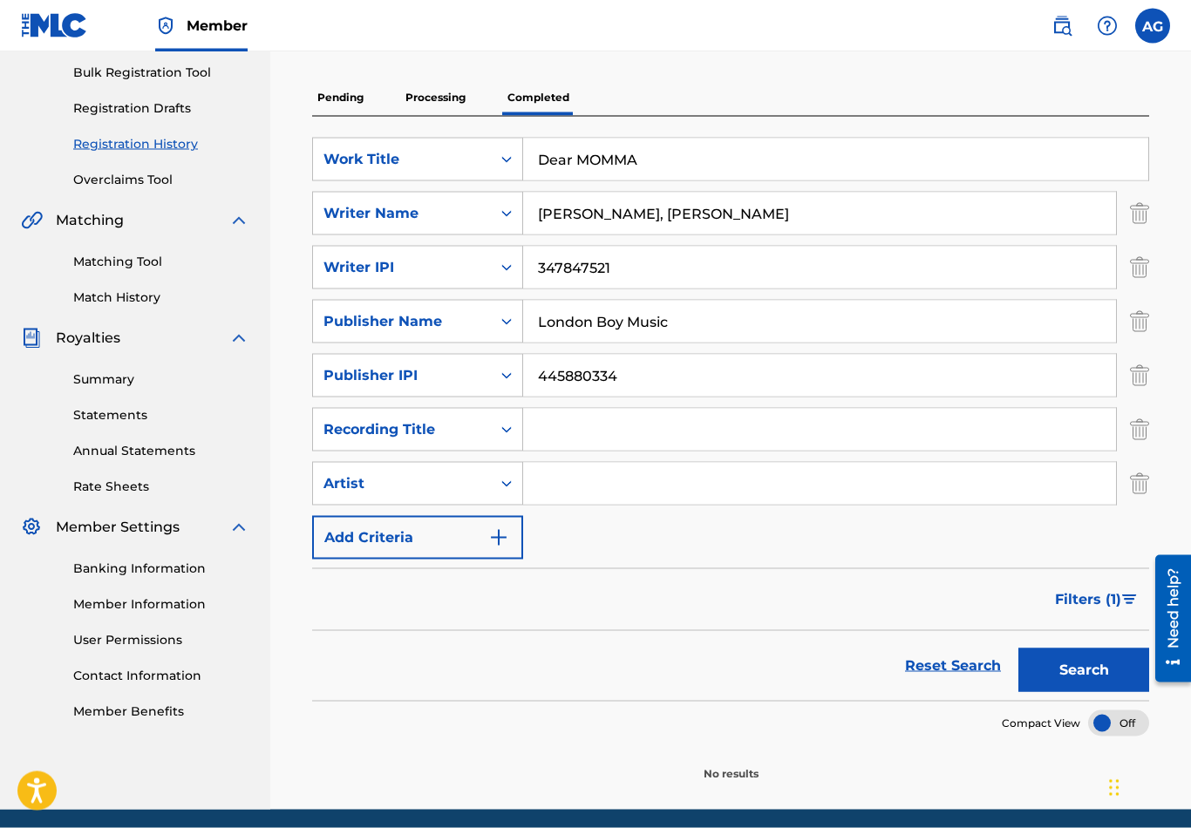
scroll to position [294, 0]
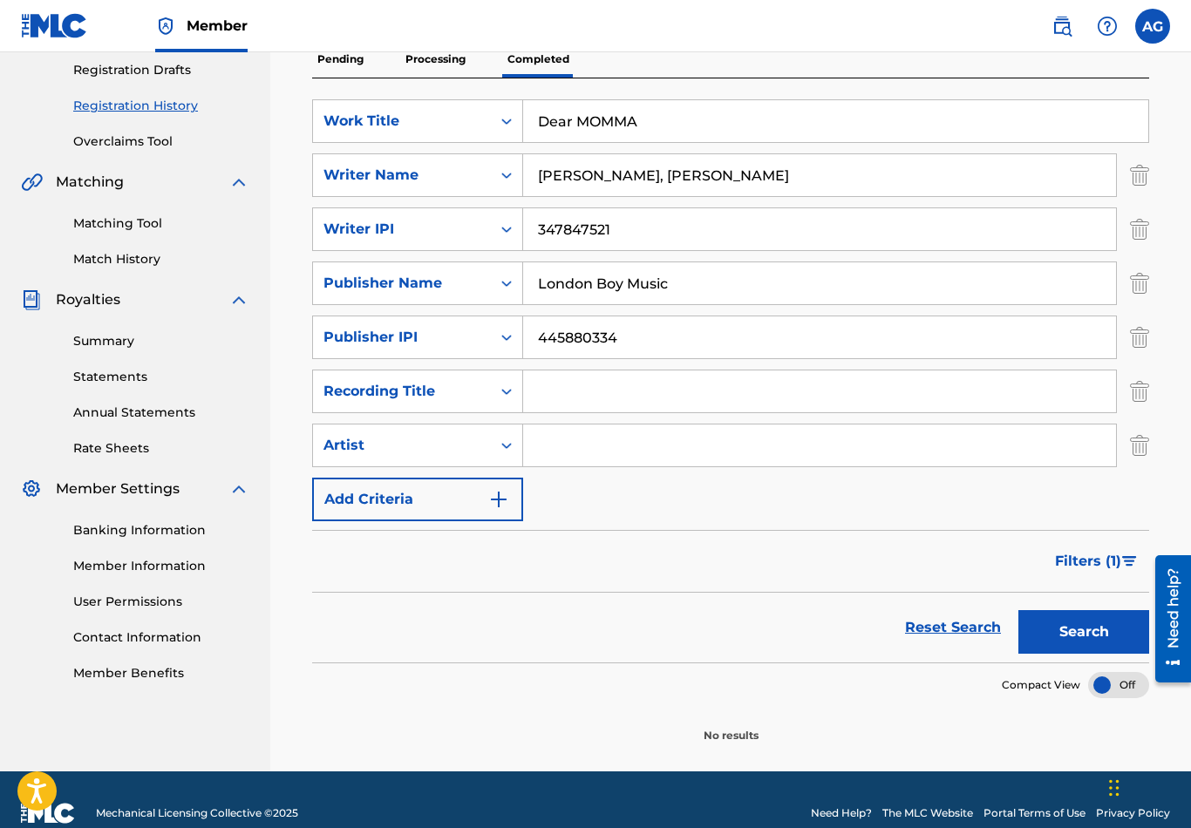
click at [1109, 555] on span "Filters ( 1 )" at bounding box center [1088, 561] width 66 height 21
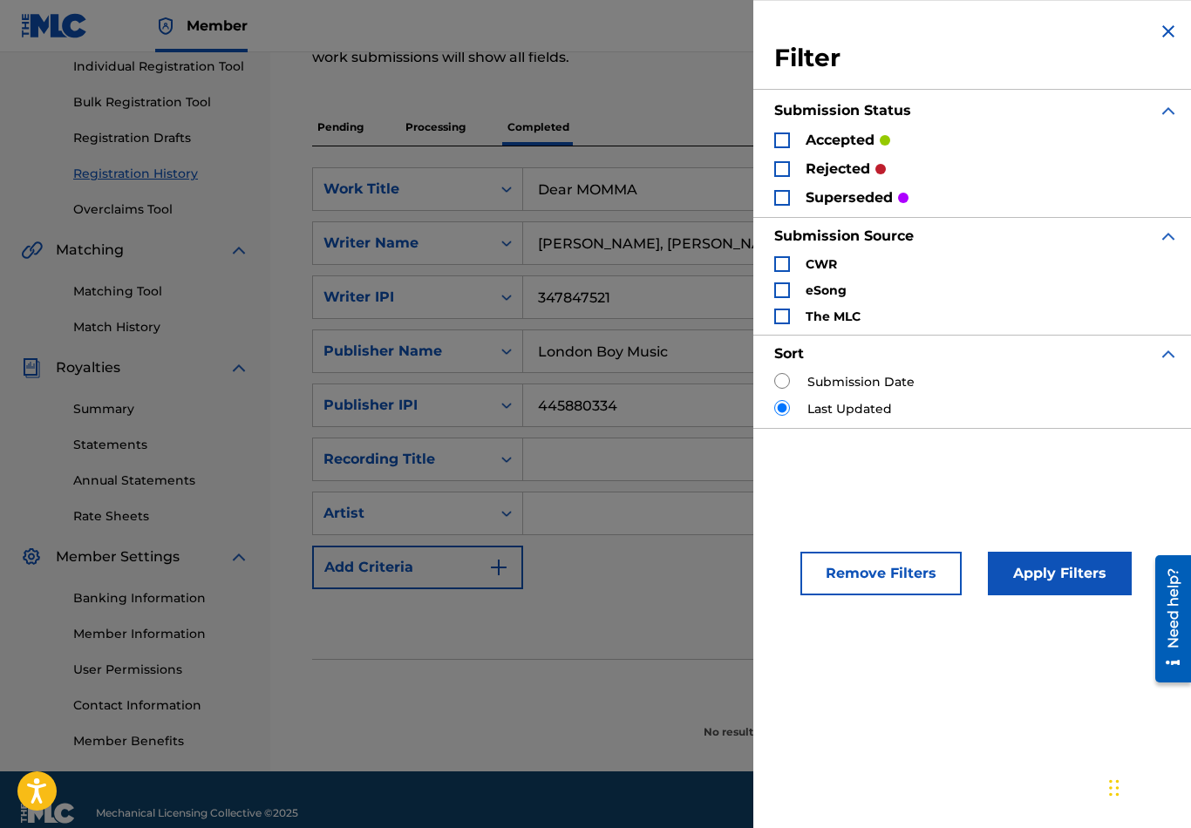
click at [1069, 565] on button "Apply Filters" at bounding box center [1059, 574] width 144 height 44
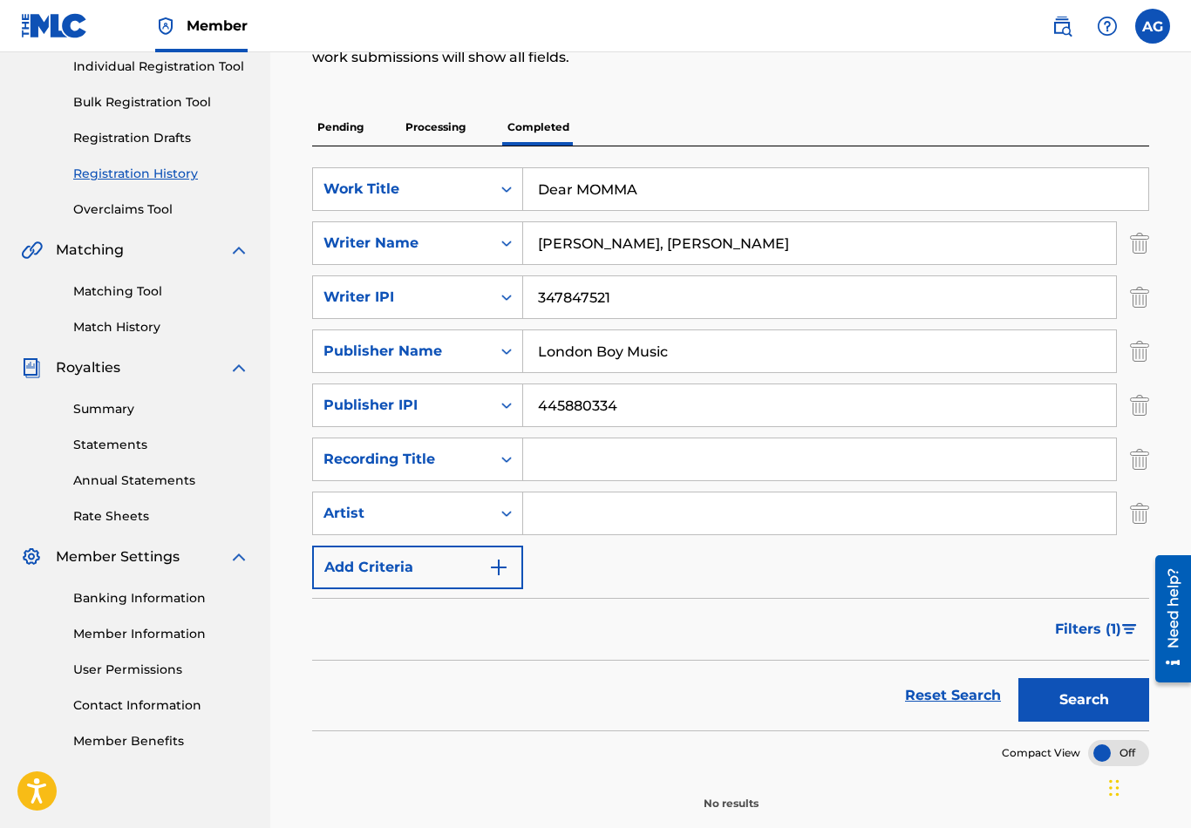
click at [1085, 692] on button "Search" at bounding box center [1083, 700] width 131 height 44
click at [942, 702] on link "Reset Search" at bounding box center [952, 695] width 113 height 38
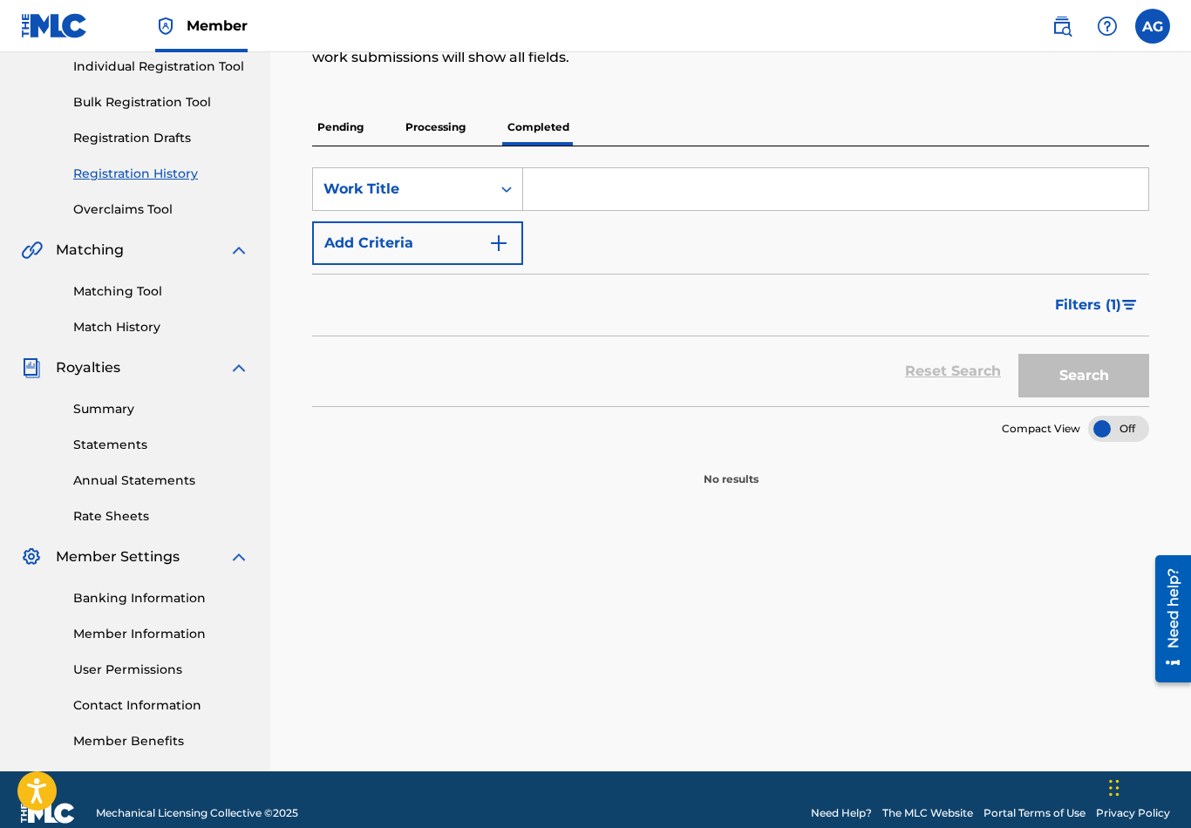
click at [573, 193] on input "Search Form" at bounding box center [835, 189] width 625 height 42
type input "Last tear"
click at [1084, 370] on button "Search" at bounding box center [1083, 376] width 131 height 44
click at [473, 239] on button "Add Criteria" at bounding box center [417, 243] width 211 height 44
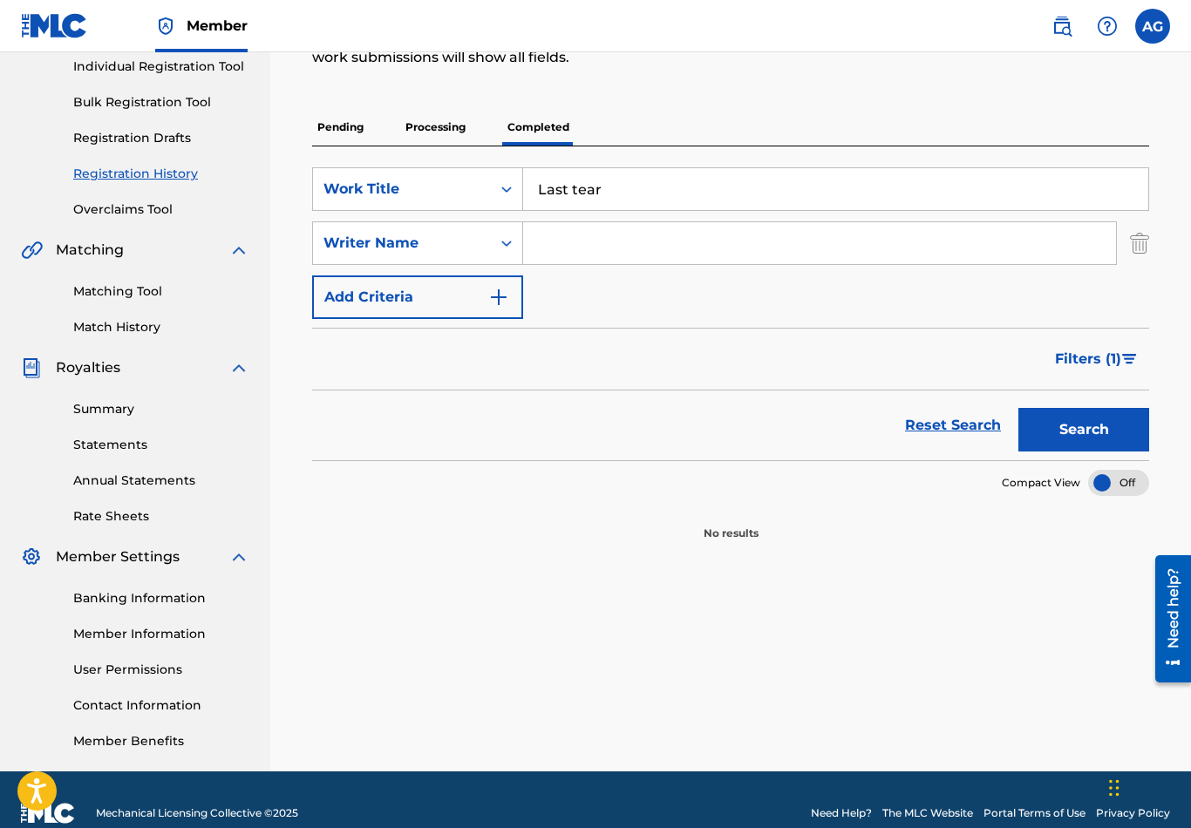
click at [601, 241] on input "Search Form" at bounding box center [819, 243] width 593 height 42
type input "[PERSON_NAME]"
click at [505, 294] on img "Search Form" at bounding box center [498, 297] width 21 height 21
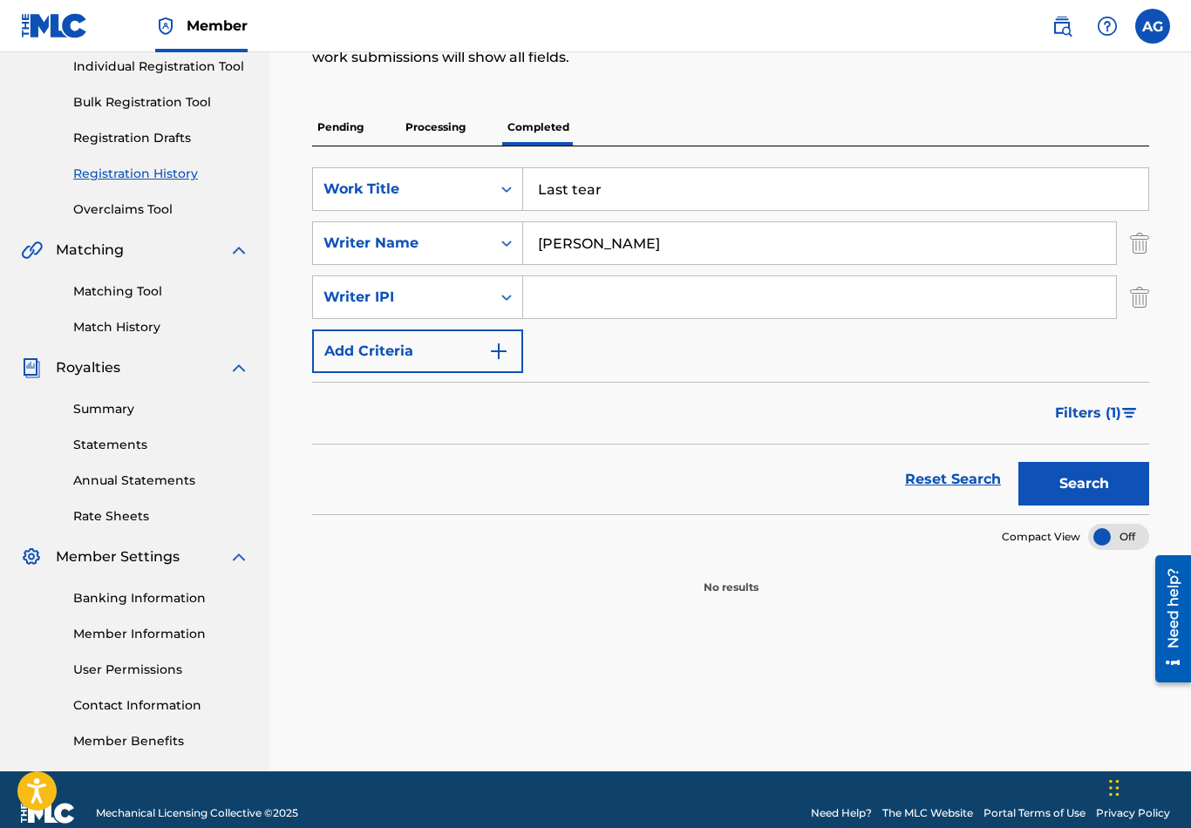
click at [593, 291] on input "Search Form" at bounding box center [819, 297] width 593 height 42
click at [612, 297] on input "Search Form" at bounding box center [819, 297] width 593 height 42
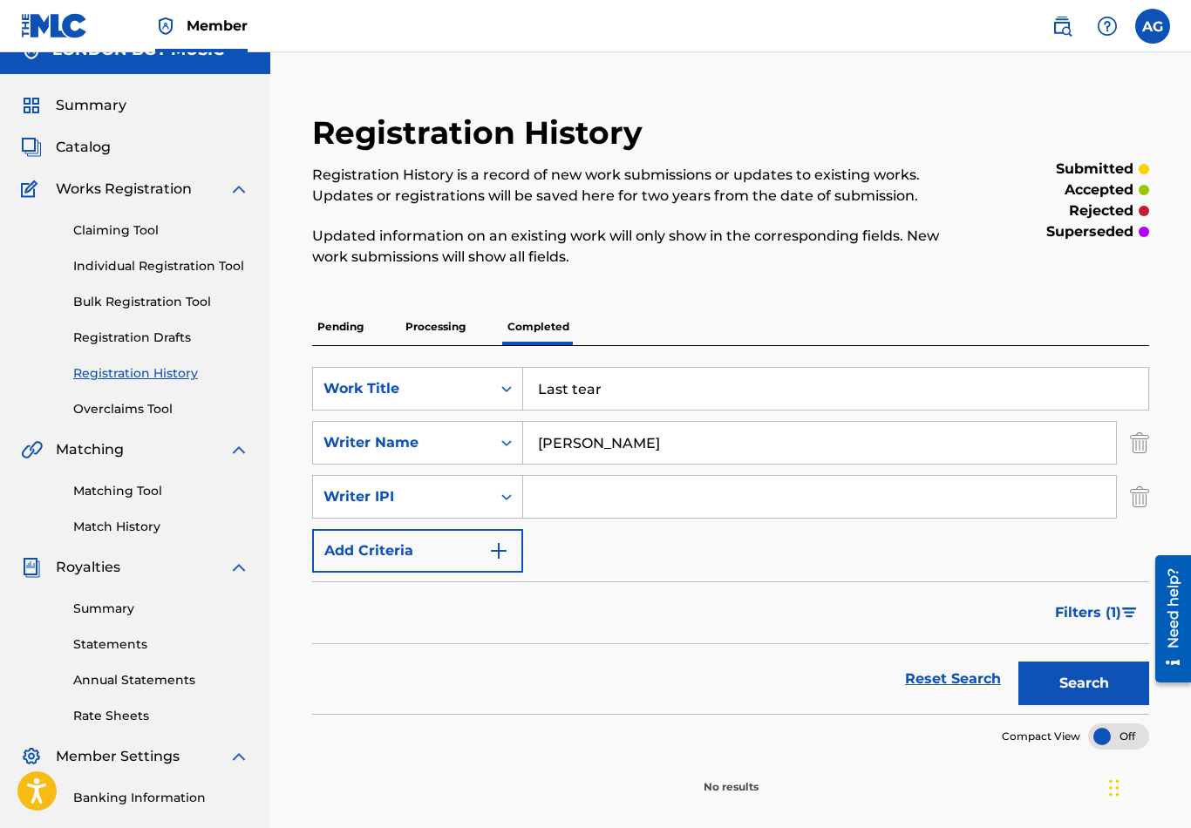
scroll to position [0, 0]
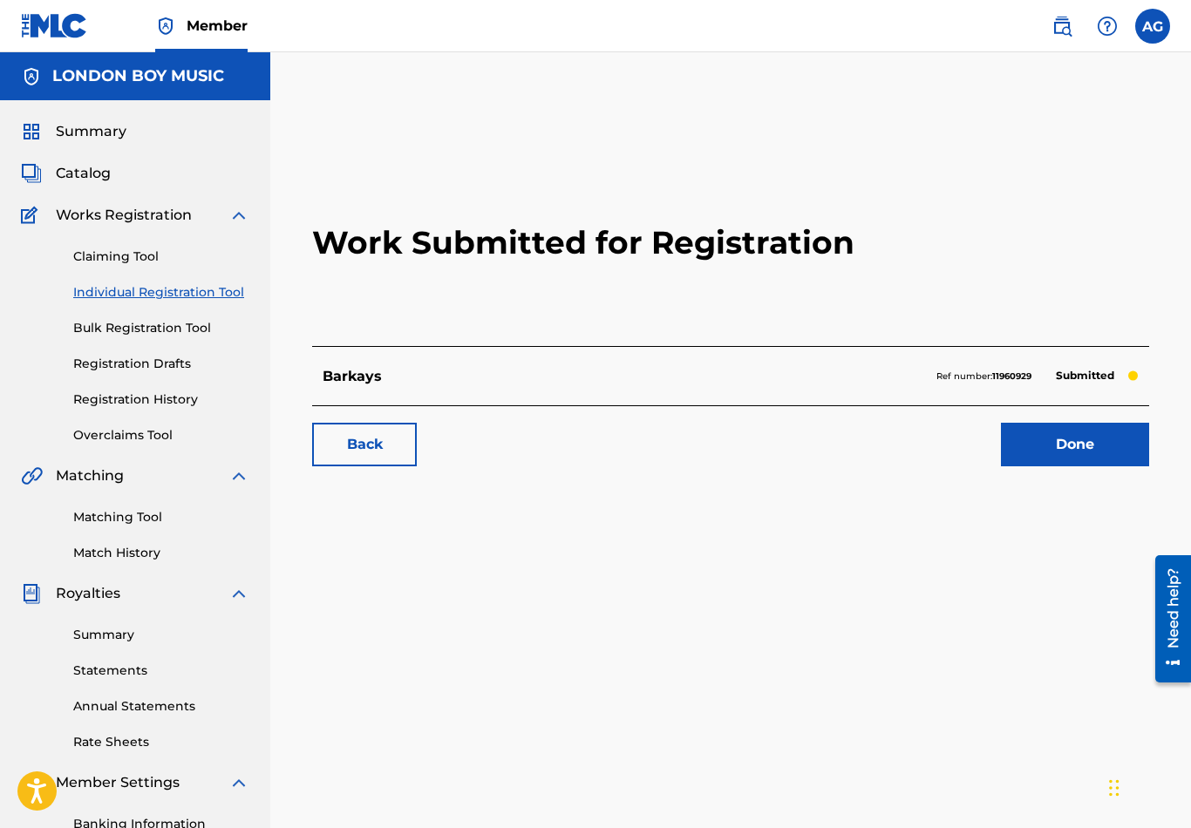
click at [1152, 24] on label at bounding box center [1152, 26] width 35 height 35
click at [1152, 26] on input "AG [PERSON_NAME] [EMAIL_ADDRESS][DOMAIN_NAME] Notification Preferences Profile …" at bounding box center [1152, 26] width 0 height 0
click at [1081, 248] on div "Notification Preferences Profile Log out" at bounding box center [1061, 217] width 216 height 117
click at [1152, 26] on input "AG [PERSON_NAME] [EMAIL_ADDRESS][DOMAIN_NAME] Notification Preferences Profile …" at bounding box center [1152, 26] width 0 height 0
click at [1022, 254] on div "Notification Preferences Profile Log out" at bounding box center [1061, 217] width 216 height 117
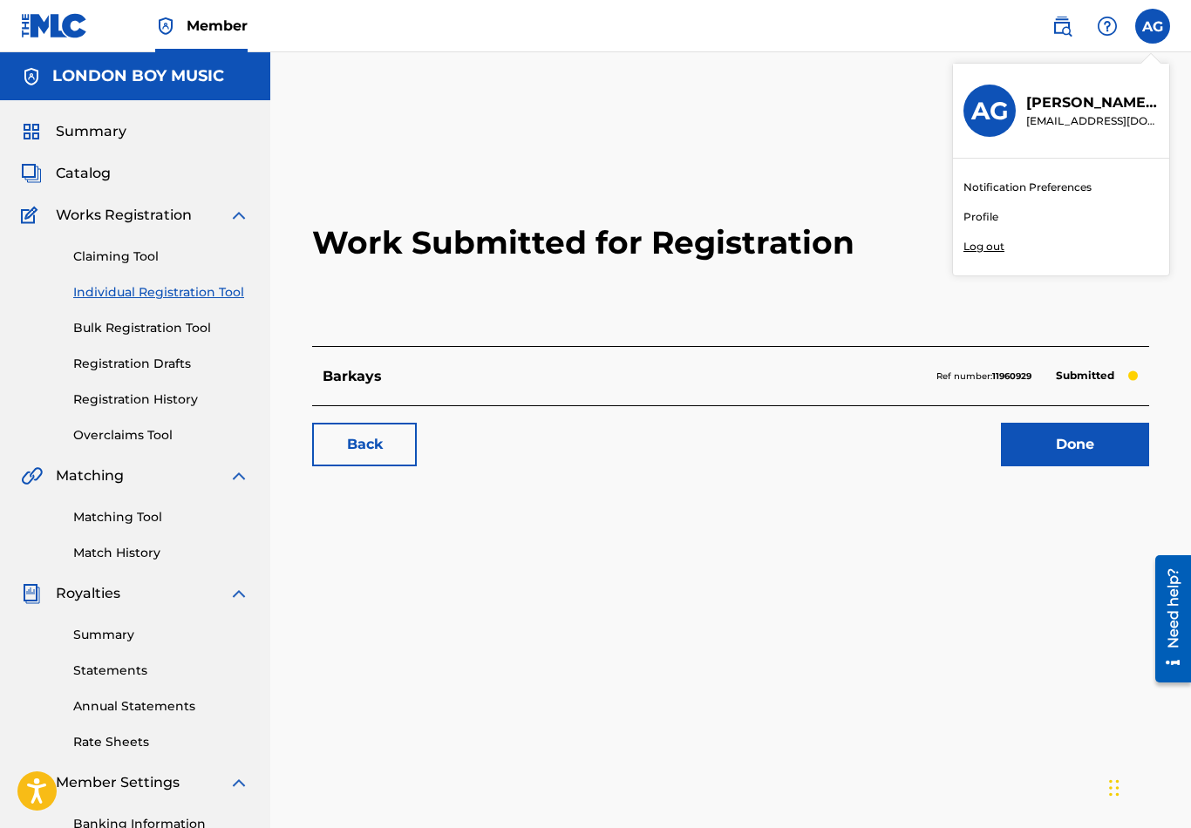
click at [1152, 26] on input "AG [PERSON_NAME] [EMAIL_ADDRESS][DOMAIN_NAME] Notification Preferences Profile …" at bounding box center [1152, 26] width 0 height 0
click at [994, 244] on p "Log out" at bounding box center [983, 247] width 41 height 16
click at [1152, 26] on input "AG [PERSON_NAME] [EMAIL_ADDRESS][DOMAIN_NAME] Notification Preferences Profile …" at bounding box center [1152, 26] width 0 height 0
